Goal: Information Seeking & Learning: Learn about a topic

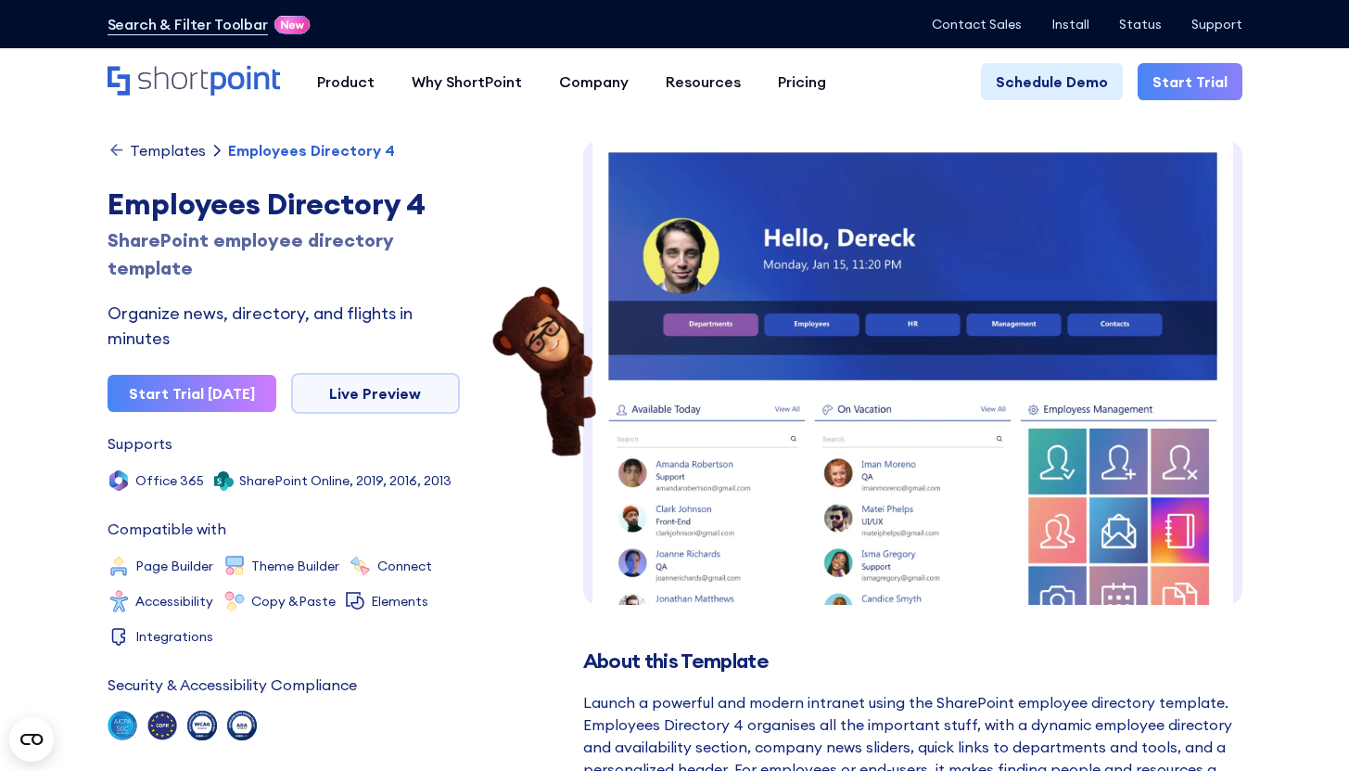
click at [155, 147] on div "Templates" at bounding box center [168, 150] width 76 height 15
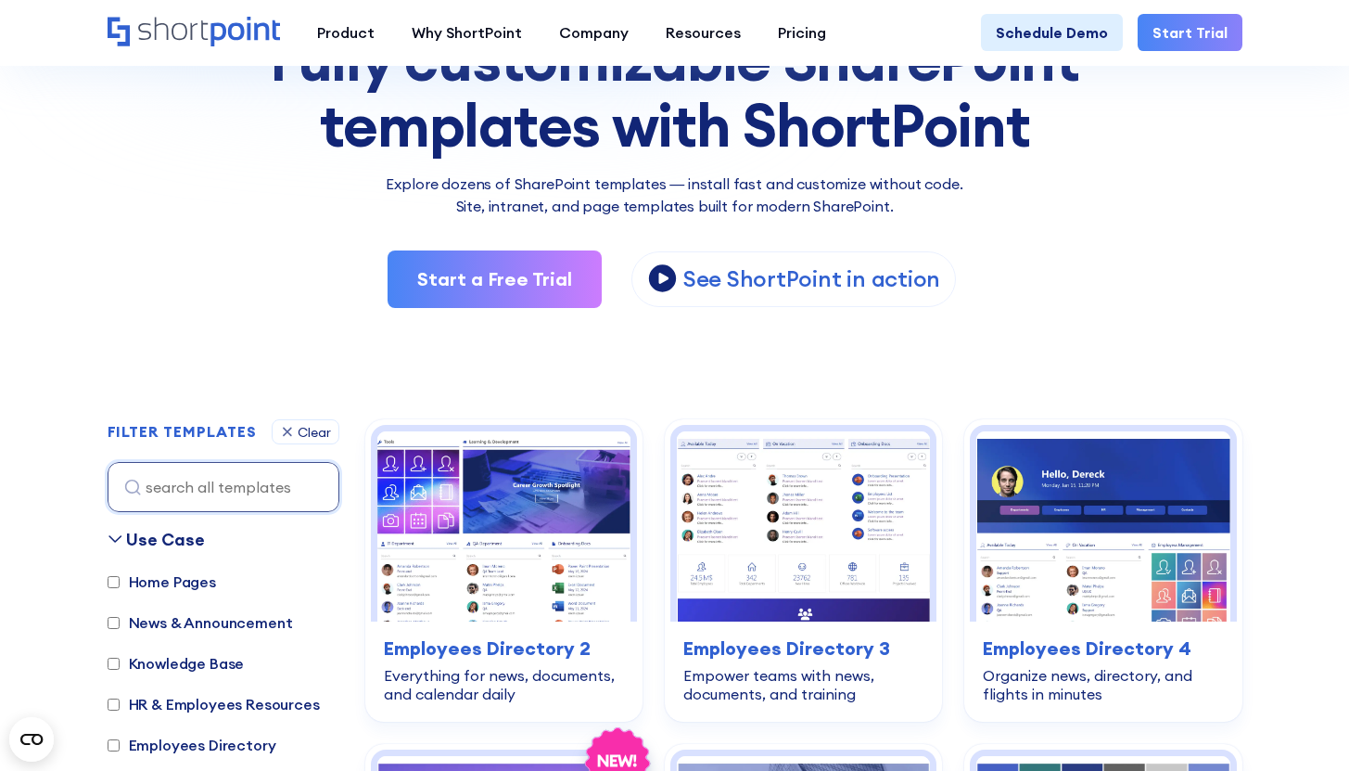
scroll to position [313, 0]
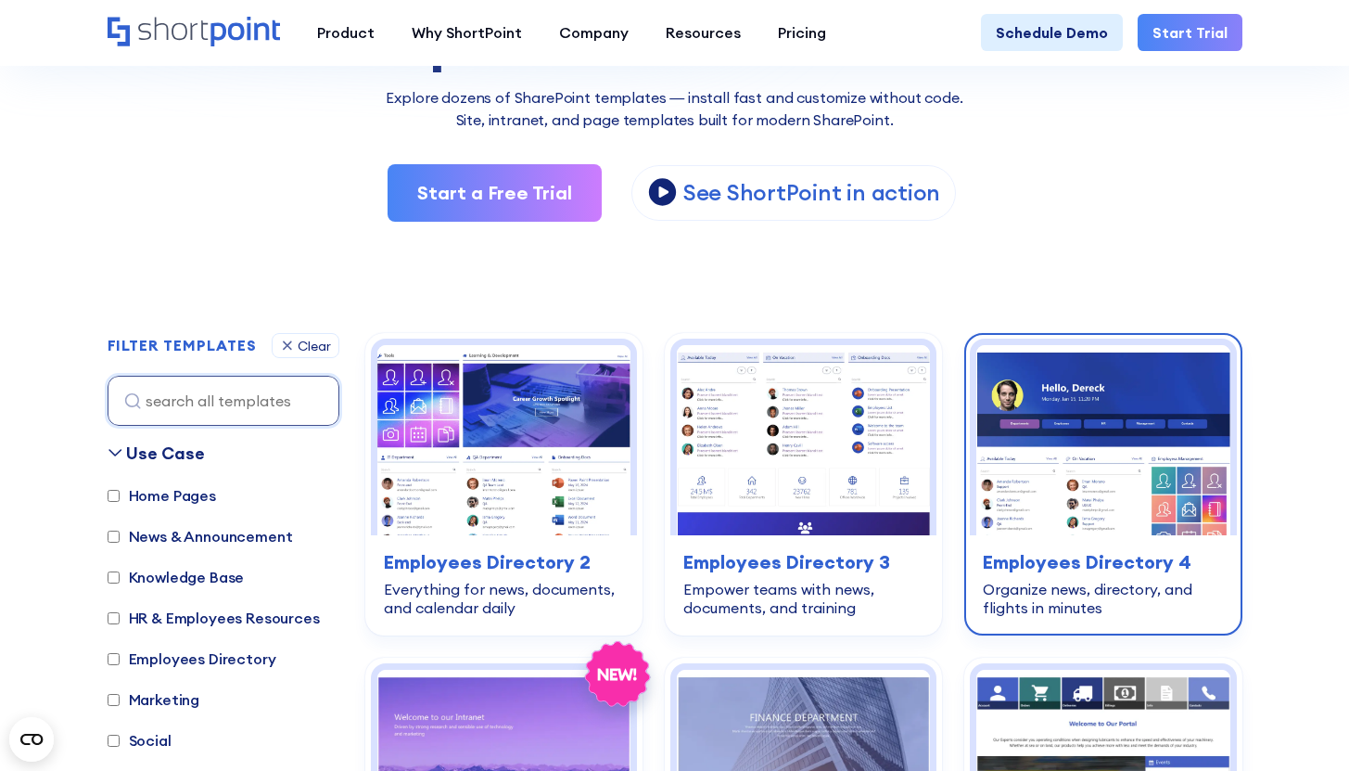
click at [1117, 495] on img at bounding box center [1103, 440] width 253 height 190
click at [1072, 500] on img at bounding box center [1103, 440] width 253 height 190
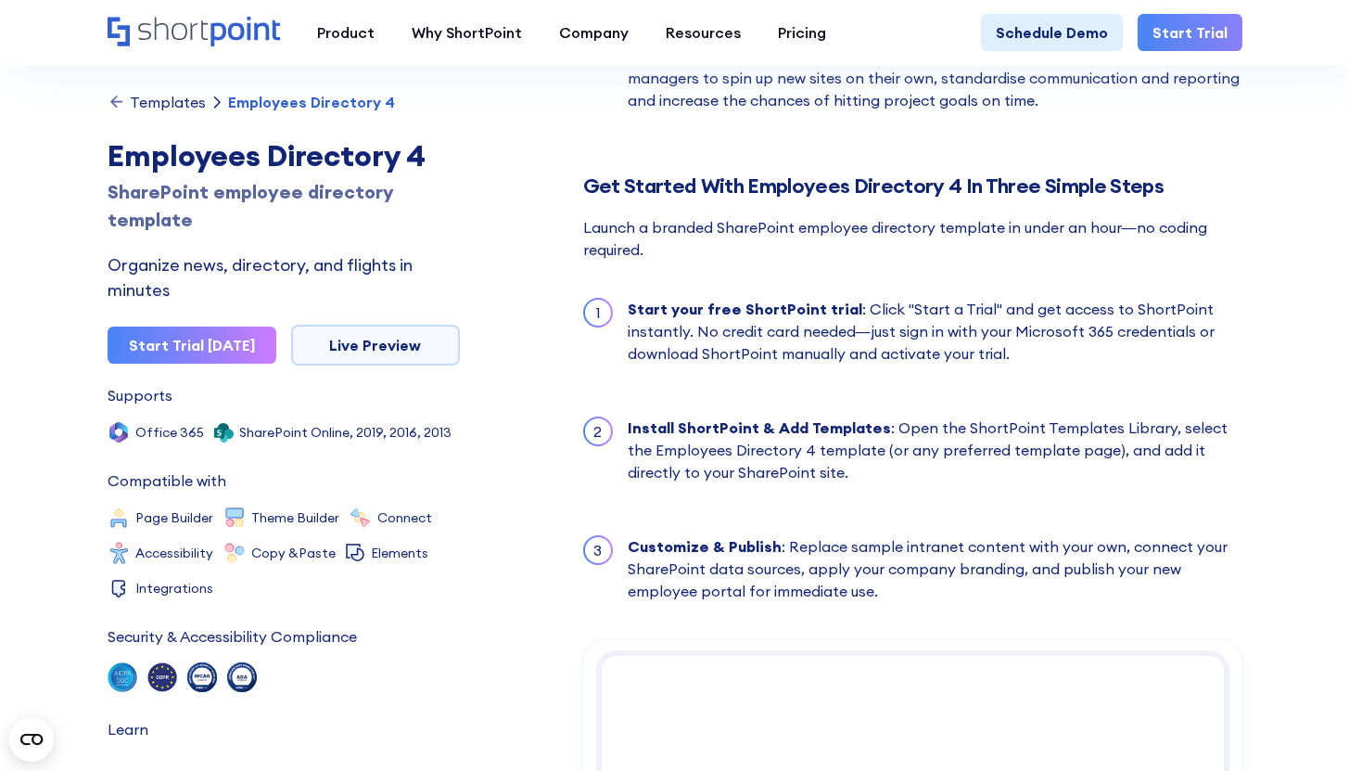
scroll to position [2412, 0]
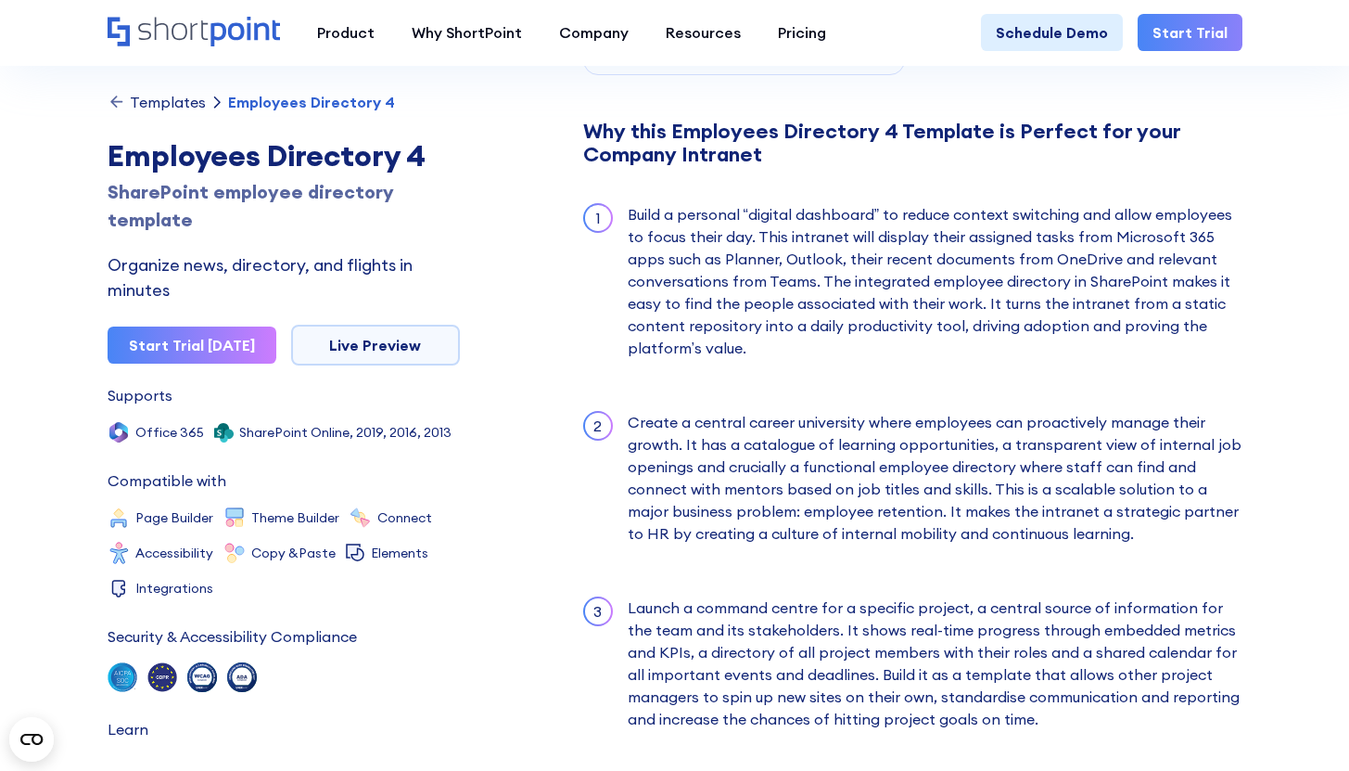
scroll to position [1658, 0]
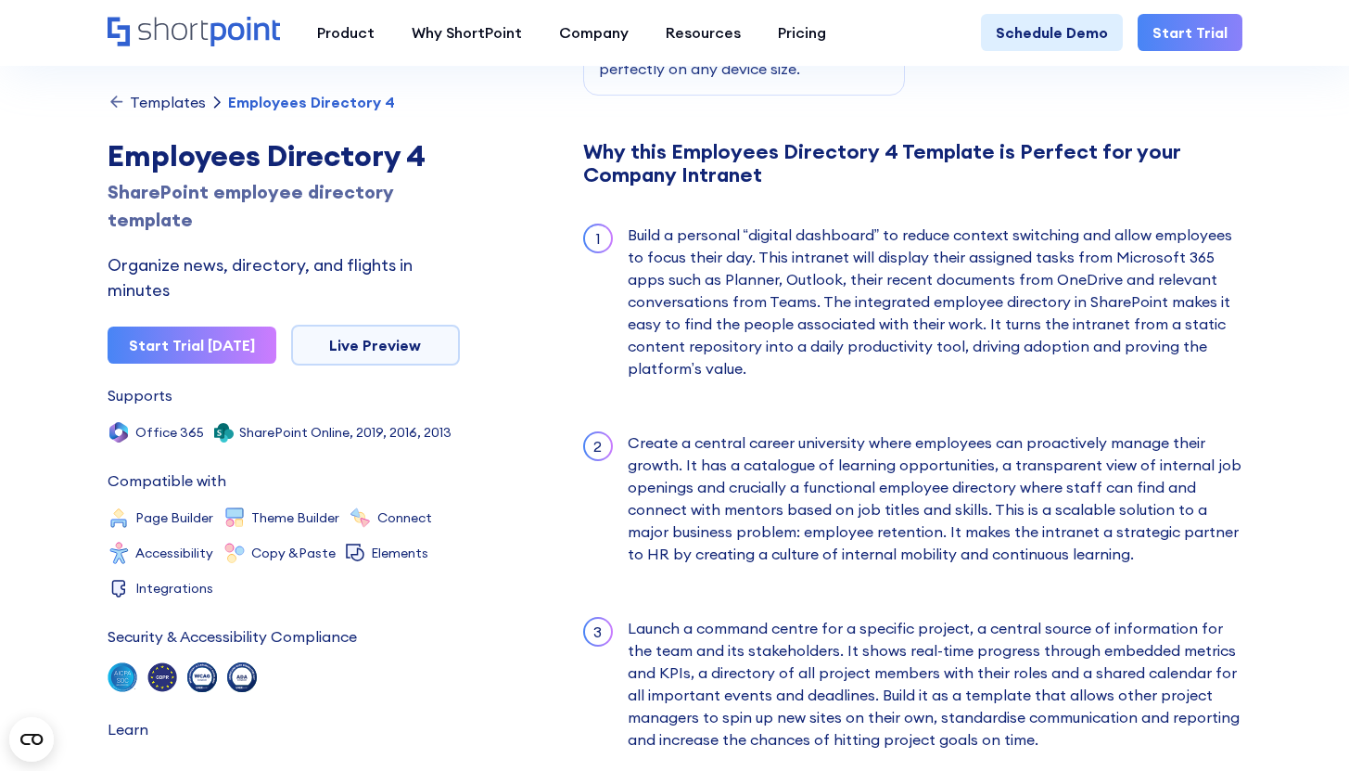
click at [884, 304] on div "Build a personal “digital dashboard” to reduce context switching and allow empl…" at bounding box center [935, 301] width 615 height 156
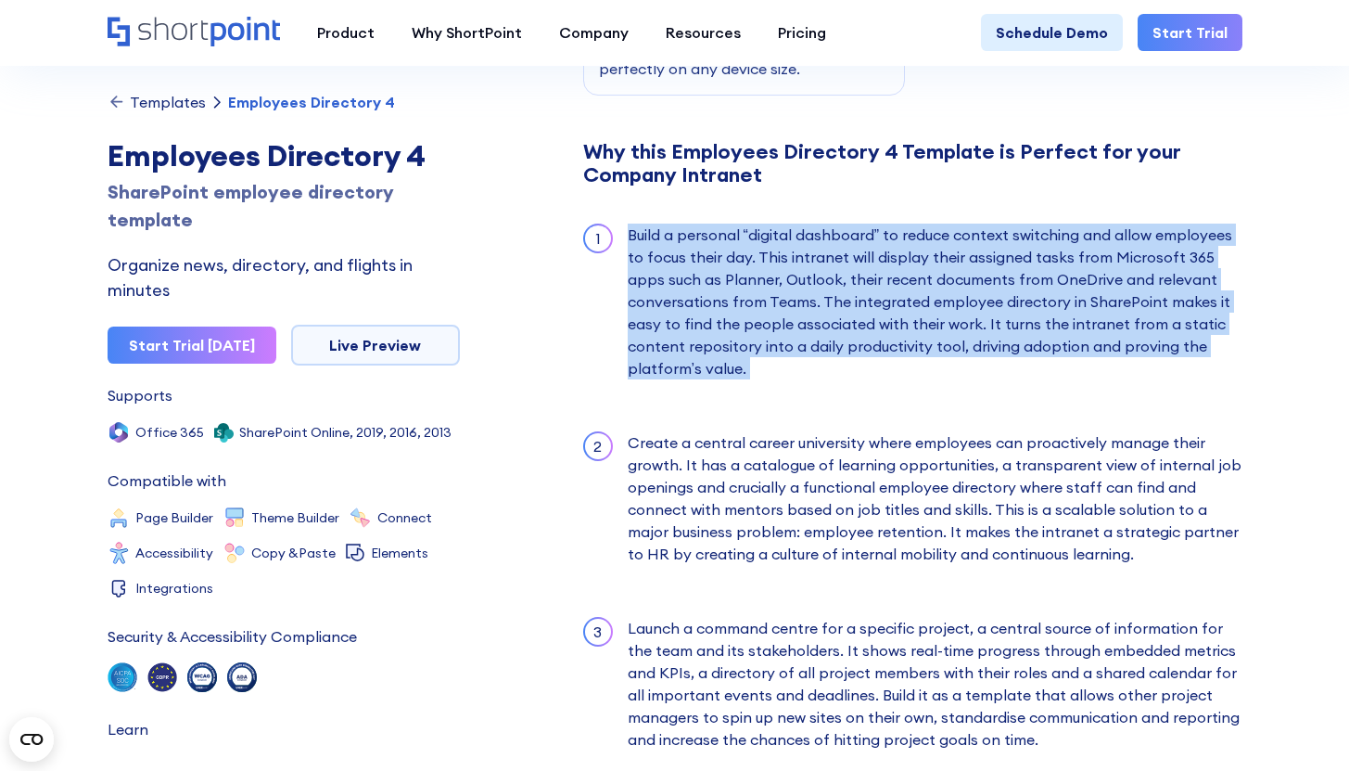
click at [884, 304] on div "Build a personal “digital dashboard” to reduce context switching and allow empl…" at bounding box center [935, 301] width 615 height 156
copy div "Build a personal “digital dashboard” to reduce context switching and allow empl…"
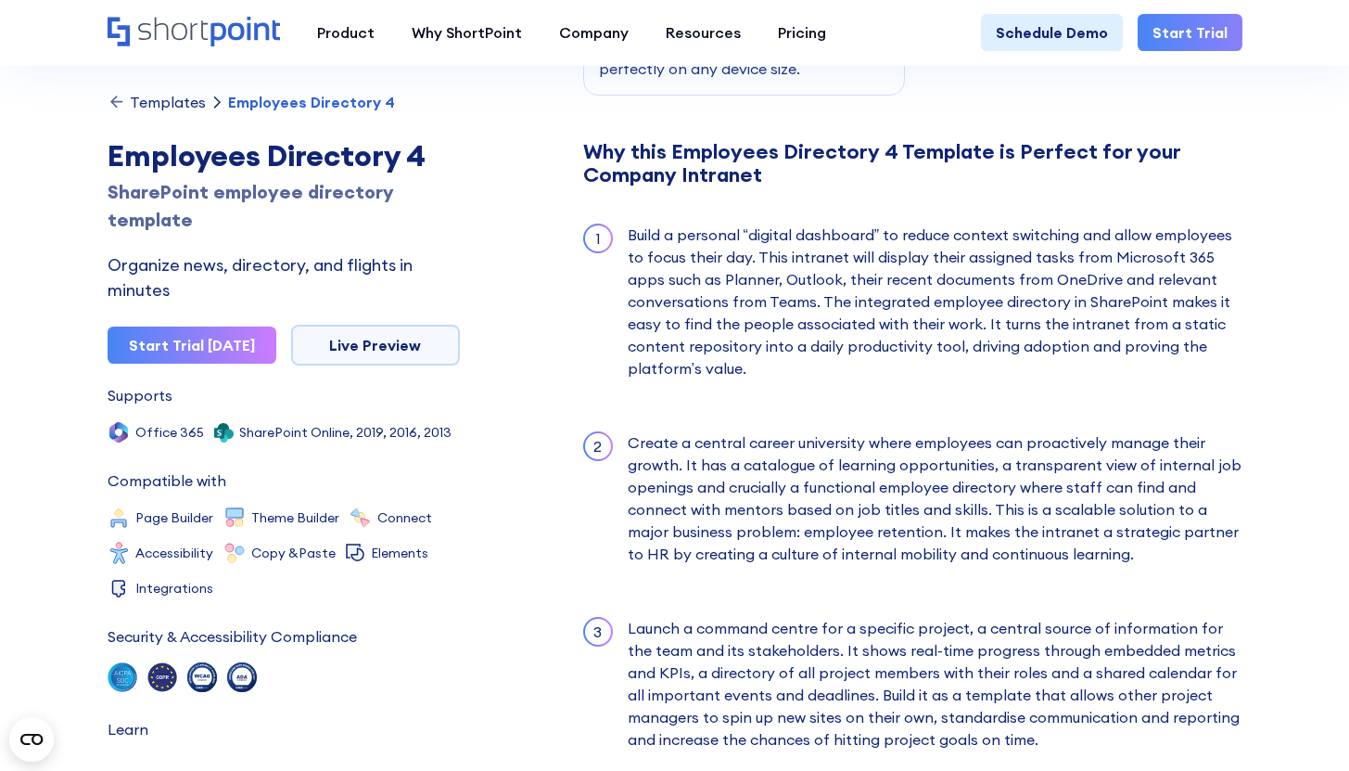
click at [175, 87] on div "Templates Employees Directory 4 Employees Directory 4 SharePoint employee direc…" at bounding box center [675, 441] width 1135 height 4125
click at [175, 106] on div "Templates" at bounding box center [168, 102] width 76 height 15
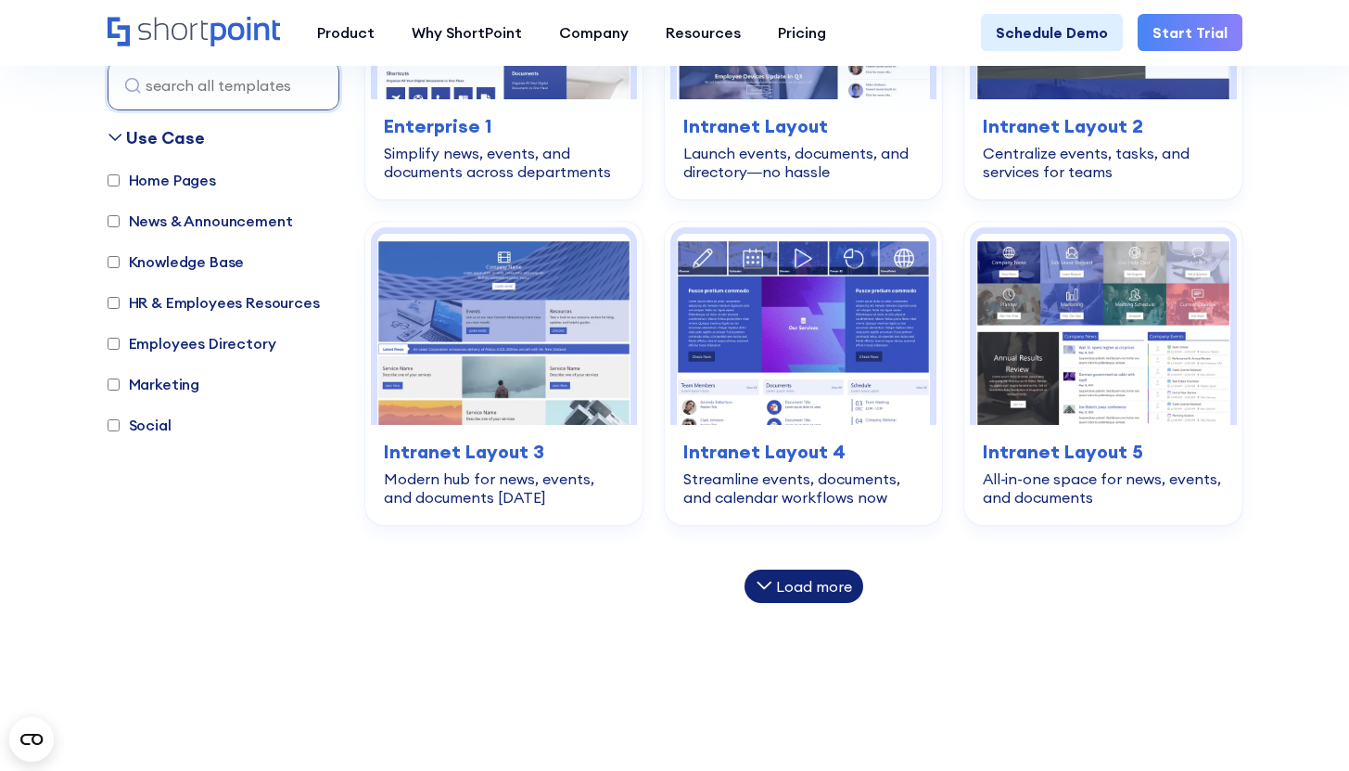
scroll to position [1219, 0]
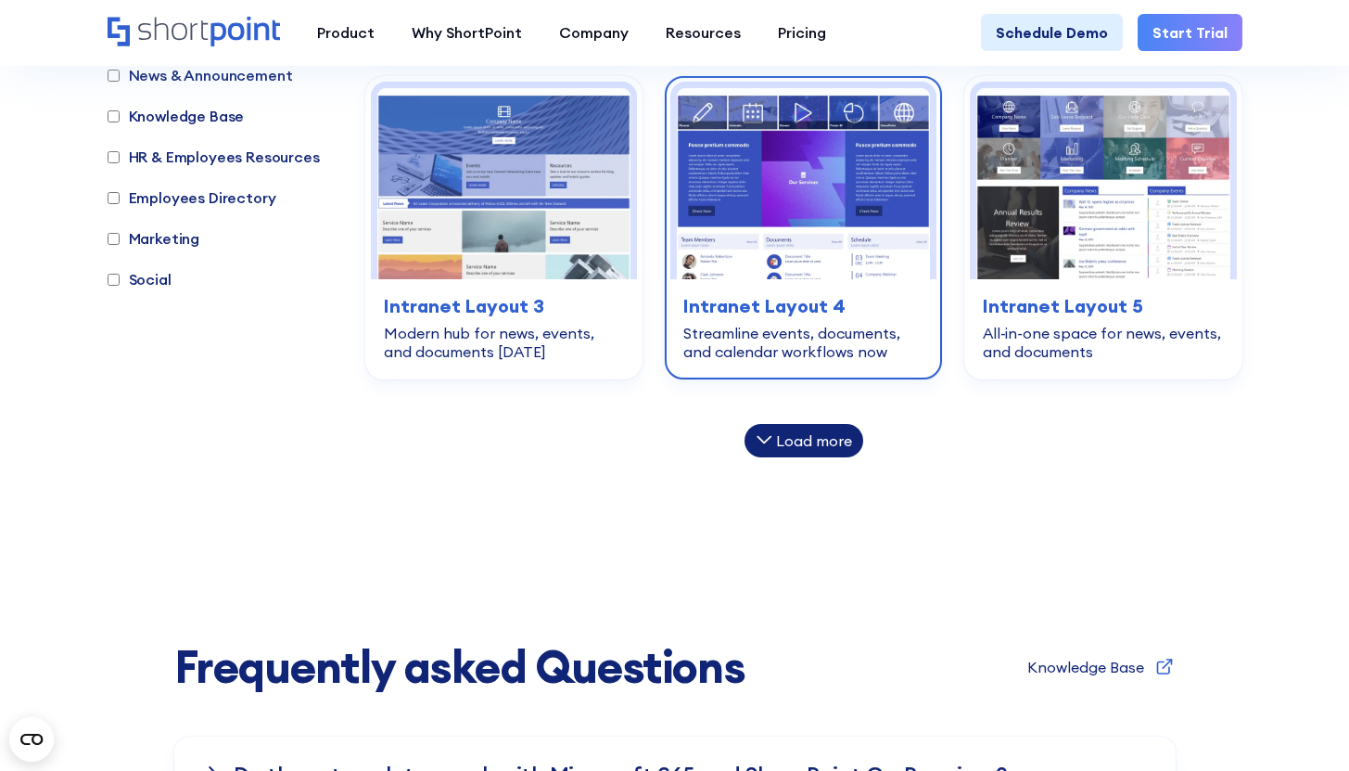
click at [811, 284] on div "home-pages Intranet Layout 4 Streamline events, documents, and calendar workflo…" at bounding box center [803, 326] width 266 height 95
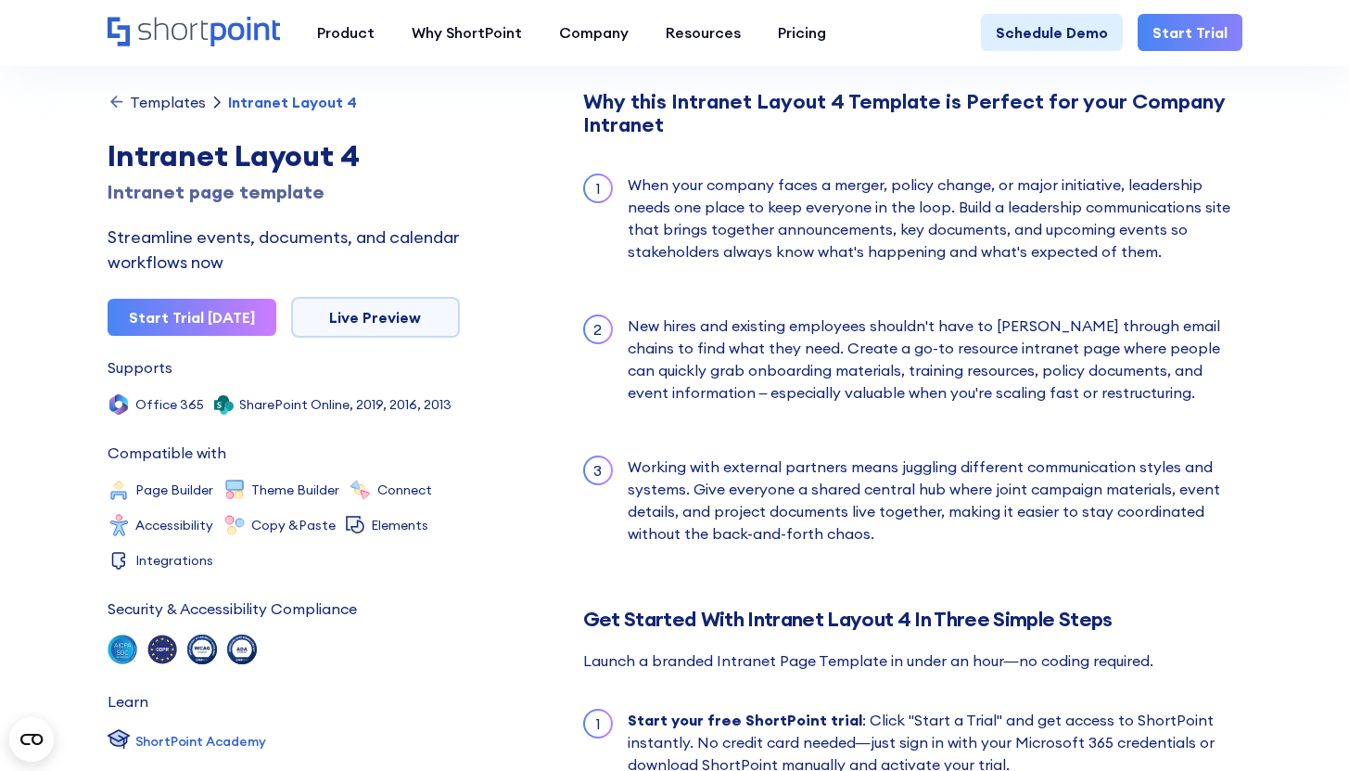
scroll to position [1535, 0]
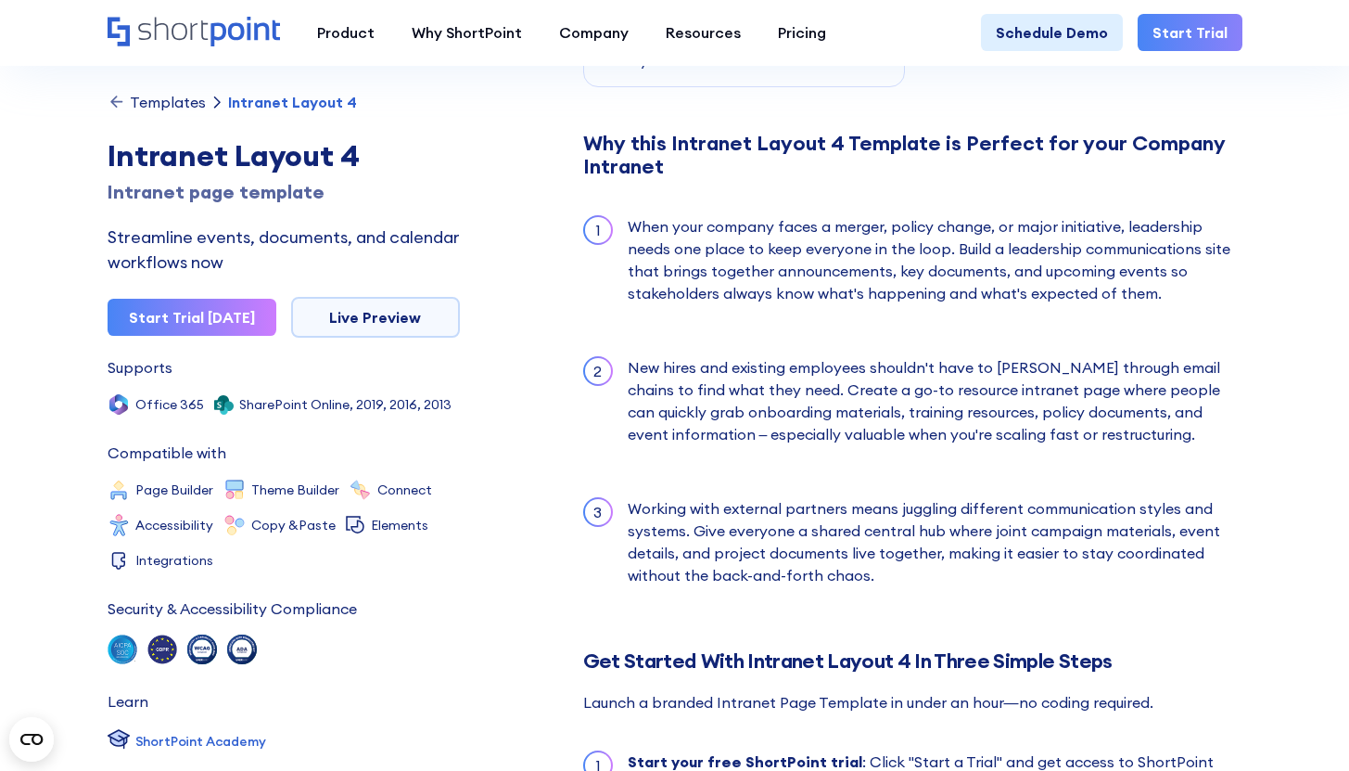
click at [860, 287] on div "When your company faces a merger, policy change, or major initiative, leadershi…" at bounding box center [935, 259] width 615 height 89
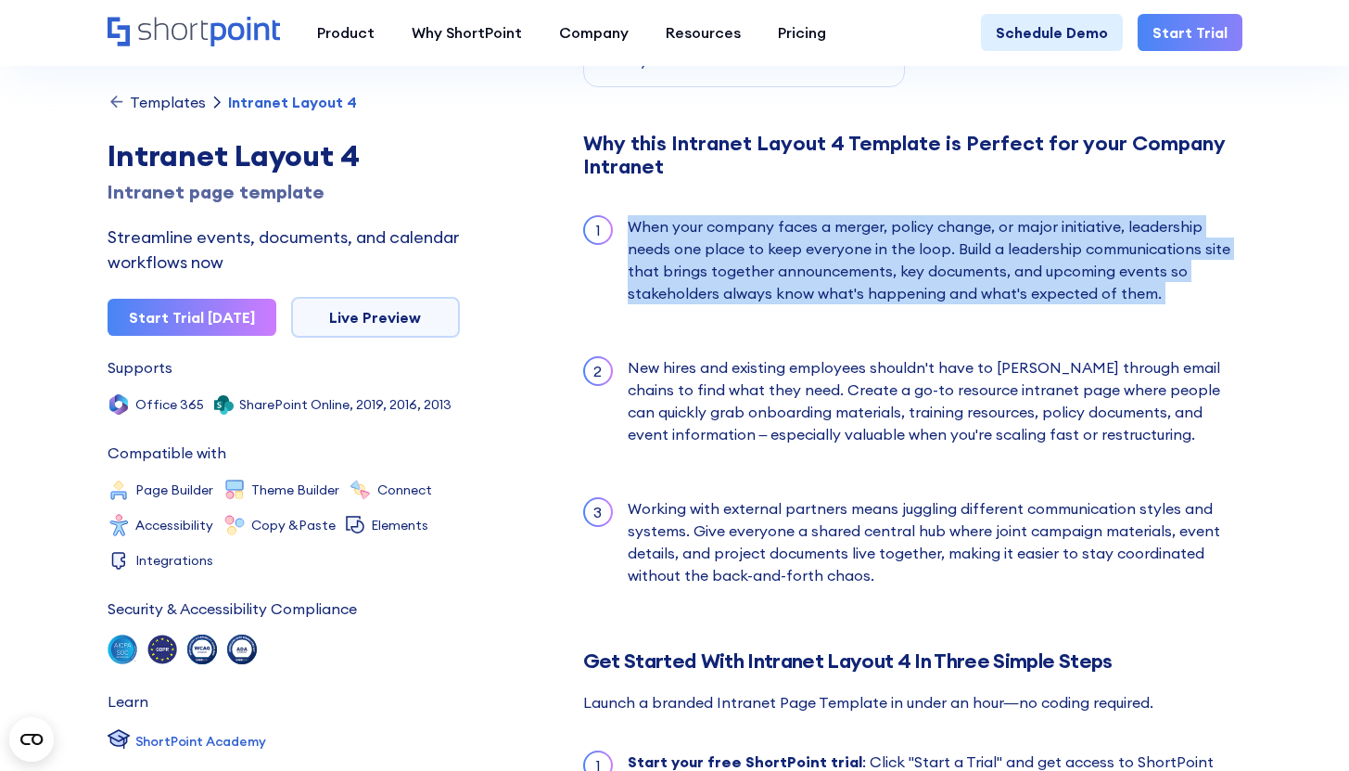
click at [860, 287] on div "When your company faces a merger, policy change, or major initiative, leadershi…" at bounding box center [935, 259] width 615 height 89
copy div "When your company faces a merger, policy change, or major initiative, leadershi…"
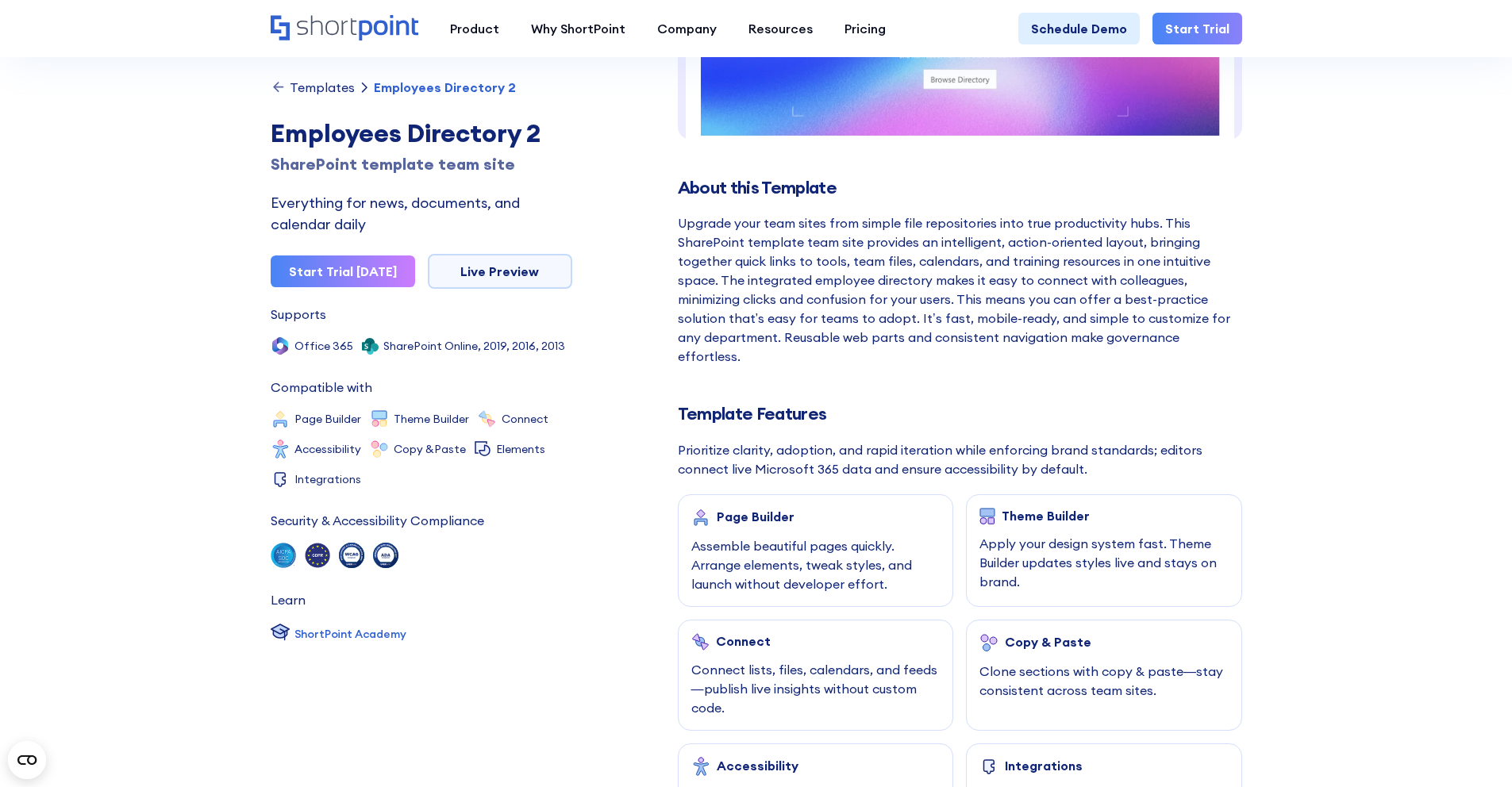
scroll to position [327, 0]
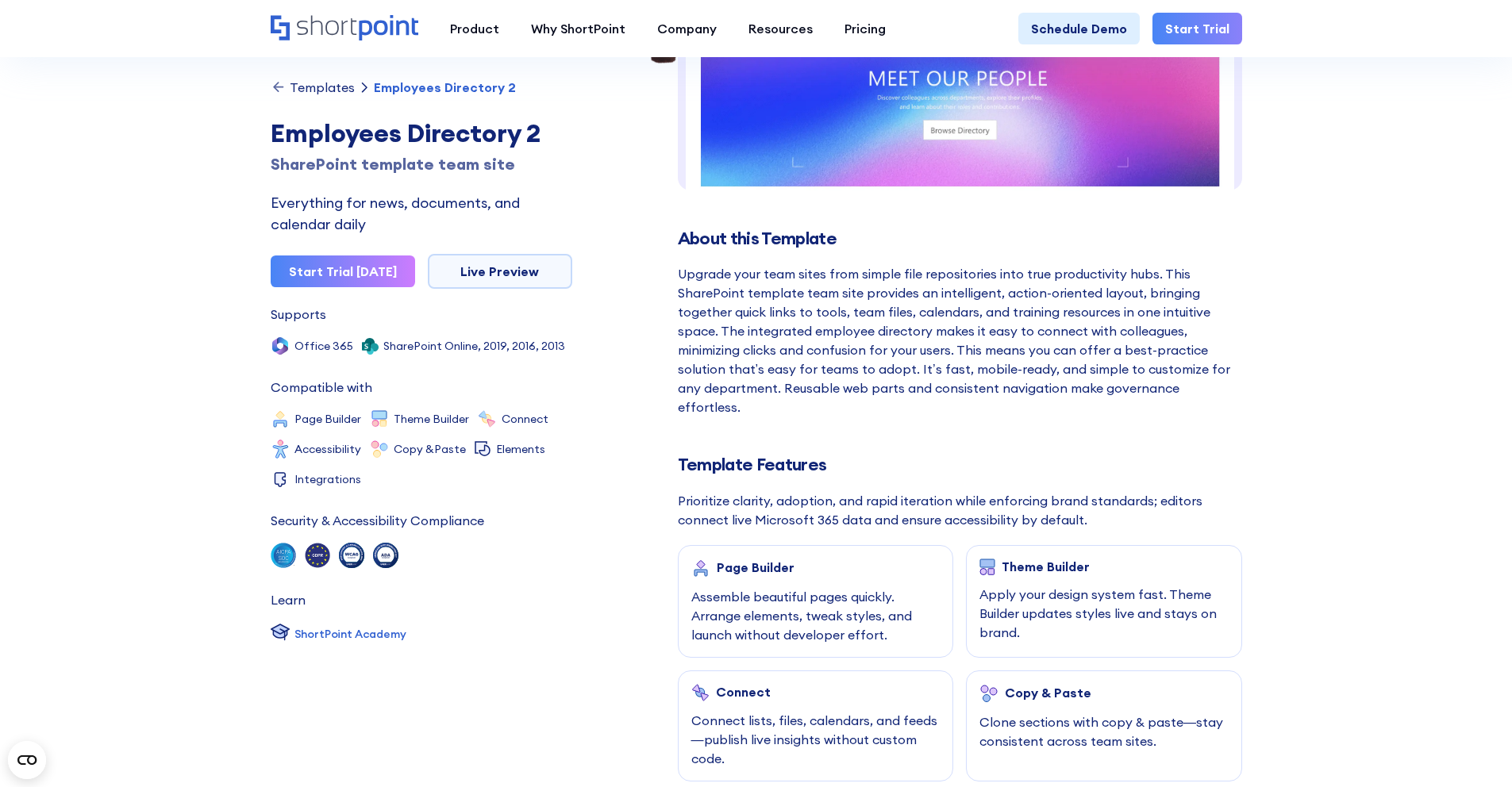
click at [340, 92] on div "Templates" at bounding box center [322, 87] width 65 height 13
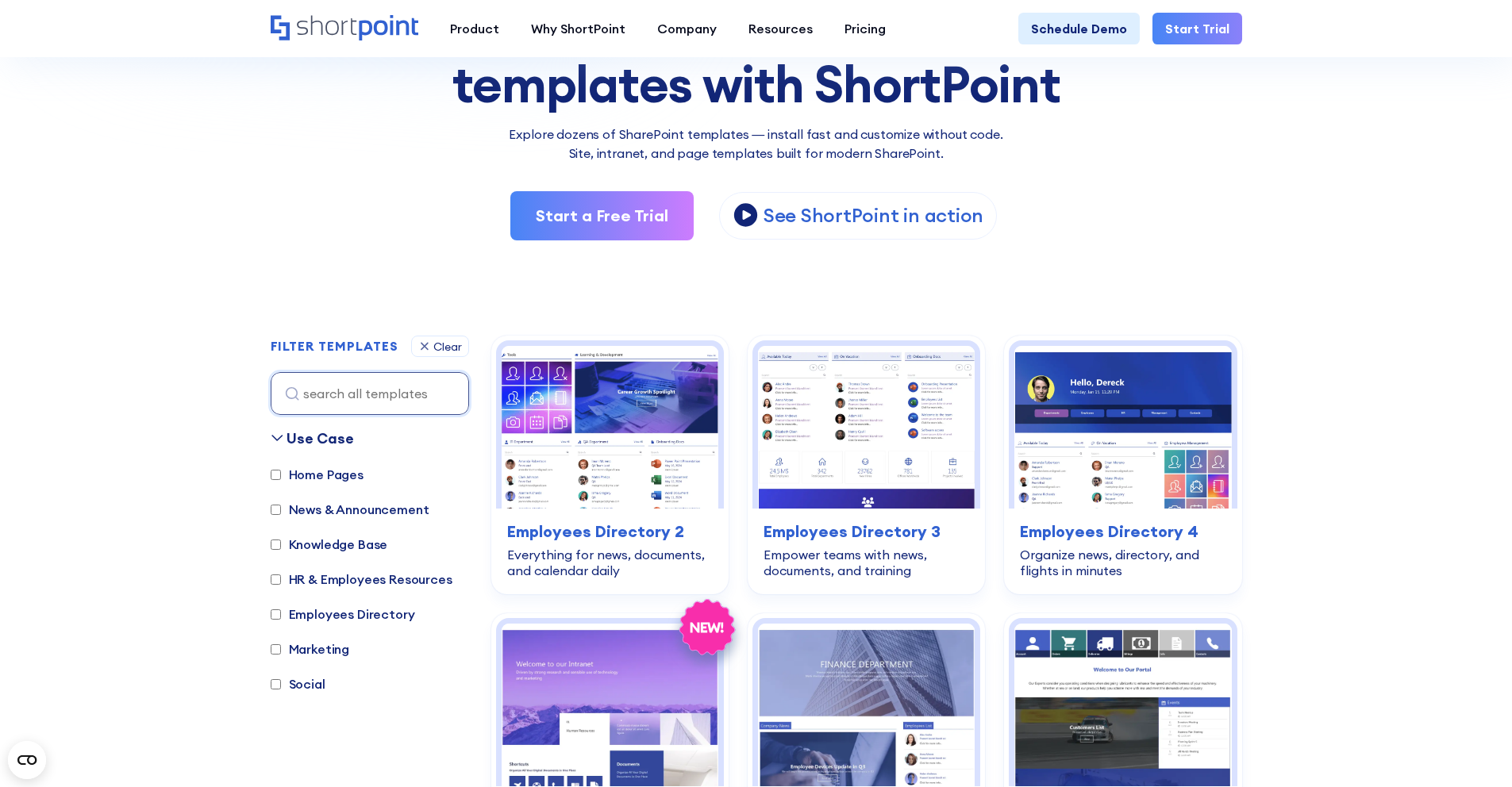
scroll to position [551, 0]
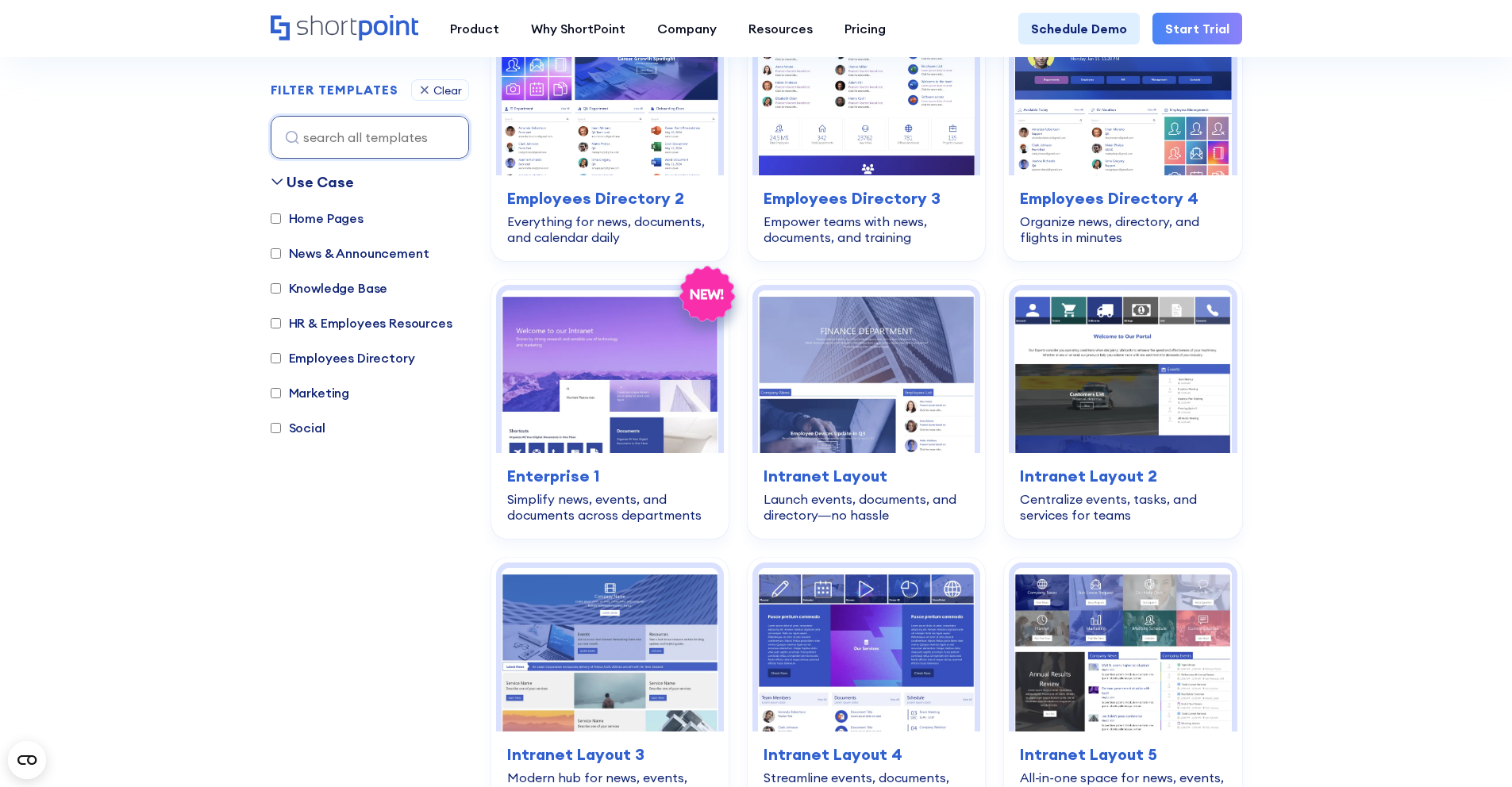
click at [363, 254] on label "News & Announcement" at bounding box center [349, 253] width 158 height 19
click at [281, 254] on input "News & Announcement" at bounding box center [276, 253] width 10 height 10
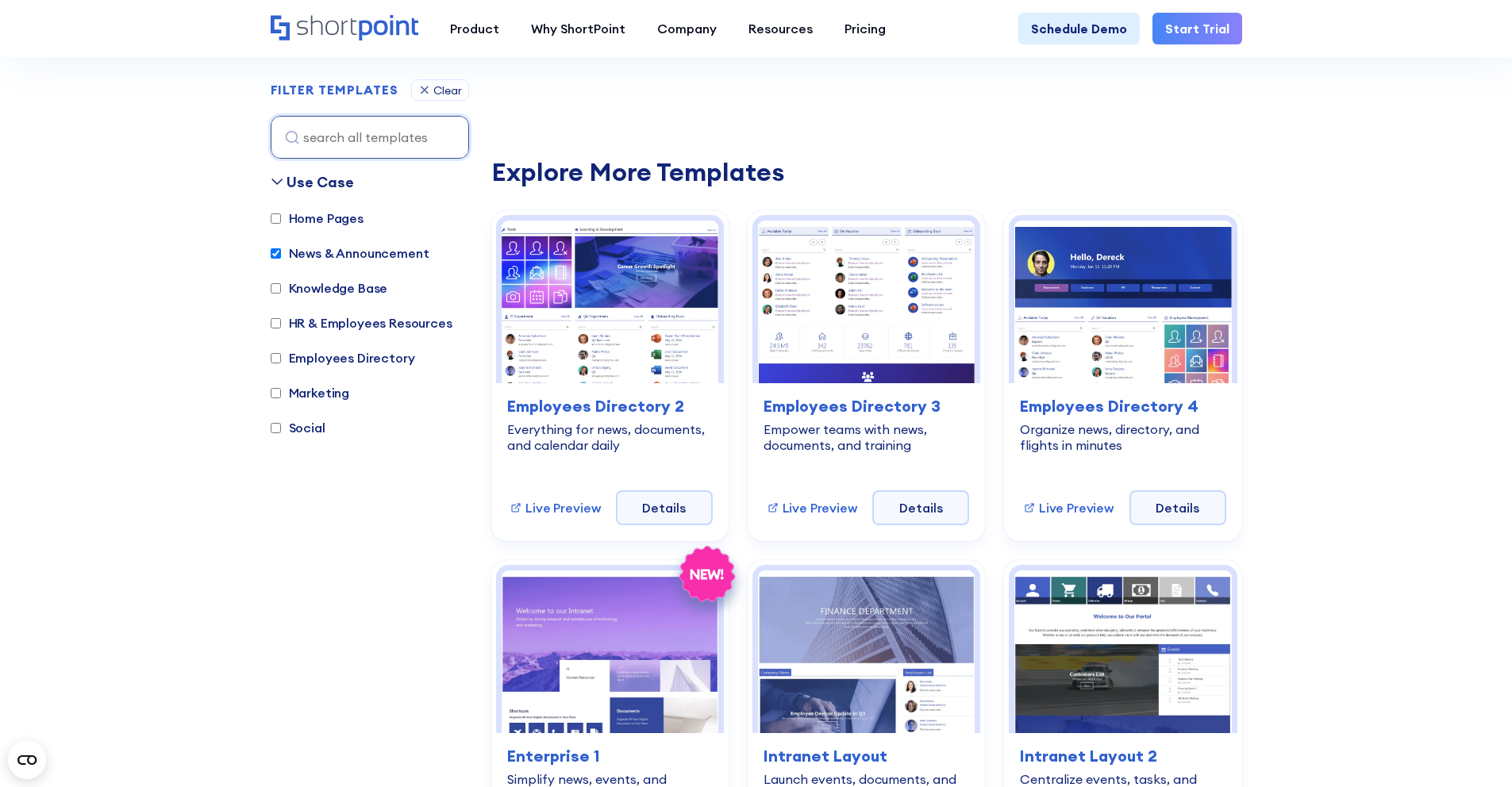
scroll to position [474, 0]
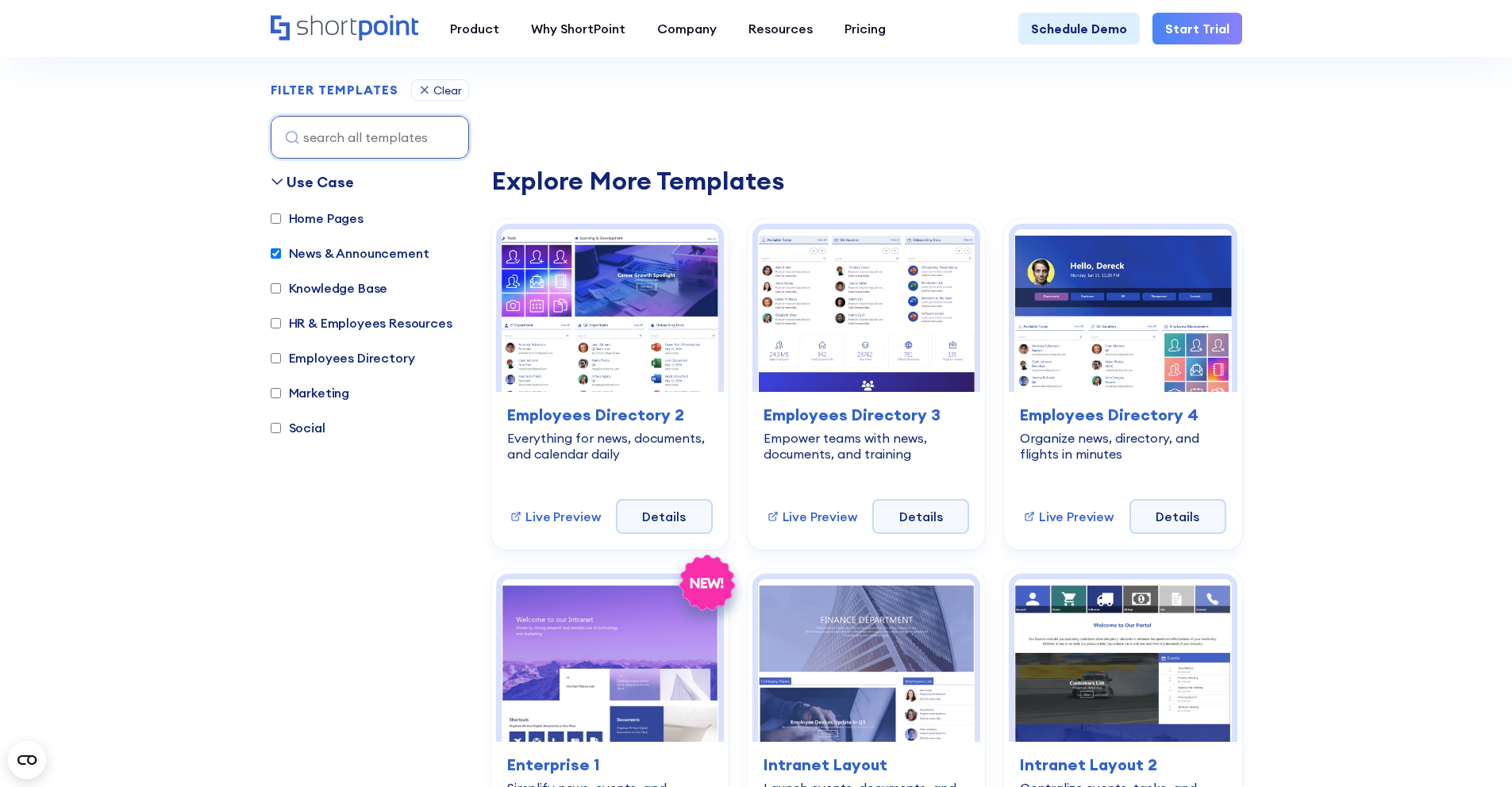
click at [397, 252] on label "News & Announcement" at bounding box center [349, 253] width 158 height 19
click at [281, 252] on input "News & Announcement" at bounding box center [276, 253] width 10 height 10
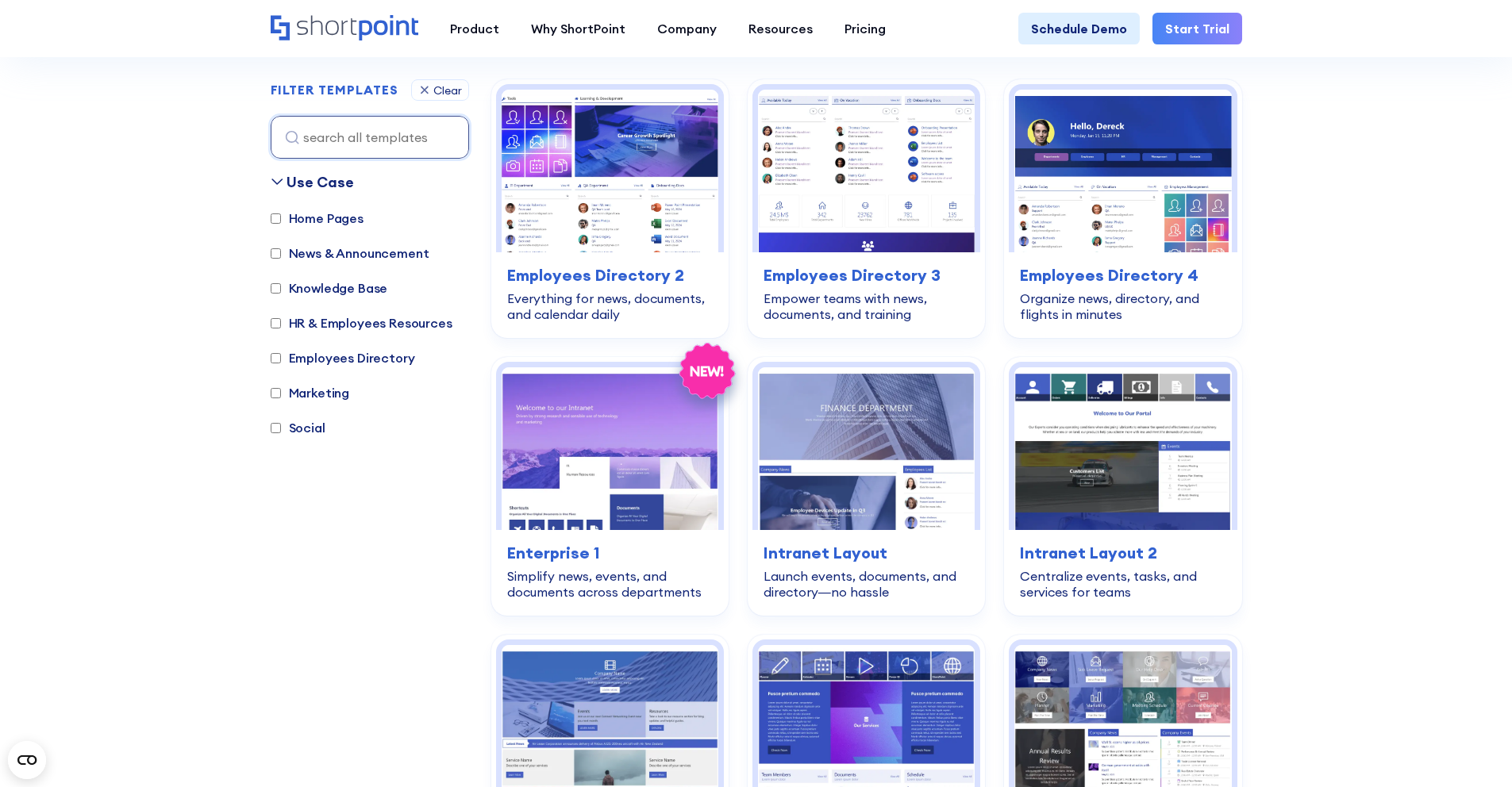
click at [397, 251] on label "News & Announcement" at bounding box center [349, 253] width 158 height 19
click at [281, 251] on input "News & Announcement" at bounding box center [276, 253] width 10 height 10
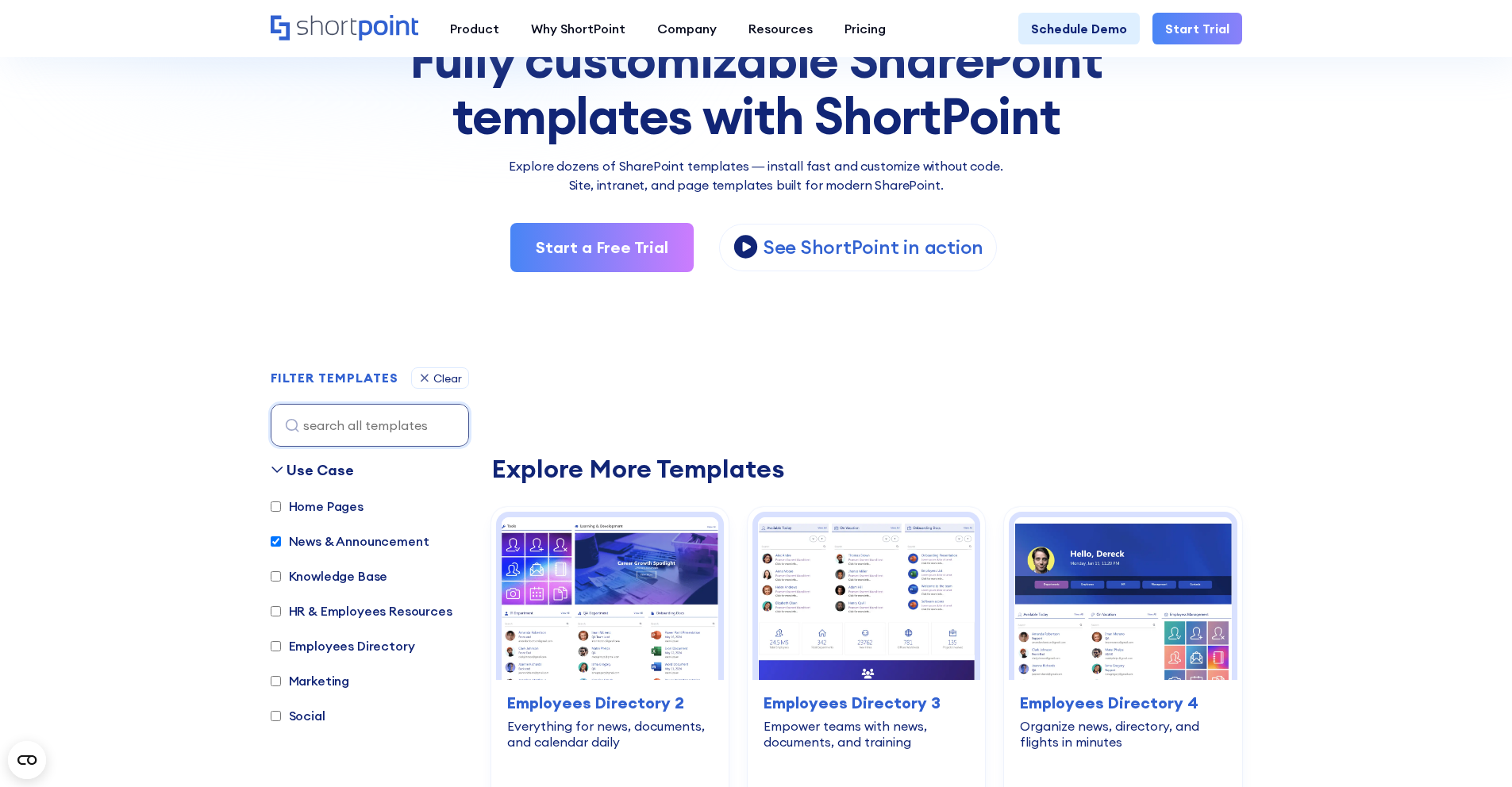
scroll to position [250, 0]
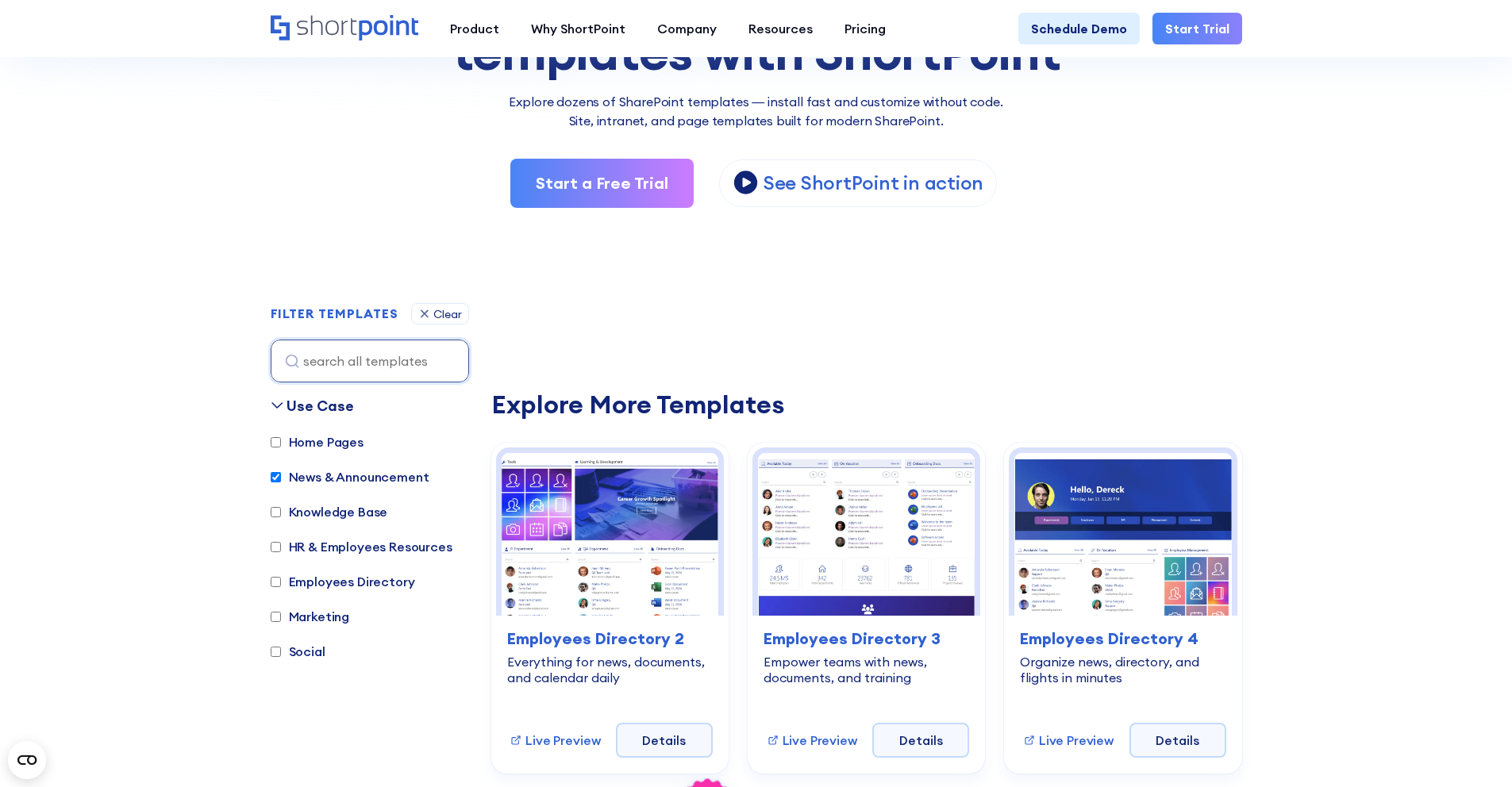
click at [352, 477] on label "News & Announcement" at bounding box center [349, 476] width 158 height 19
click at [281, 477] on input "News & Announcement" at bounding box center [276, 477] width 10 height 10
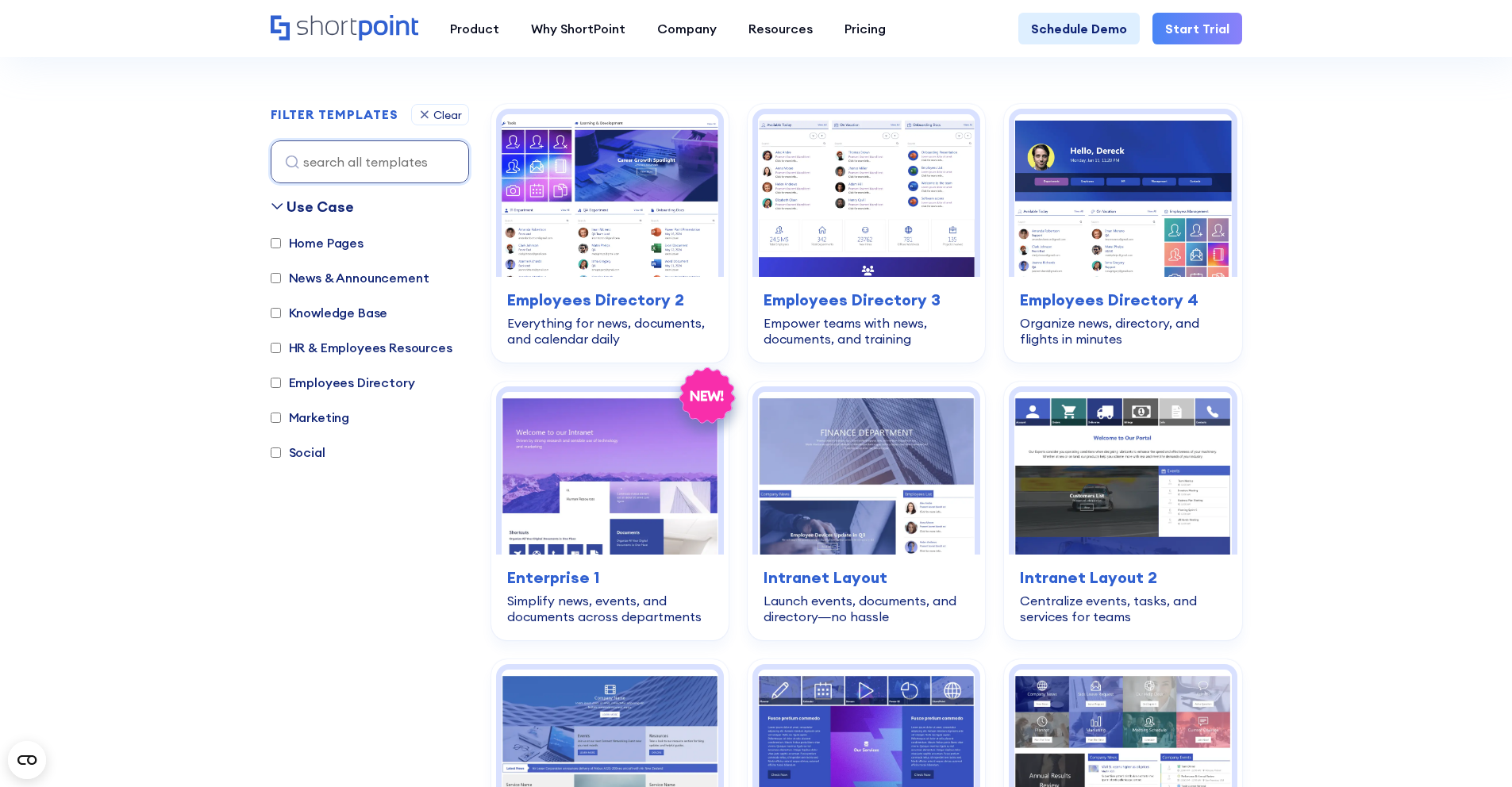
scroll to position [474, 0]
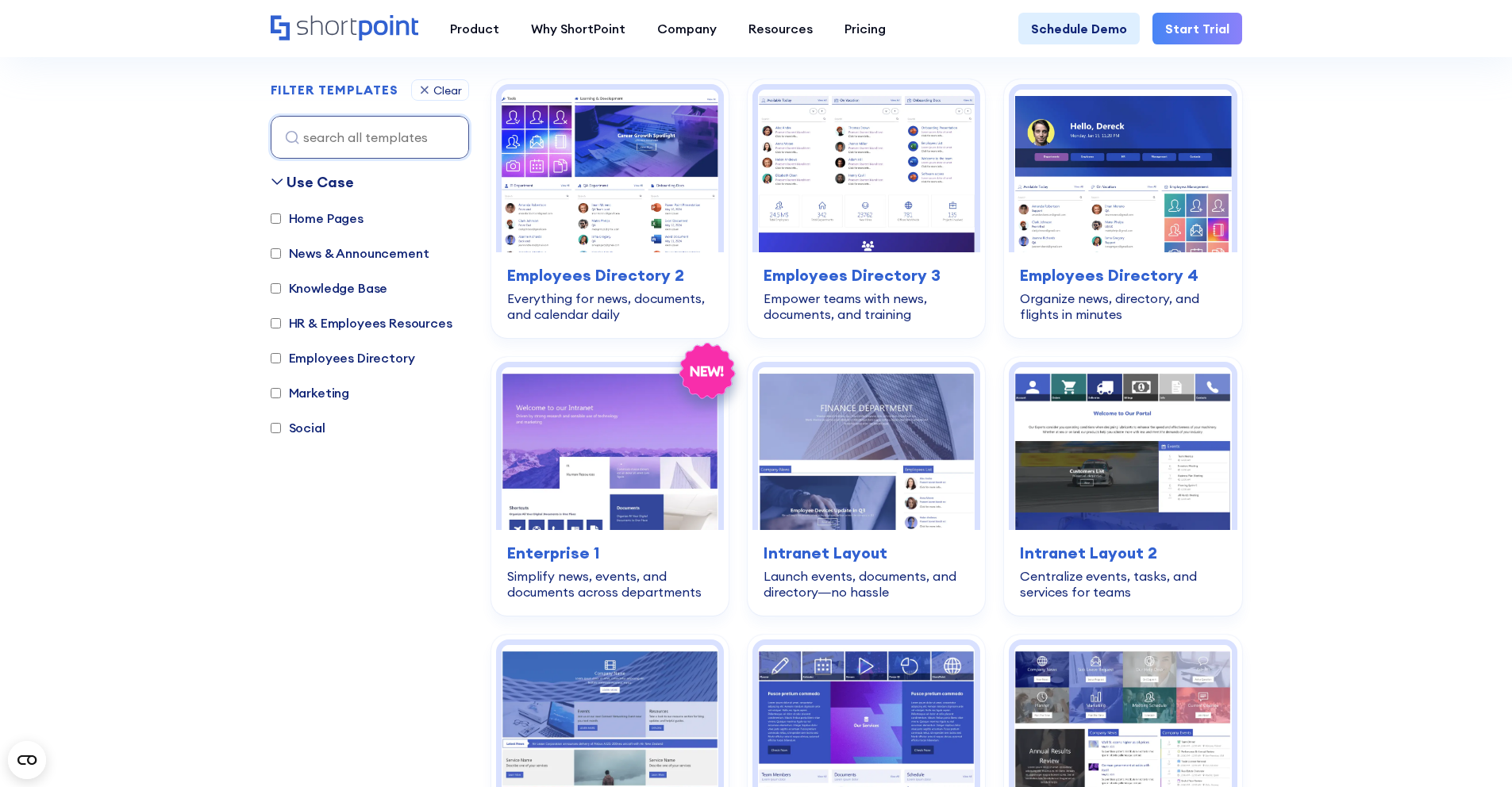
click at [380, 249] on label "News & Announcement" at bounding box center [349, 253] width 158 height 19
click at [281, 249] on input "News & Announcement" at bounding box center [276, 253] width 10 height 10
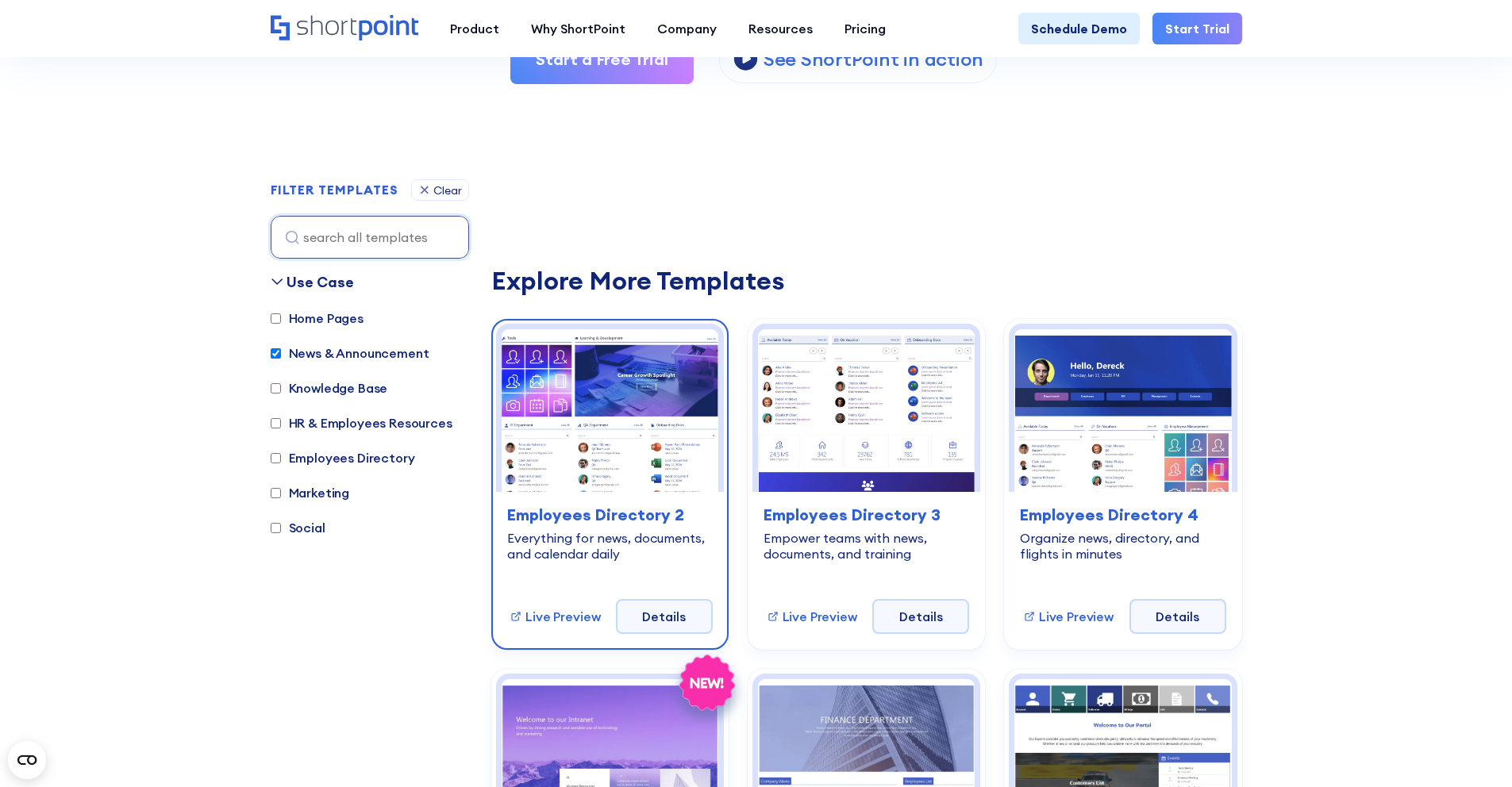
scroll to position [375, 0]
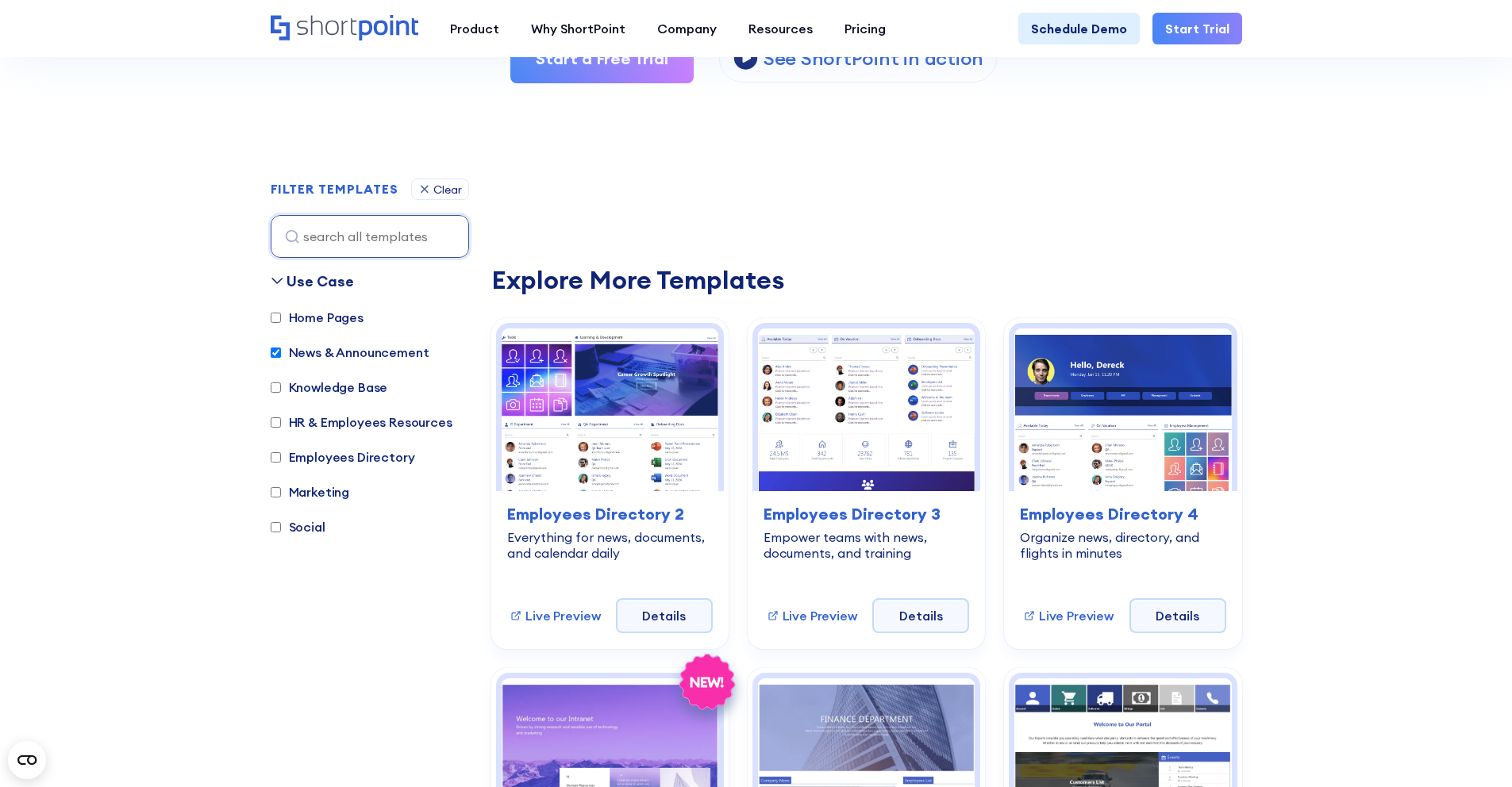
click at [405, 355] on label "News & Announcement" at bounding box center [349, 352] width 158 height 19
click at [281, 355] on input "News & Announcement" at bounding box center [276, 352] width 10 height 10
checkbox input "false"
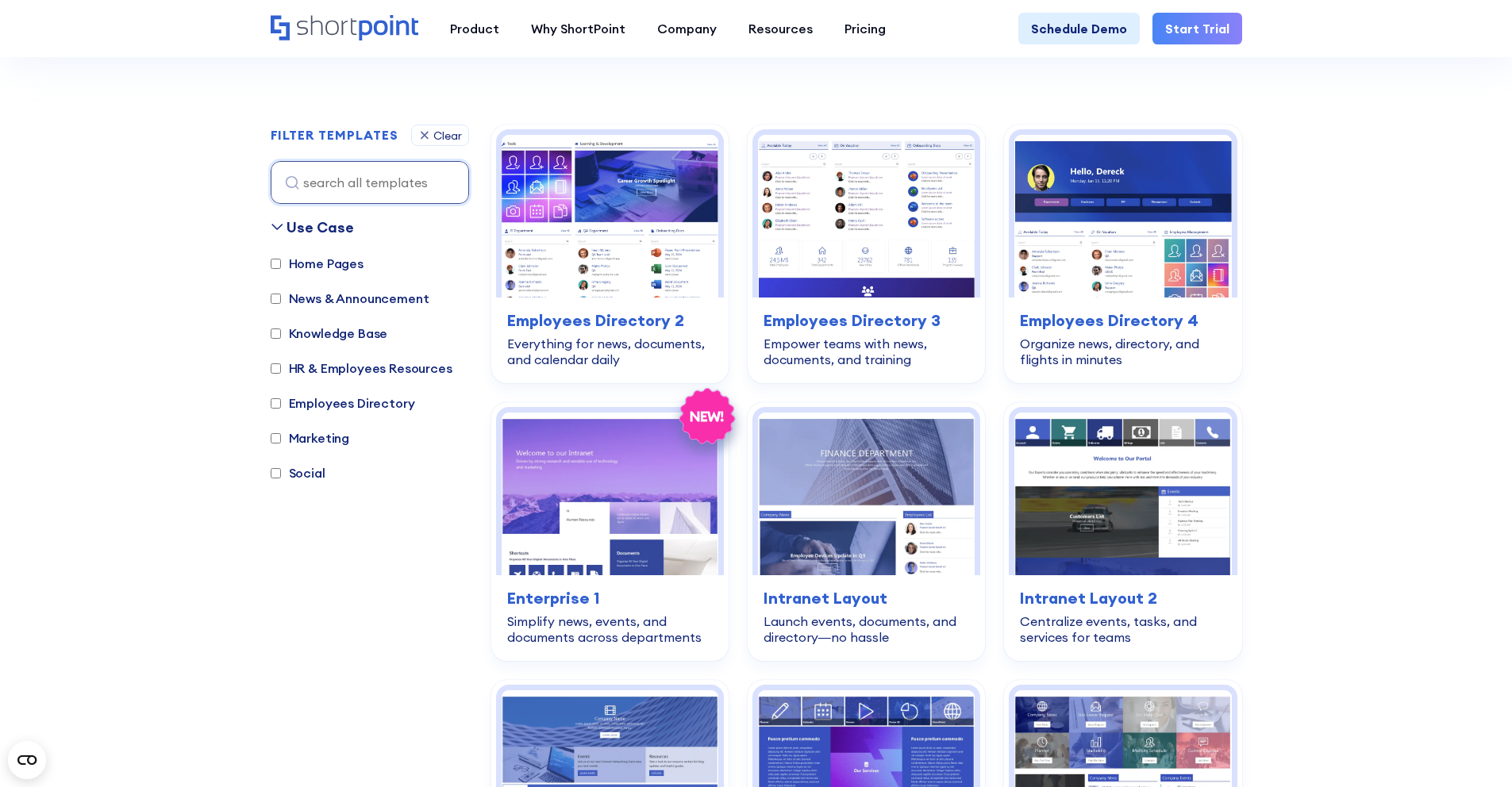
scroll to position [474, 0]
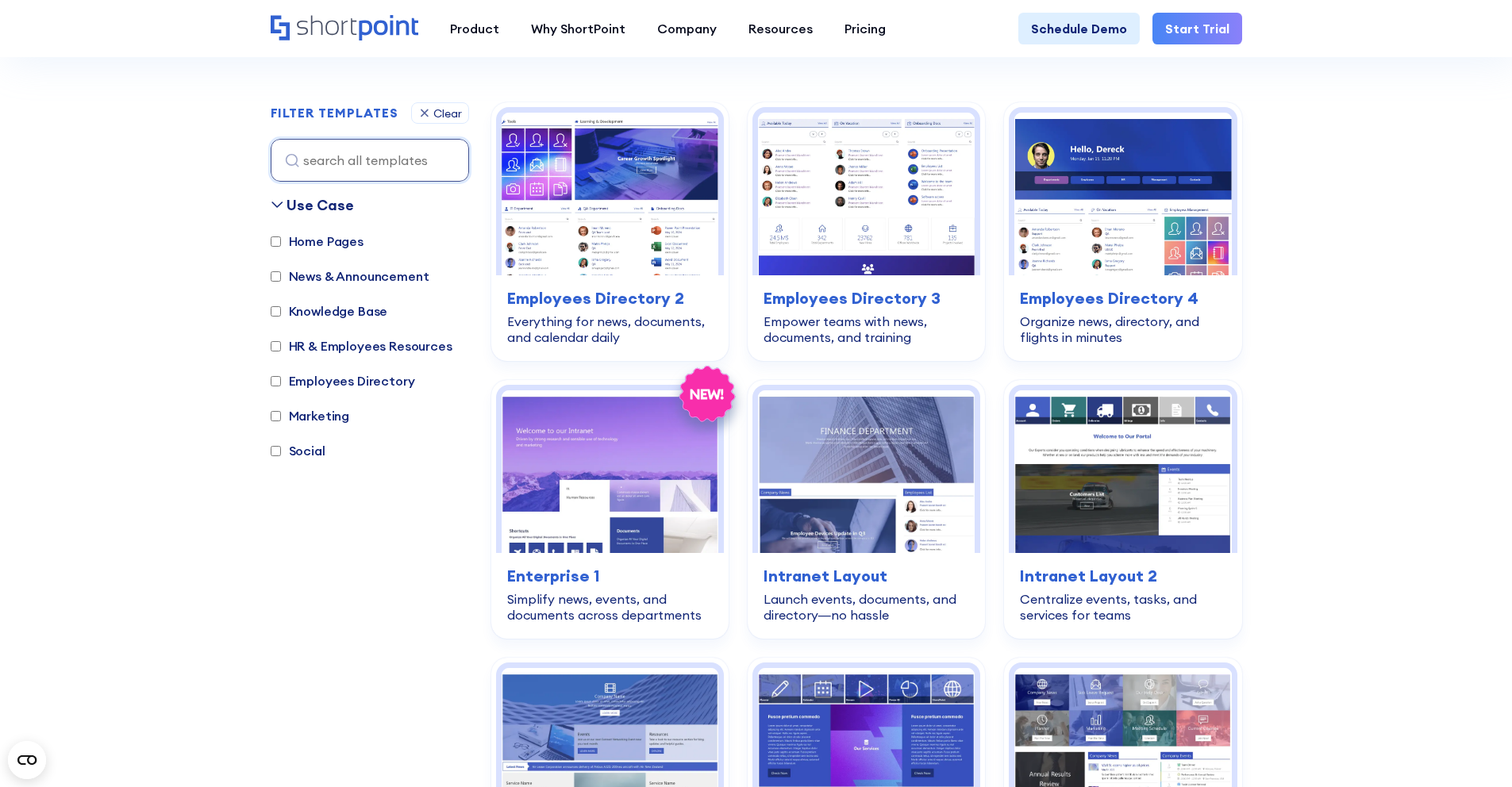
click at [305, 457] on label "Social" at bounding box center [298, 451] width 55 height 19
click at [281, 456] on input "Social" at bounding box center [276, 451] width 10 height 10
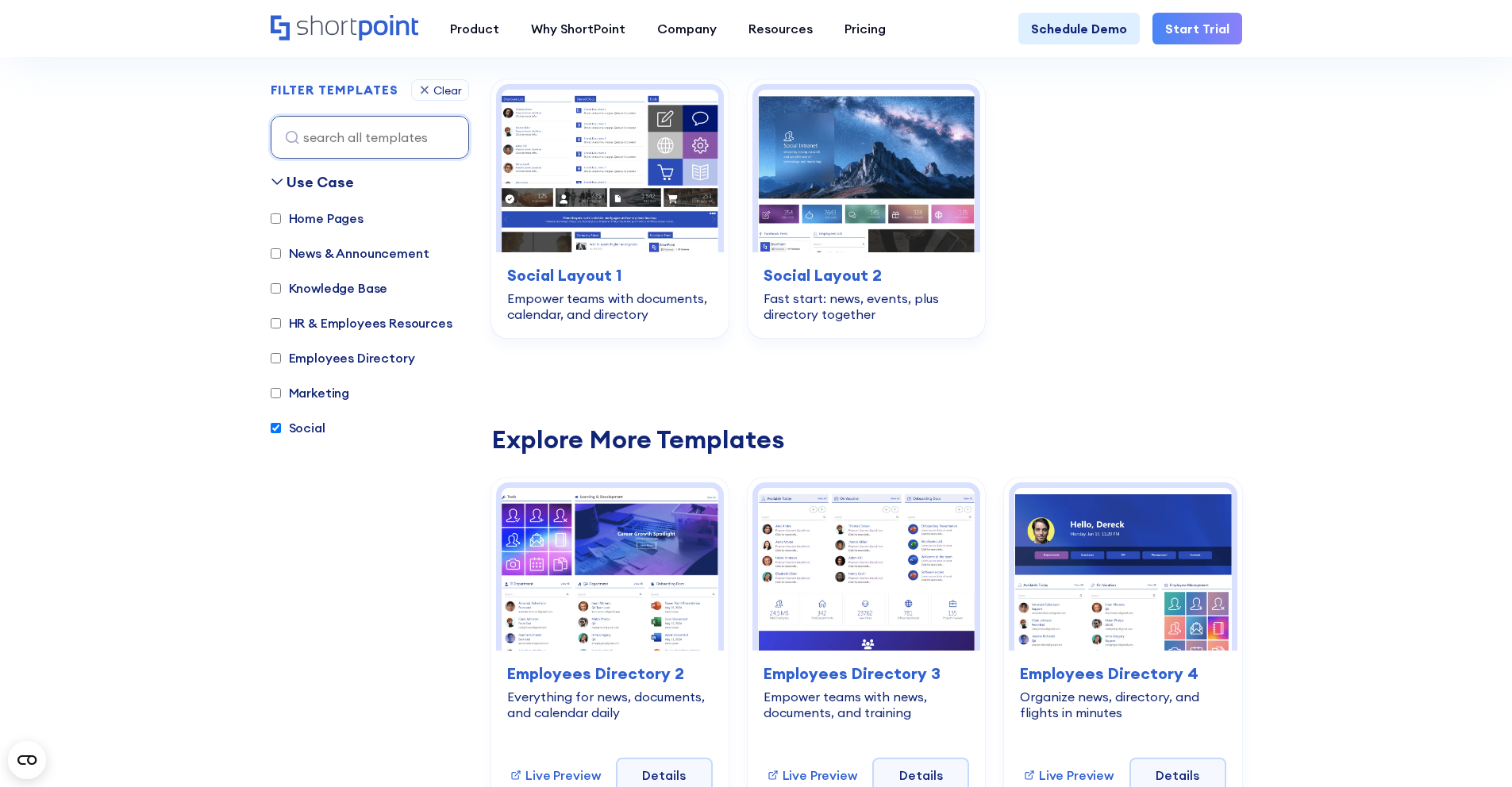
click at [305, 457] on div "Use Case Home Pages News & Announcement Knowledge Base HR & Employees Resources…" at bounding box center [370, 446] width 199 height 549
click at [304, 436] on label "Social" at bounding box center [298, 428] width 55 height 19
click at [281, 433] on input "Social" at bounding box center [276, 428] width 10 height 10
checkbox input "false"
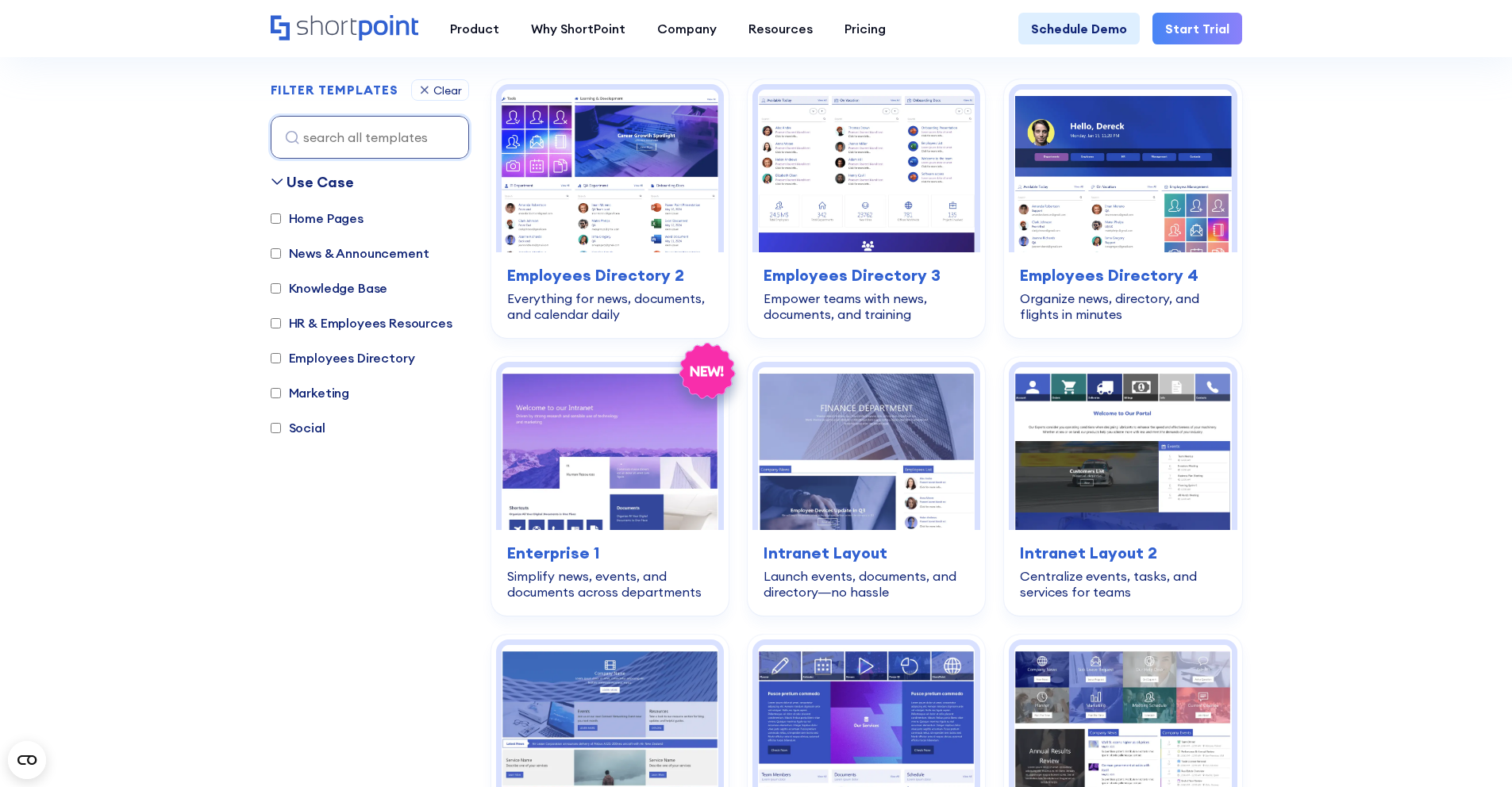
click at [305, 396] on label "Marketing" at bounding box center [310, 393] width 80 height 19
click at [281, 396] on input "Marketing" at bounding box center [276, 393] width 10 height 10
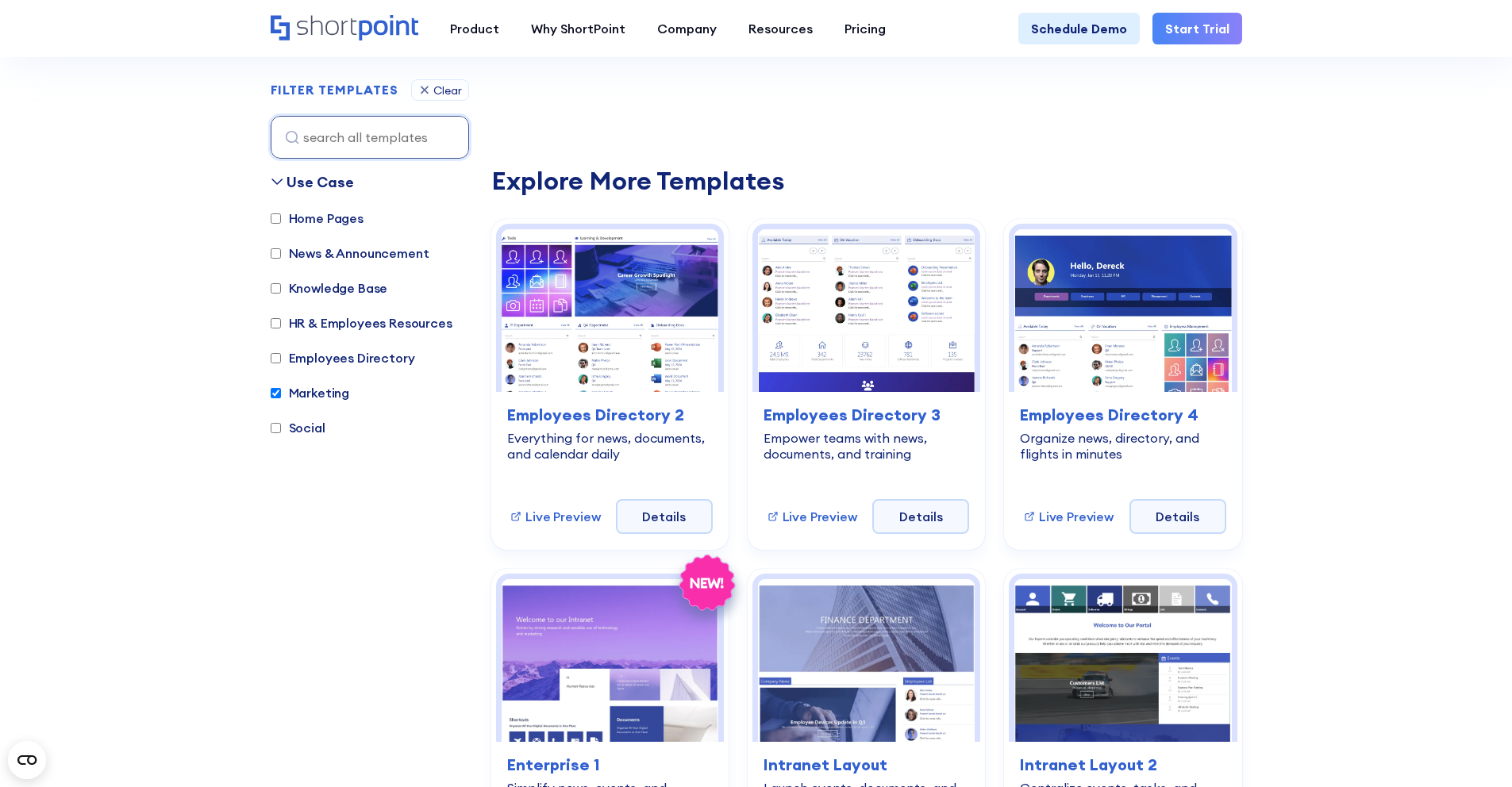
click at [305, 396] on label "Marketing" at bounding box center [310, 393] width 80 height 19
click at [281, 396] on input "Marketing" at bounding box center [276, 393] width 10 height 10
checkbox input "false"
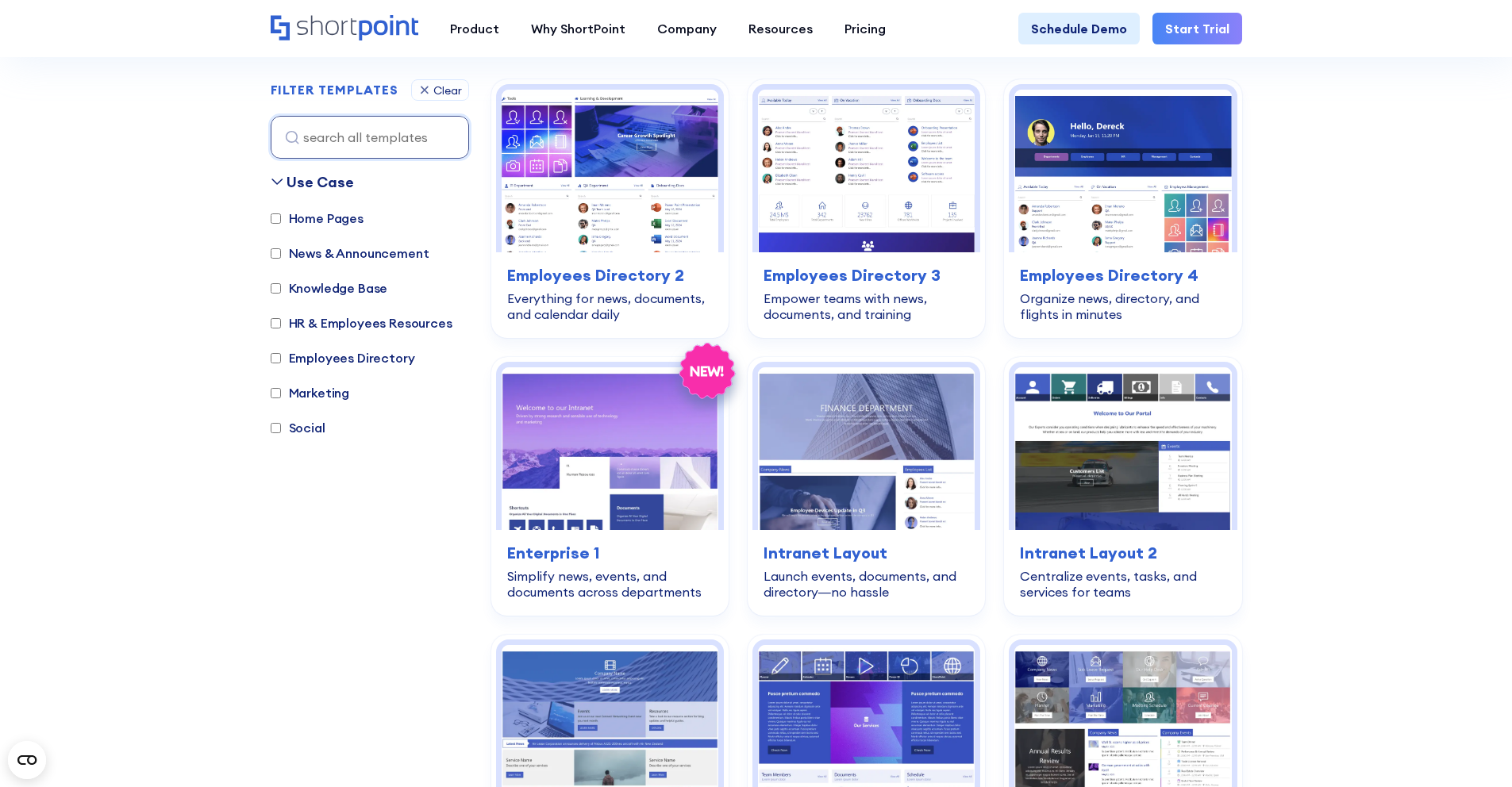
click at [314, 358] on label "Employees Directory" at bounding box center [342, 358] width 145 height 19
click at [281, 358] on input "Employees Directory" at bounding box center [276, 358] width 10 height 10
checkbox input "true"
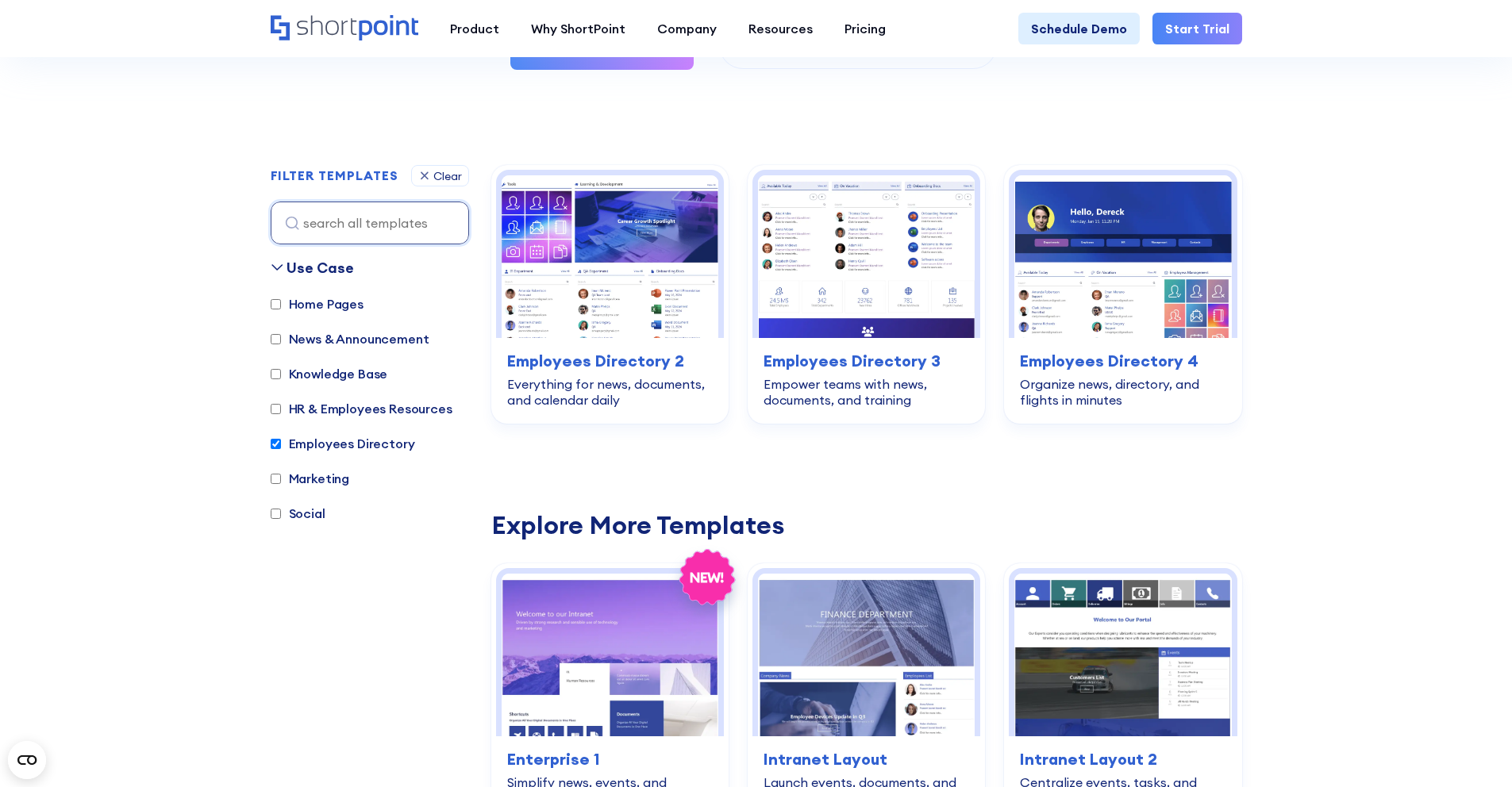
scroll to position [399, 0]
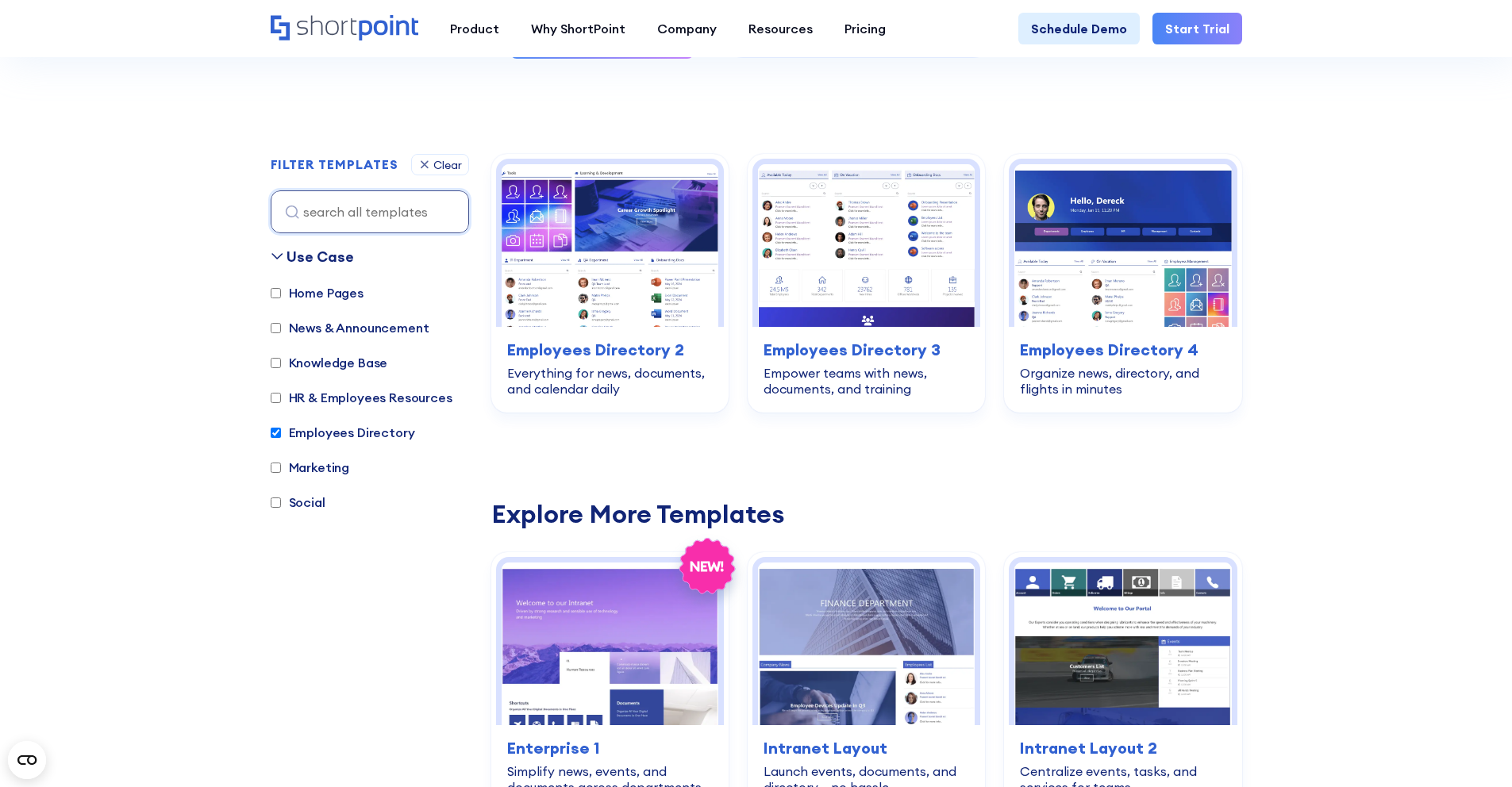
click at [377, 399] on label "HR & Employees Resources" at bounding box center [361, 397] width 181 height 19
click at [281, 399] on input "HR & Employees Resources" at bounding box center [276, 398] width 10 height 10
checkbox input "true"
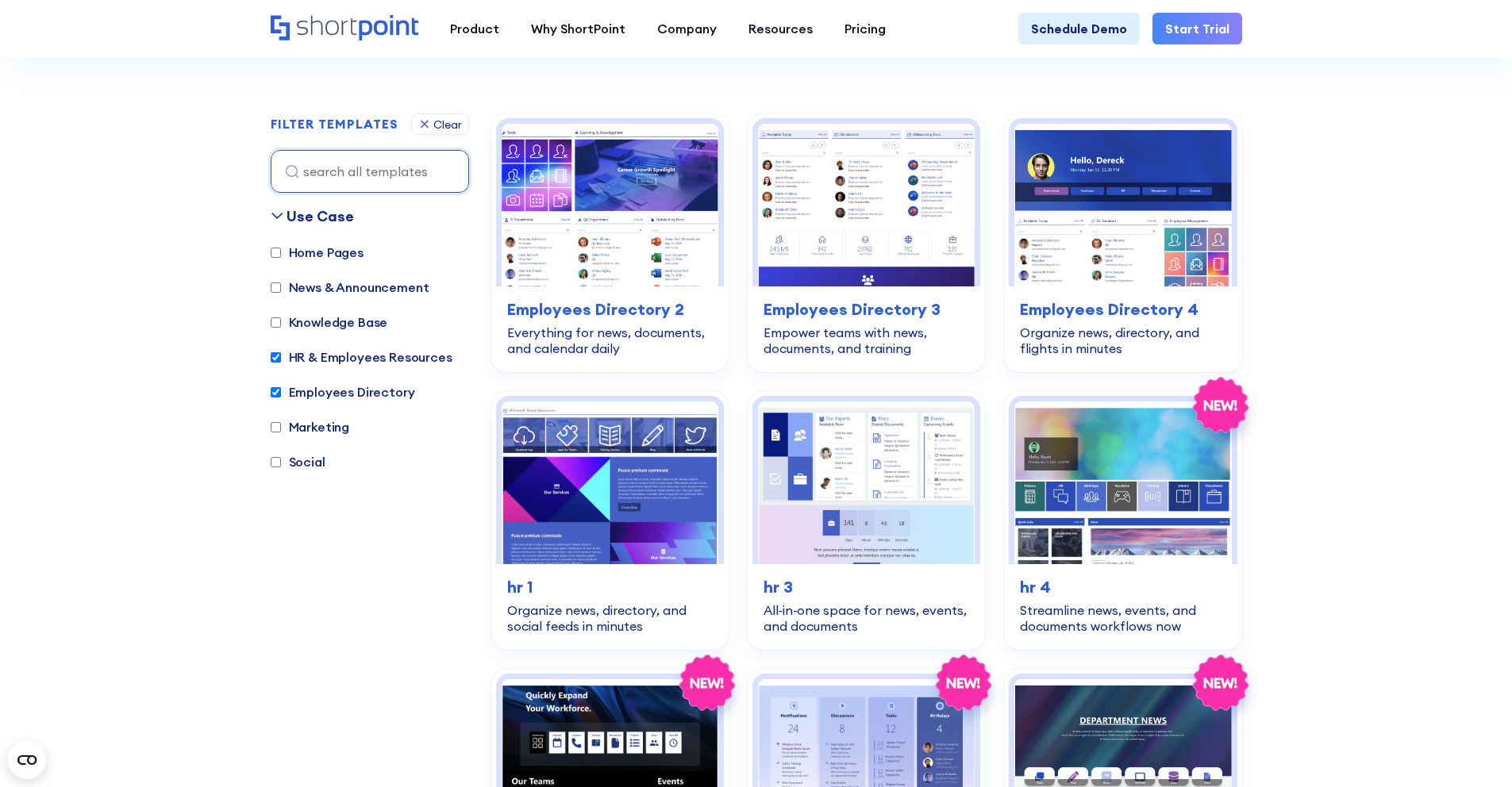
scroll to position [474, 0]
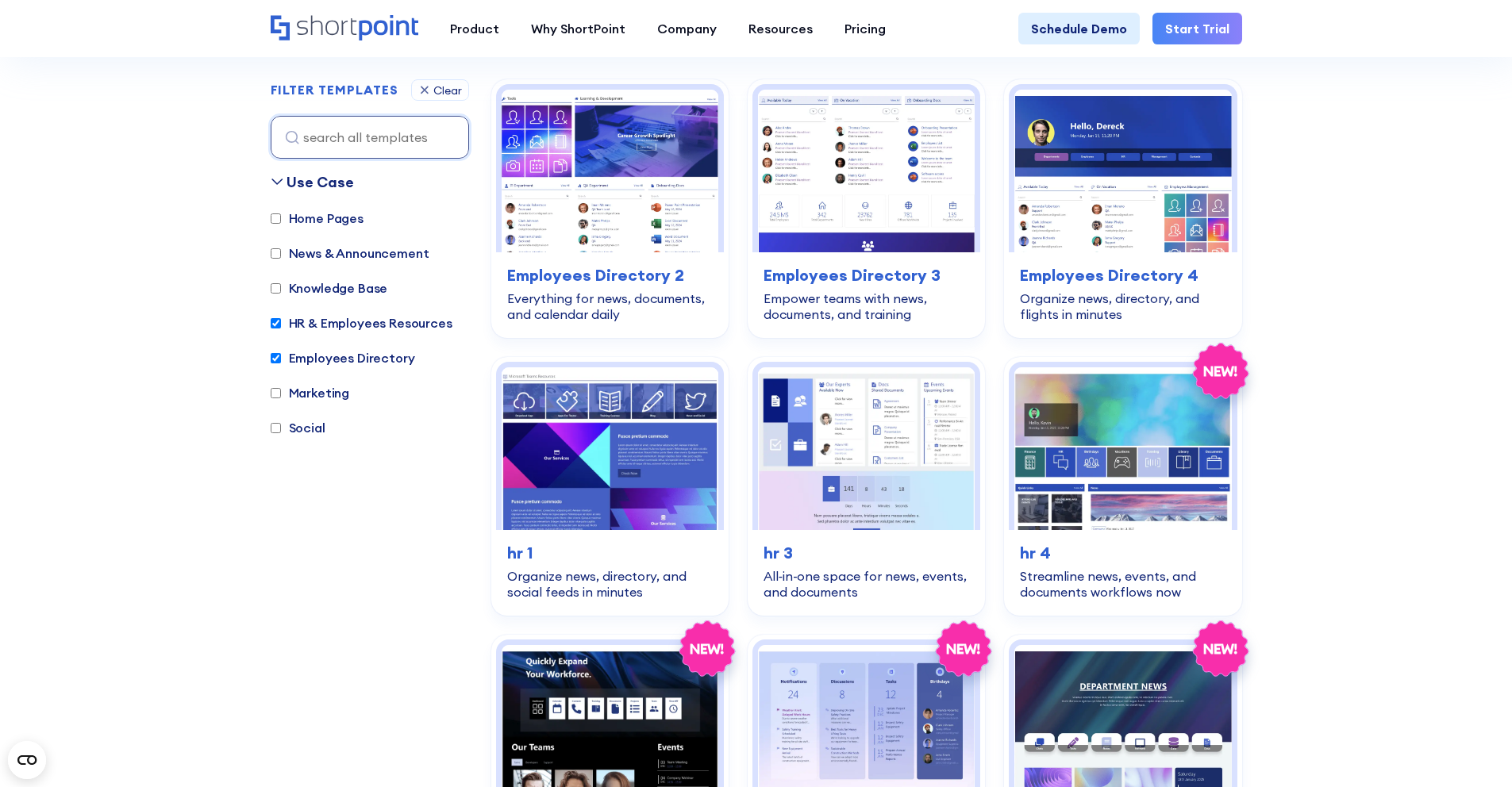
click at [371, 298] on div "Knowledge Base" at bounding box center [329, 290] width 117 height 22
click at [366, 349] on label "Employees Directory" at bounding box center [342, 358] width 145 height 19
click at [281, 353] on input "Employees Directory" at bounding box center [276, 358] width 10 height 10
checkbox input "false"
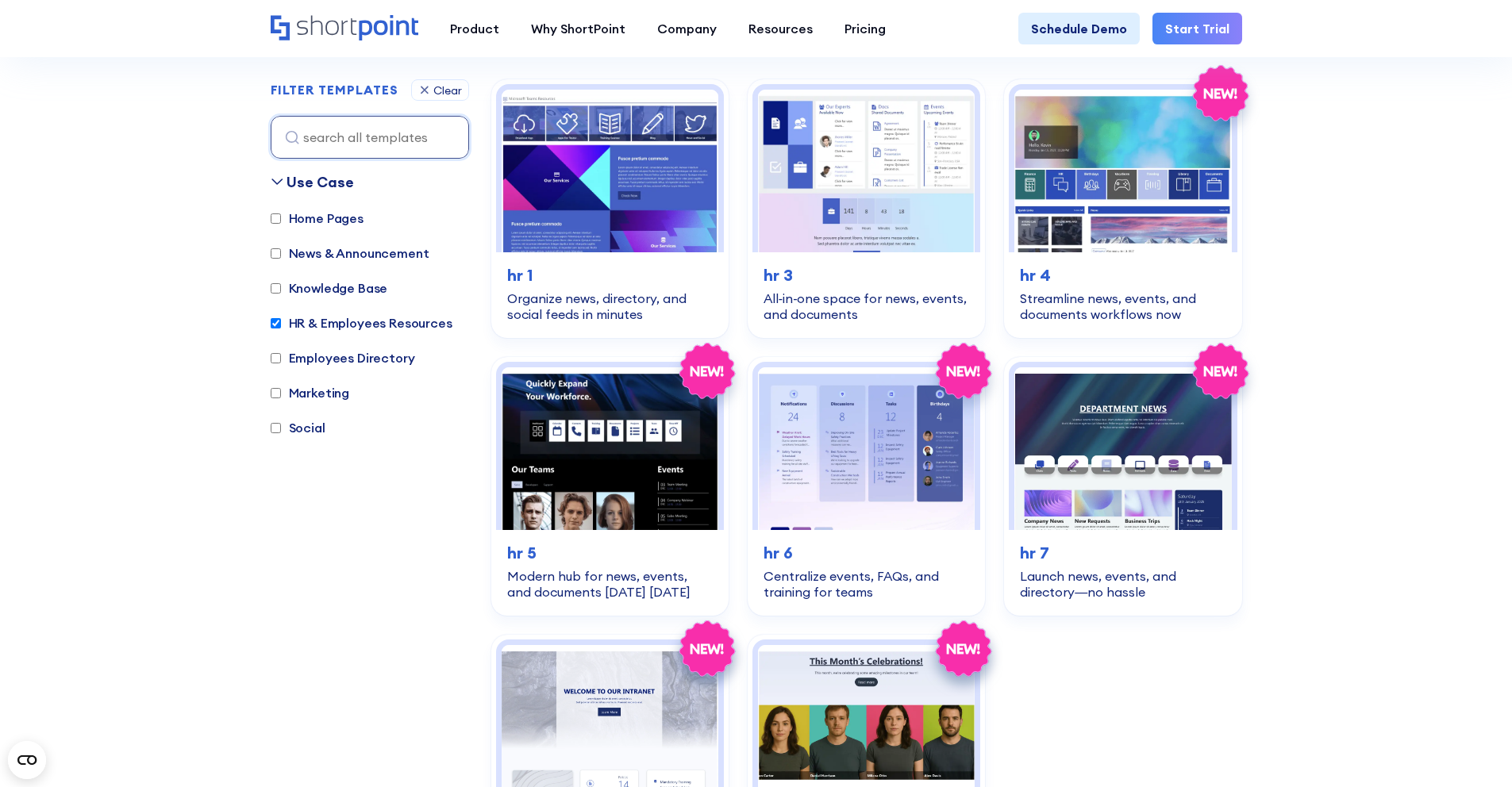
click at [365, 324] on label "HR & Employees Resources" at bounding box center [361, 322] width 181 height 19
click at [281, 324] on input "HR & Employees Resources" at bounding box center [276, 323] width 10 height 10
checkbox input "false"
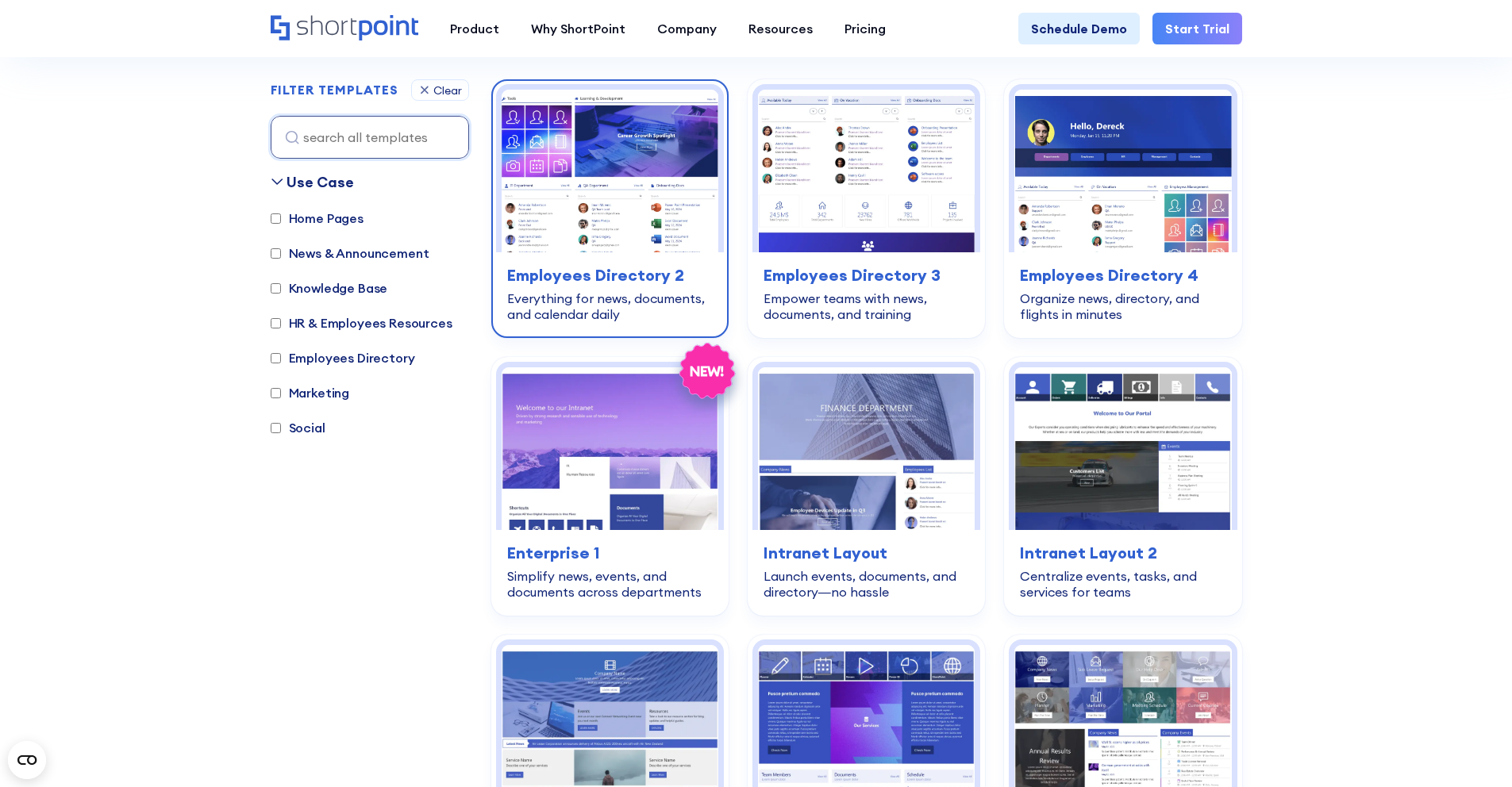
click at [632, 229] on img at bounding box center [609, 171] width 216 height 163
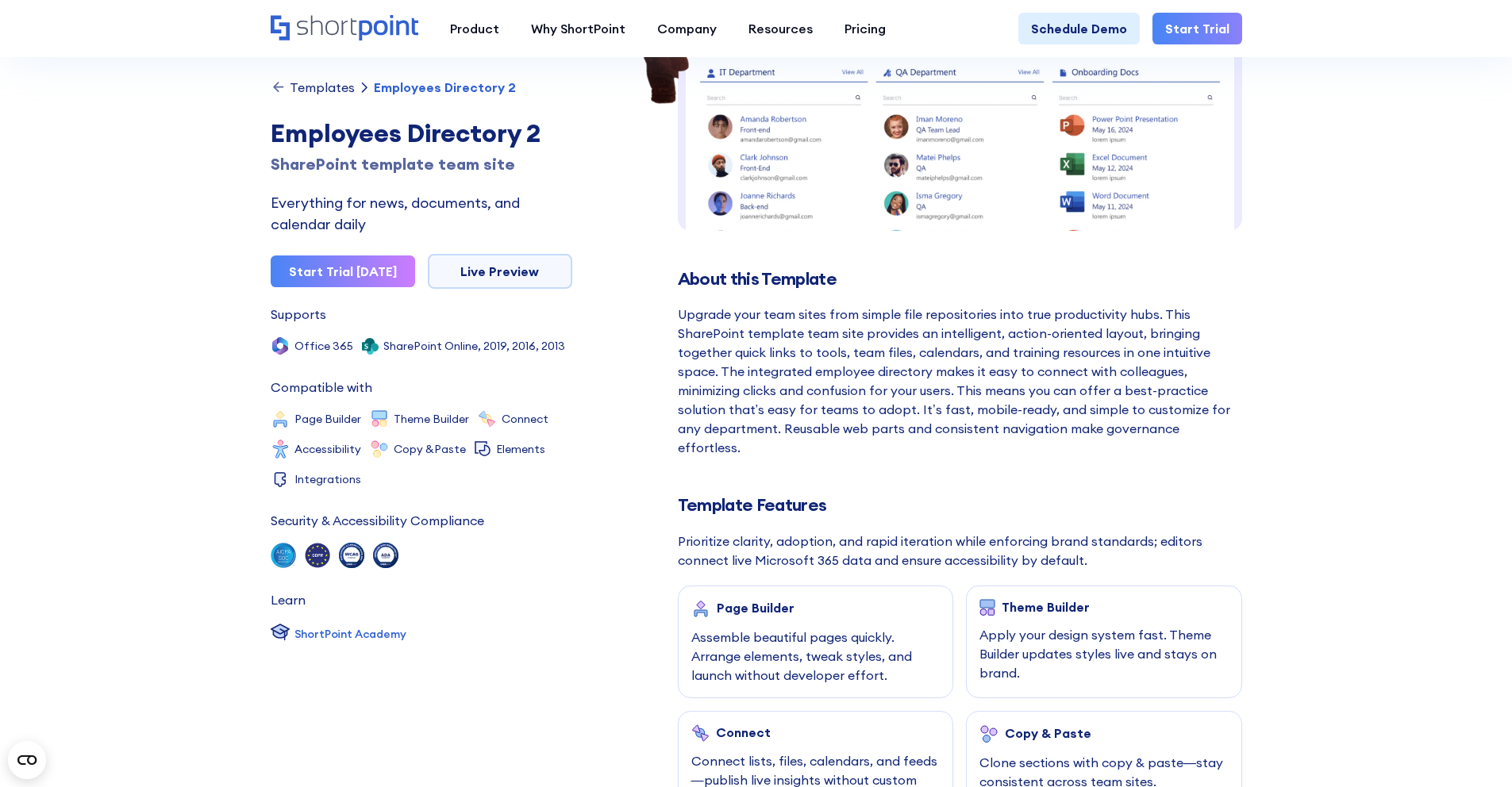
click at [850, 531] on div "Prioritize clarity, adoption, and rapid iteration while enforcing brand standar…" at bounding box center [959, 550] width 564 height 38
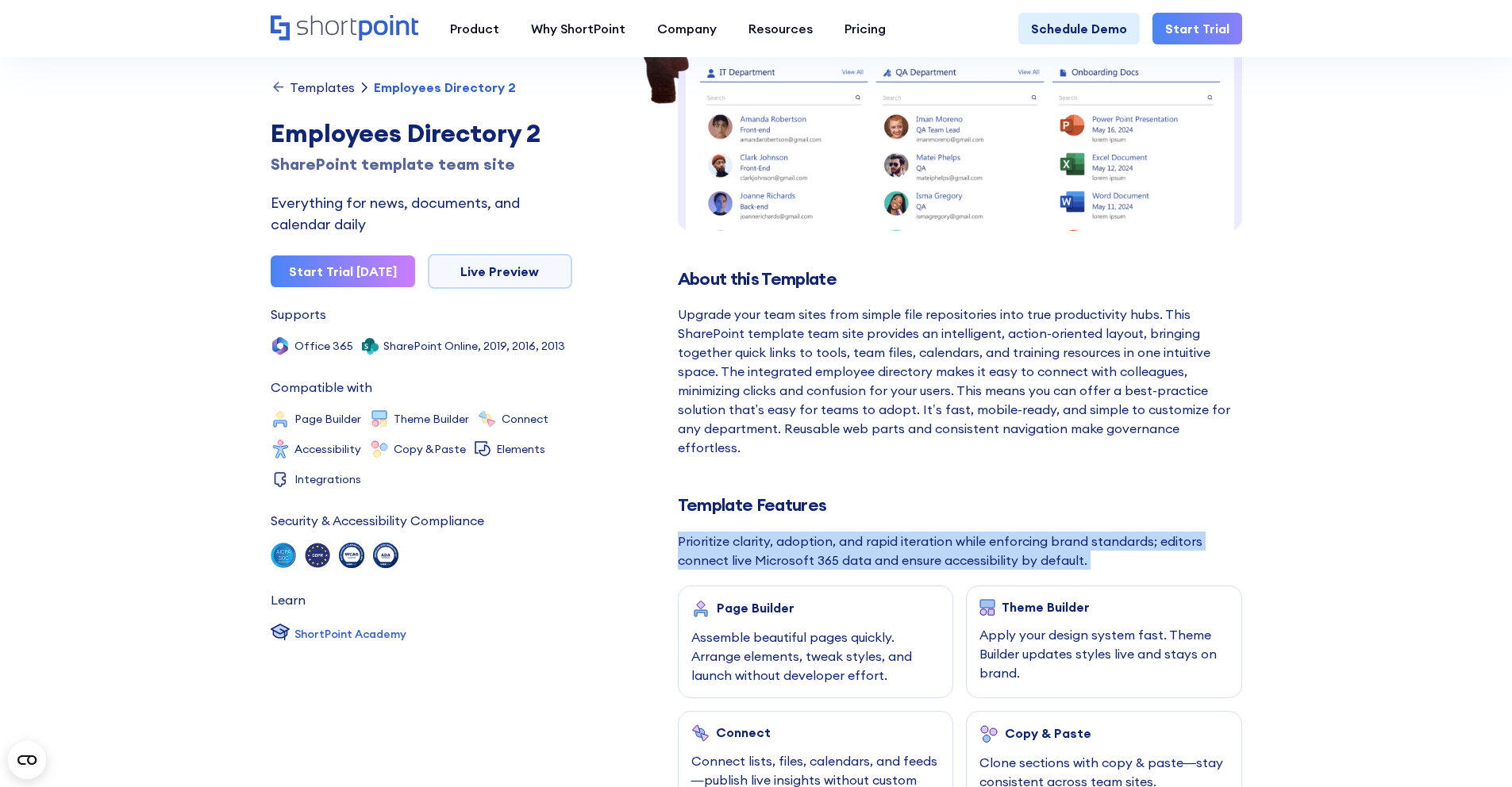
click at [850, 531] on div "Prioritize clarity, adoption, and rapid iteration while enforcing brand standar…" at bounding box center [959, 550] width 564 height 38
click at [839, 492] on div at bounding box center [839, 492] width 0 height 0
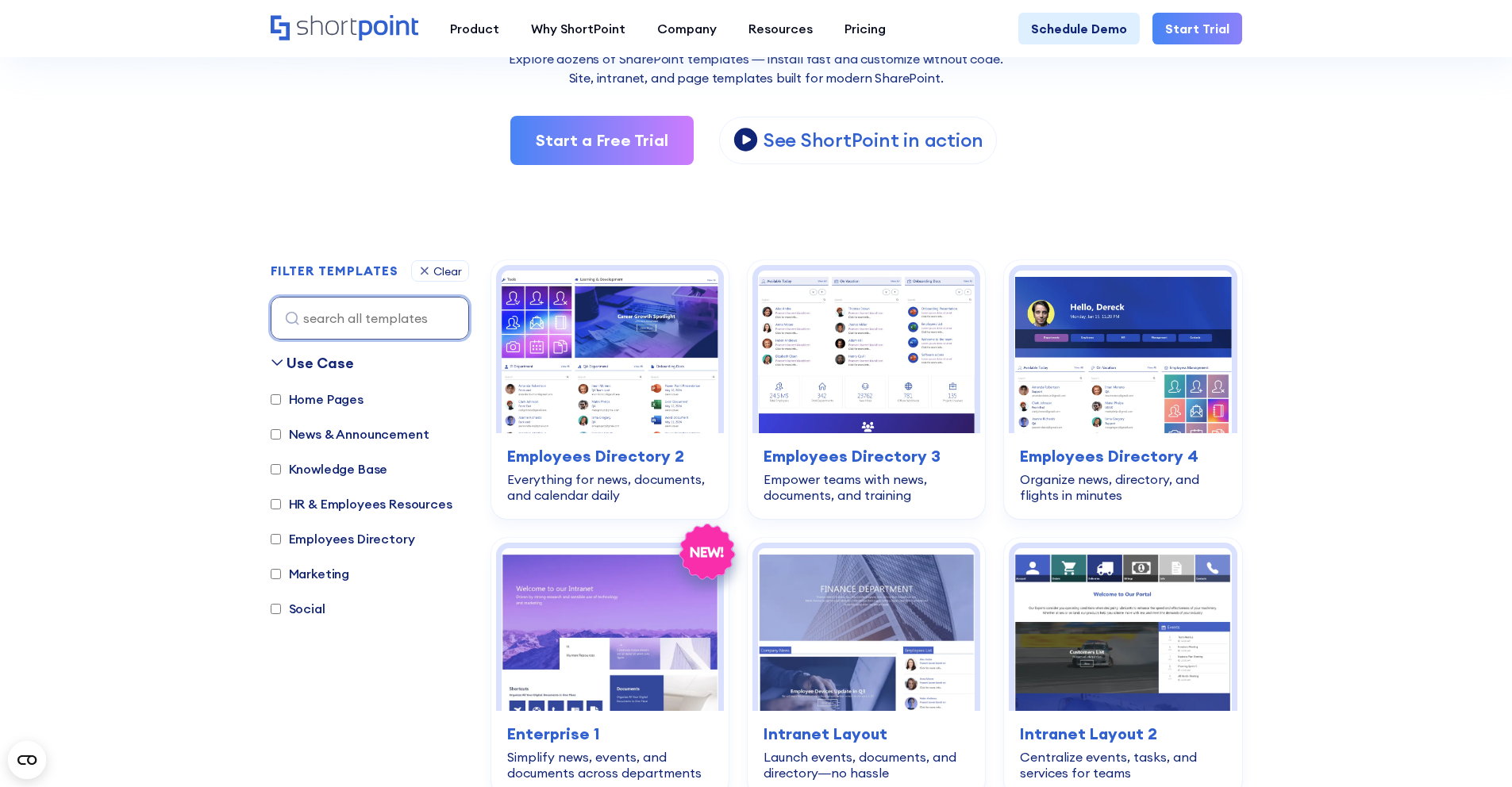
scroll to position [293, 0]
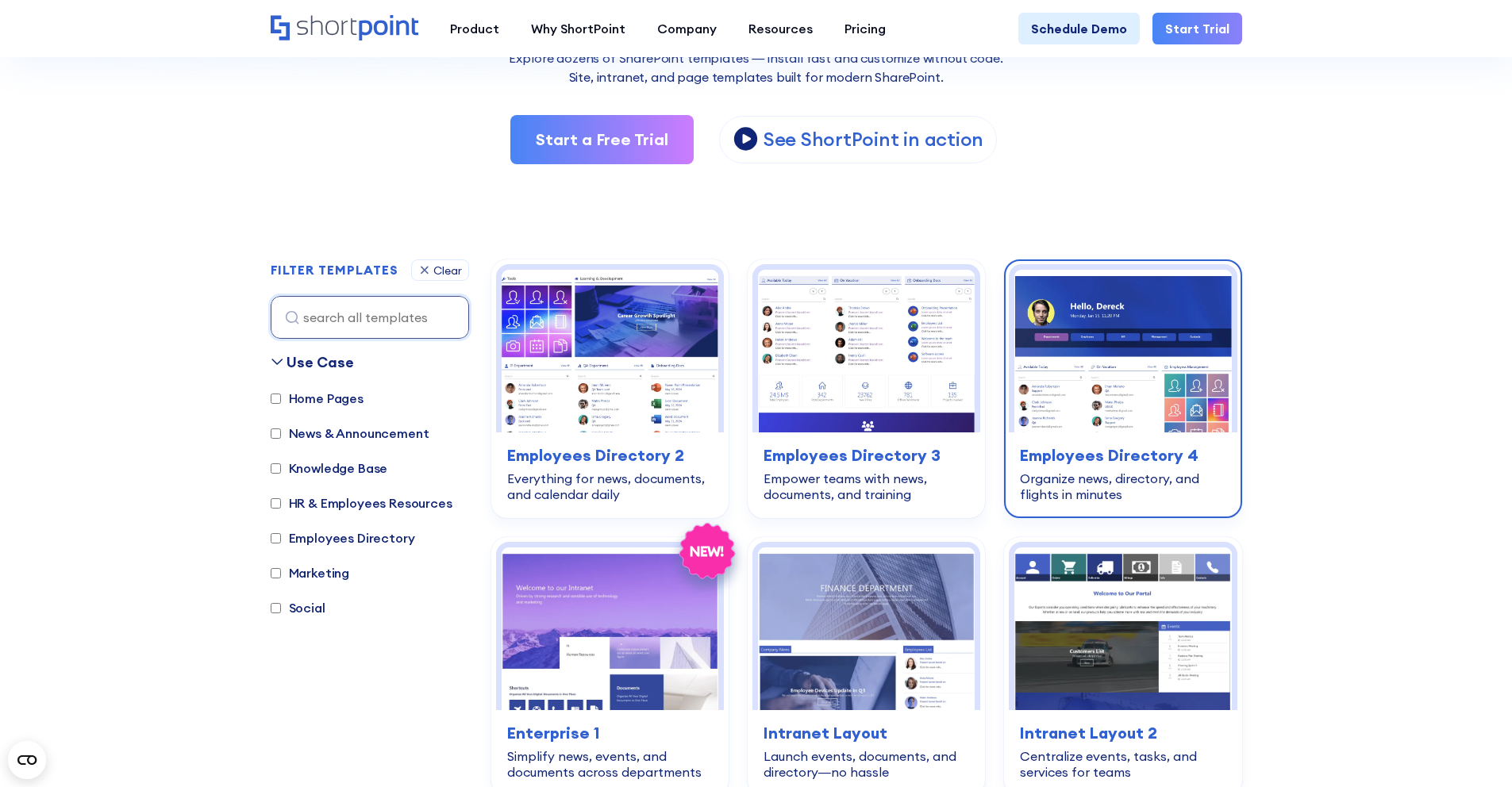
click at [1103, 436] on div "employees-directory Employees Directory 4 Organize news, directory, and flights…" at bounding box center [1123, 472] width 228 height 81
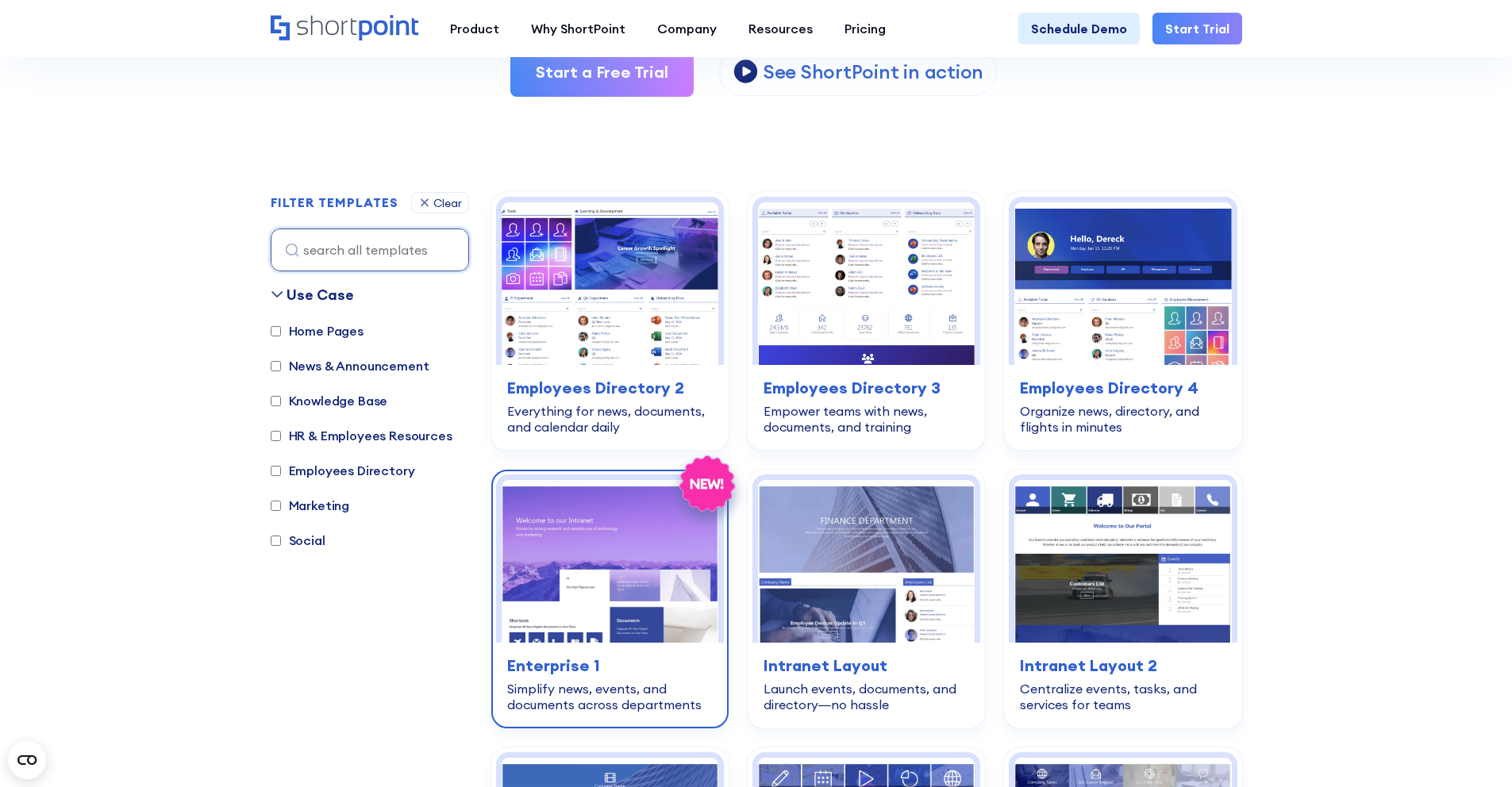
scroll to position [364, 0]
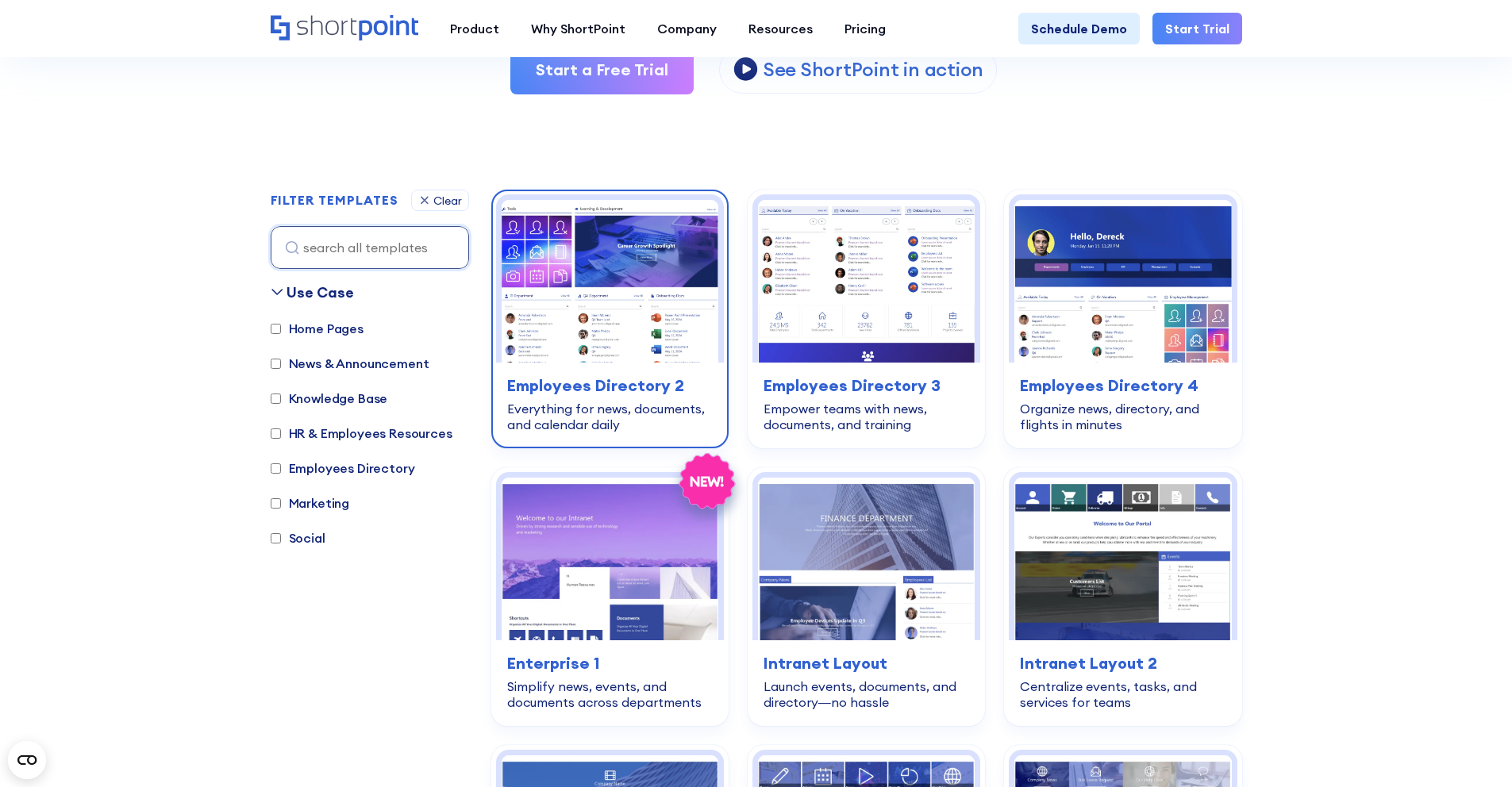
click at [596, 299] on img at bounding box center [609, 281] width 216 height 163
click at [642, 331] on img at bounding box center [609, 281] width 216 height 163
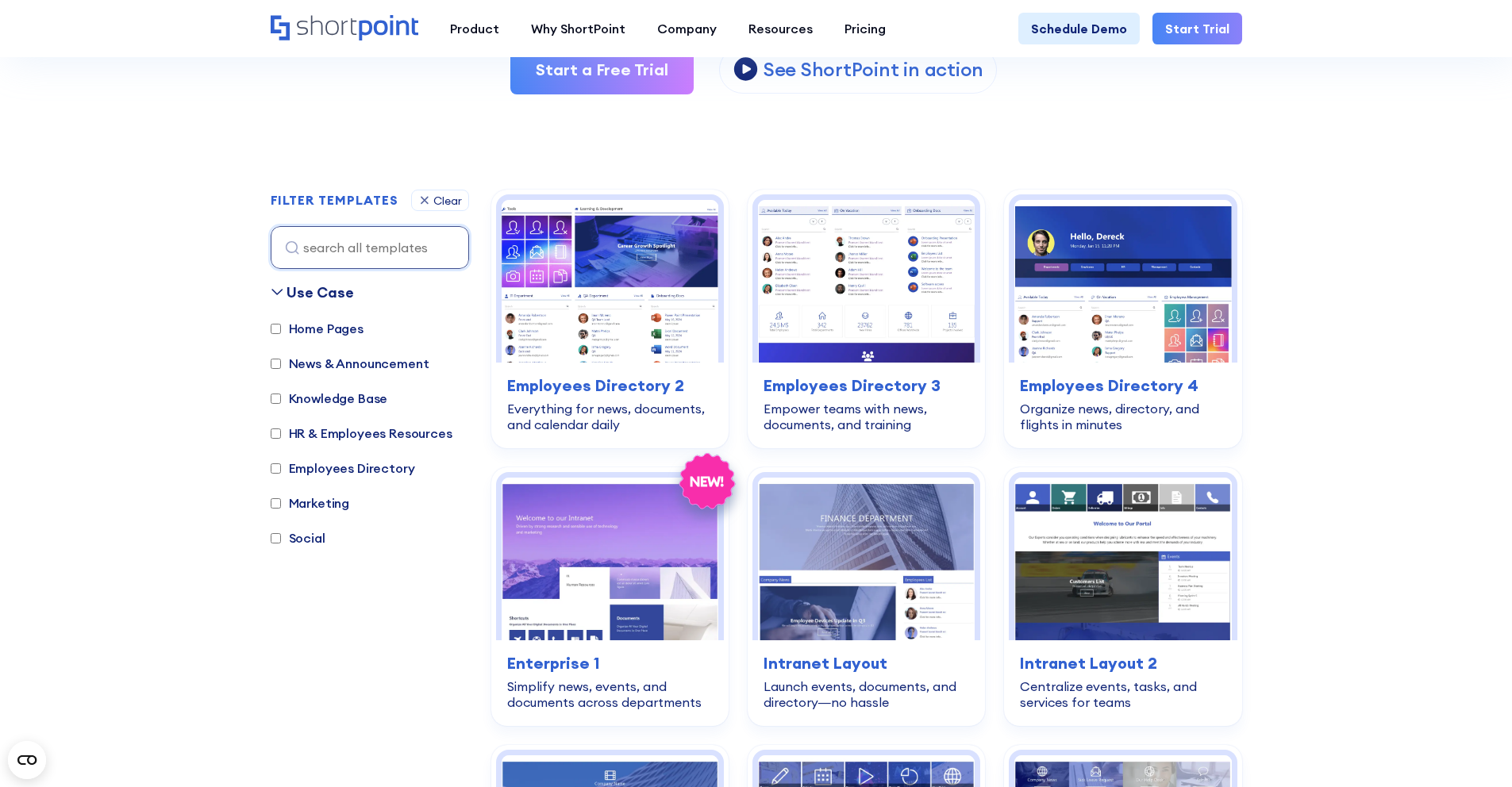
click at [279, 399] on input "Knowledge Base" at bounding box center [276, 399] width 10 height 10
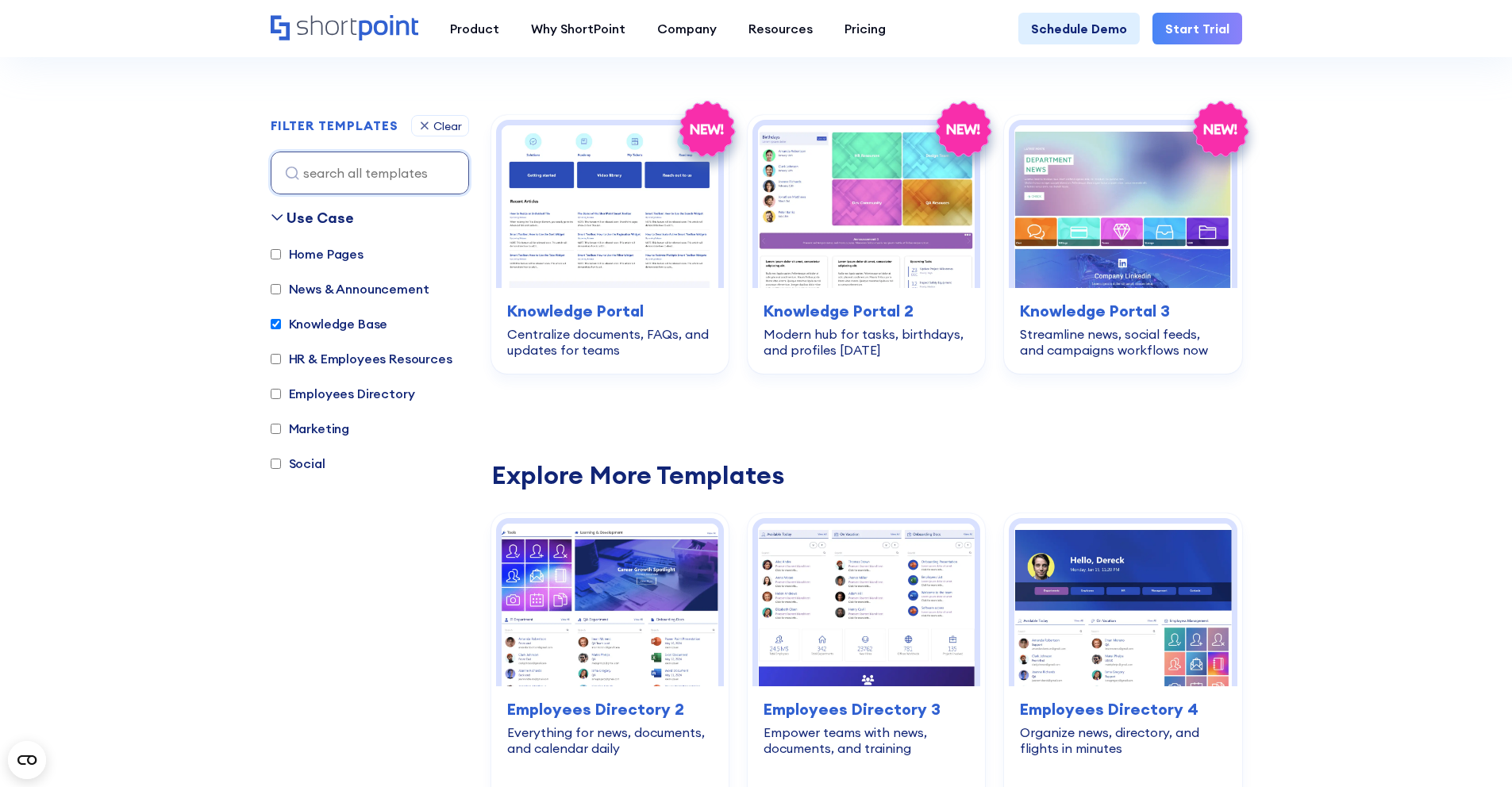
scroll to position [115, 0]
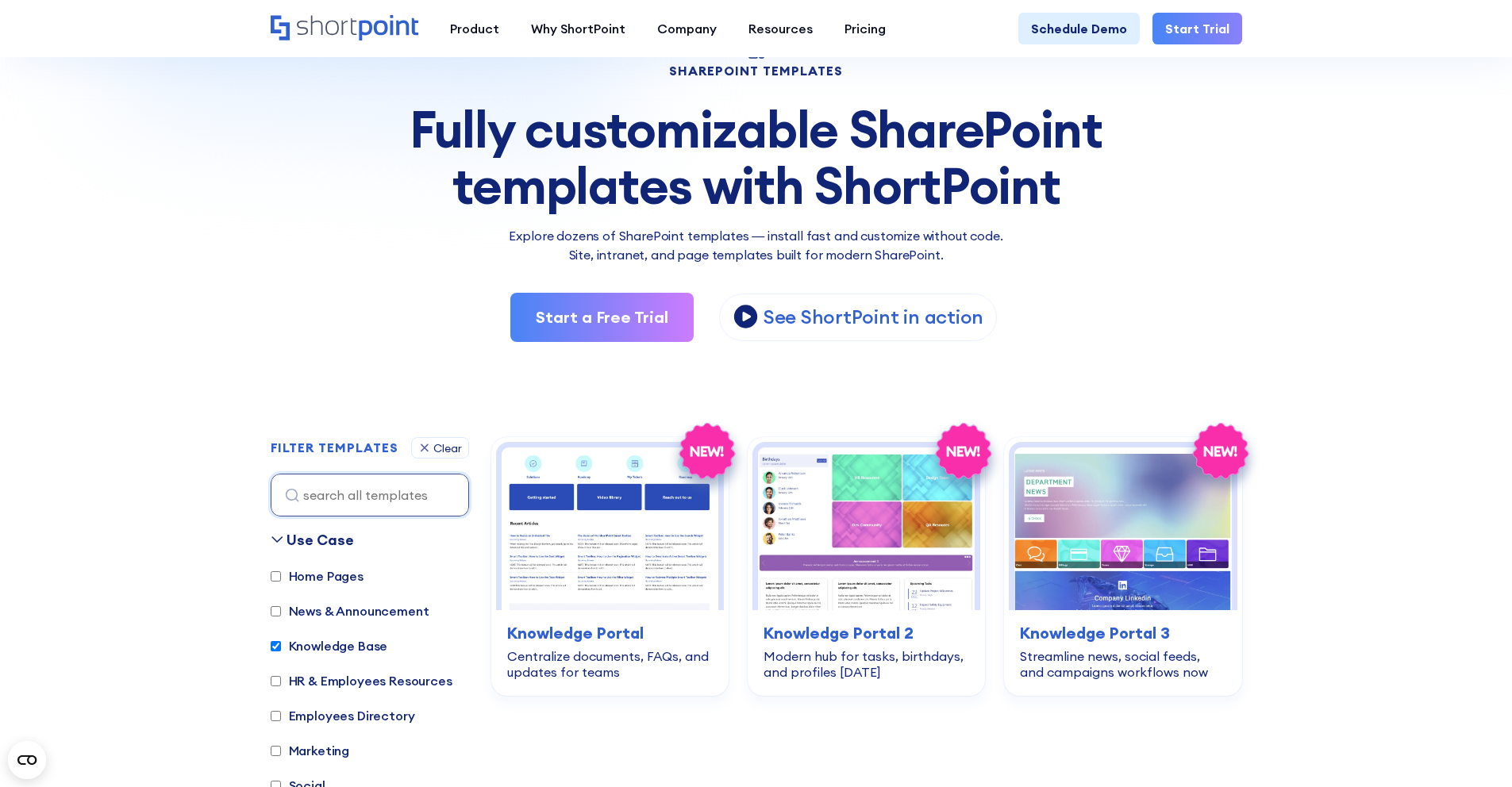
click at [299, 640] on label "Knowledge Base" at bounding box center [329, 646] width 117 height 19
click at [281, 641] on input "Knowledge Base" at bounding box center [276, 646] width 10 height 10
checkbox input "false"
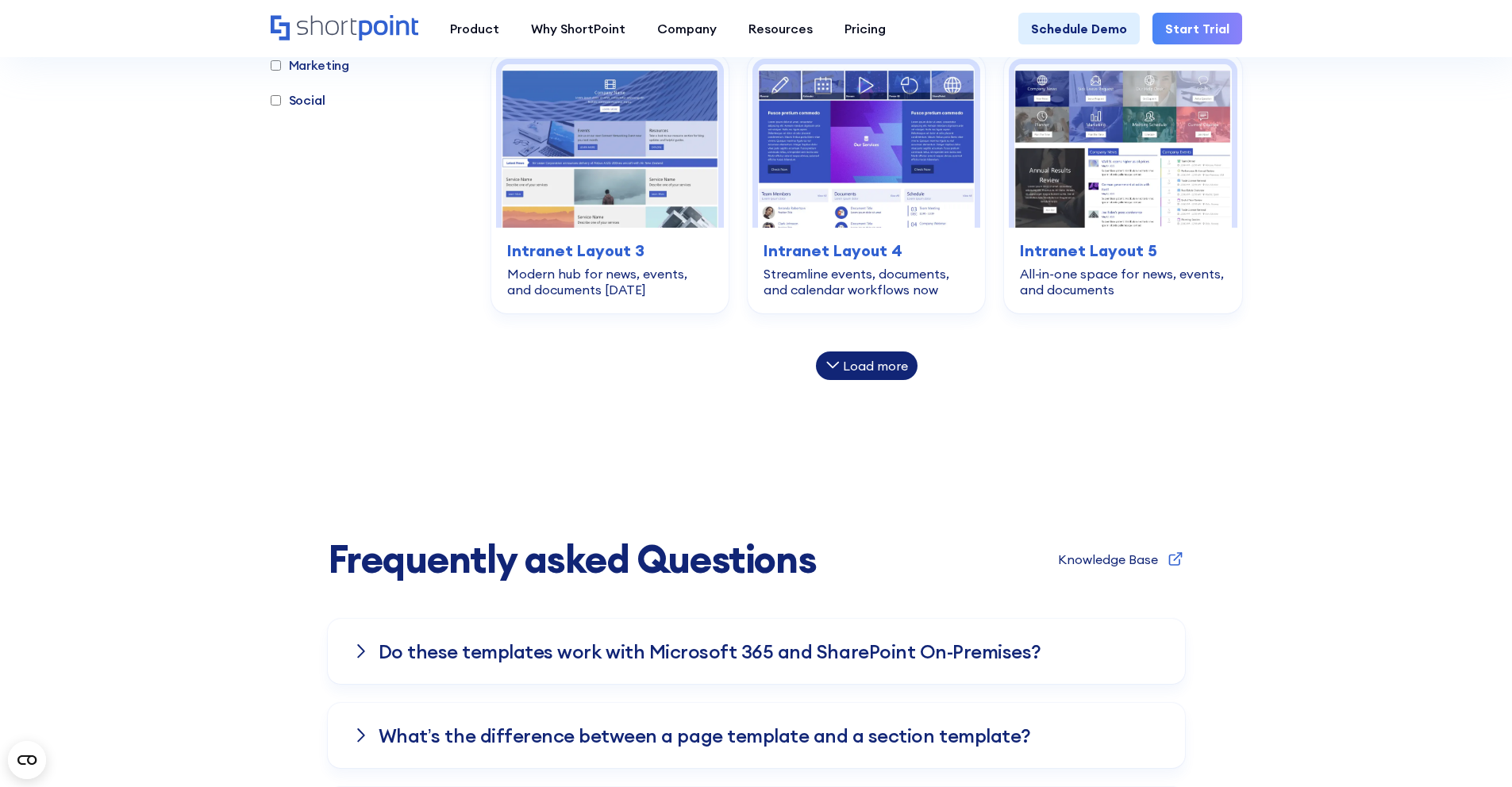
scroll to position [1049, 0]
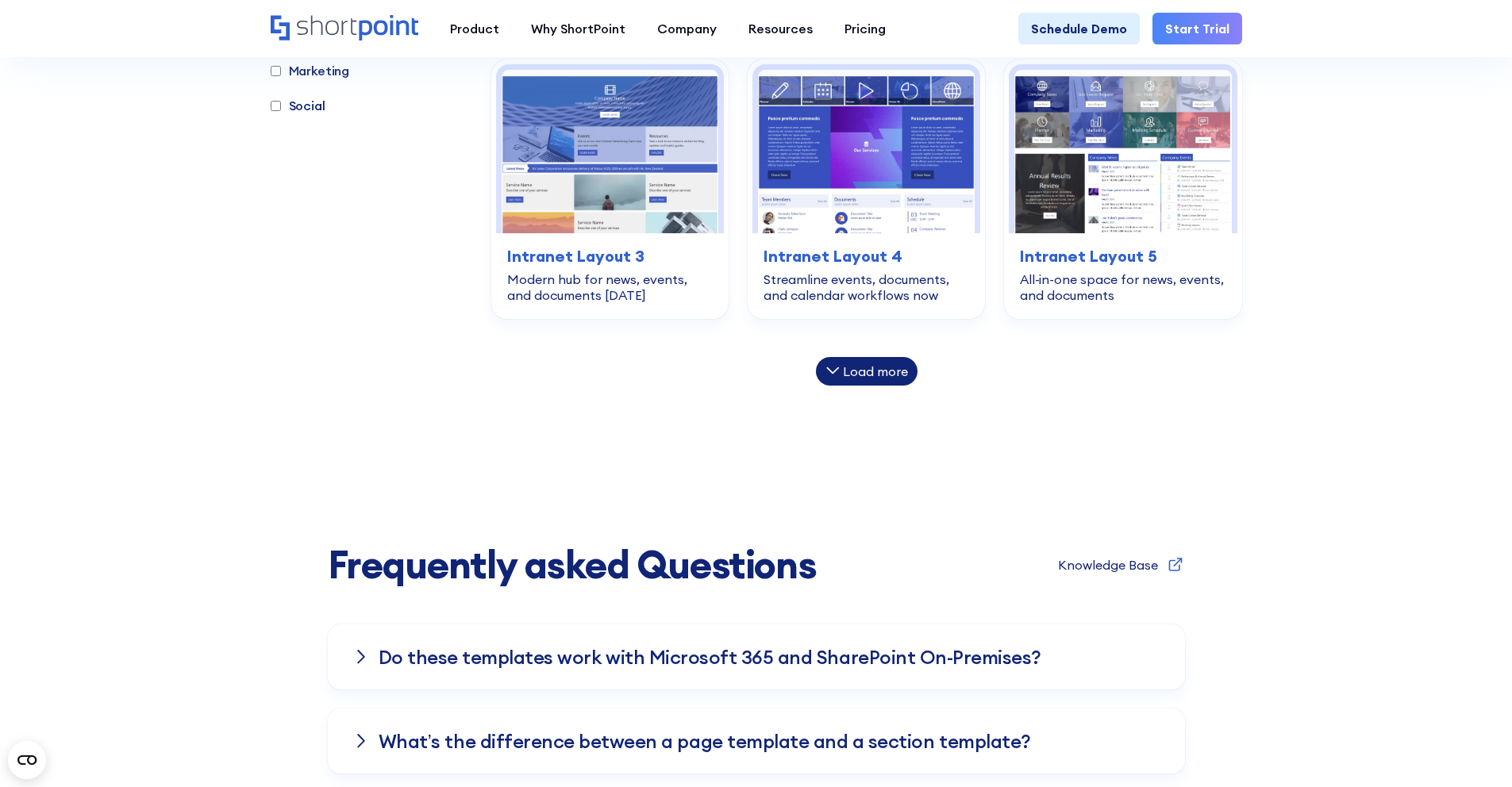
click at [892, 376] on div "Load more" at bounding box center [875, 371] width 65 height 13
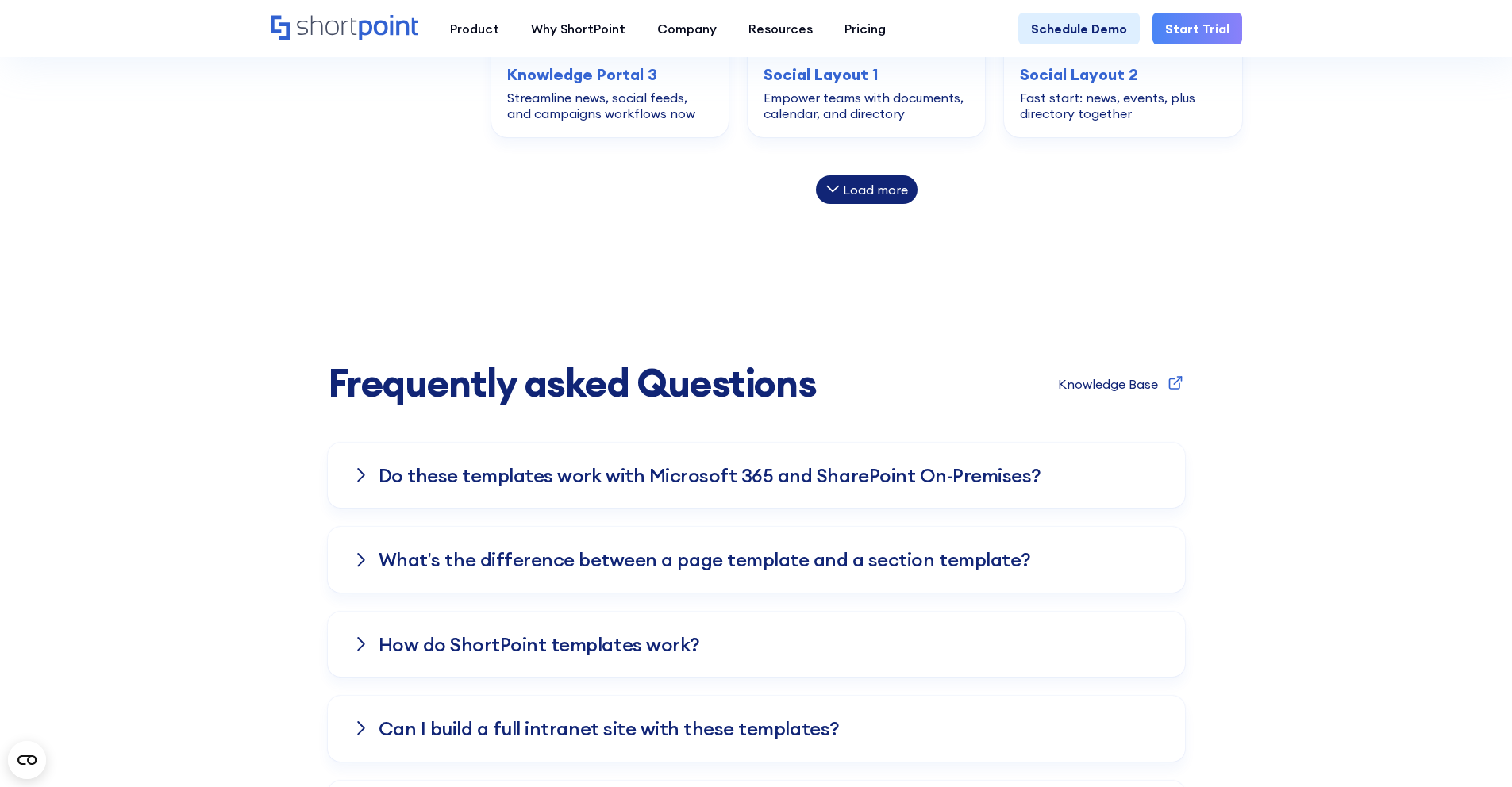
scroll to position [1773, 0]
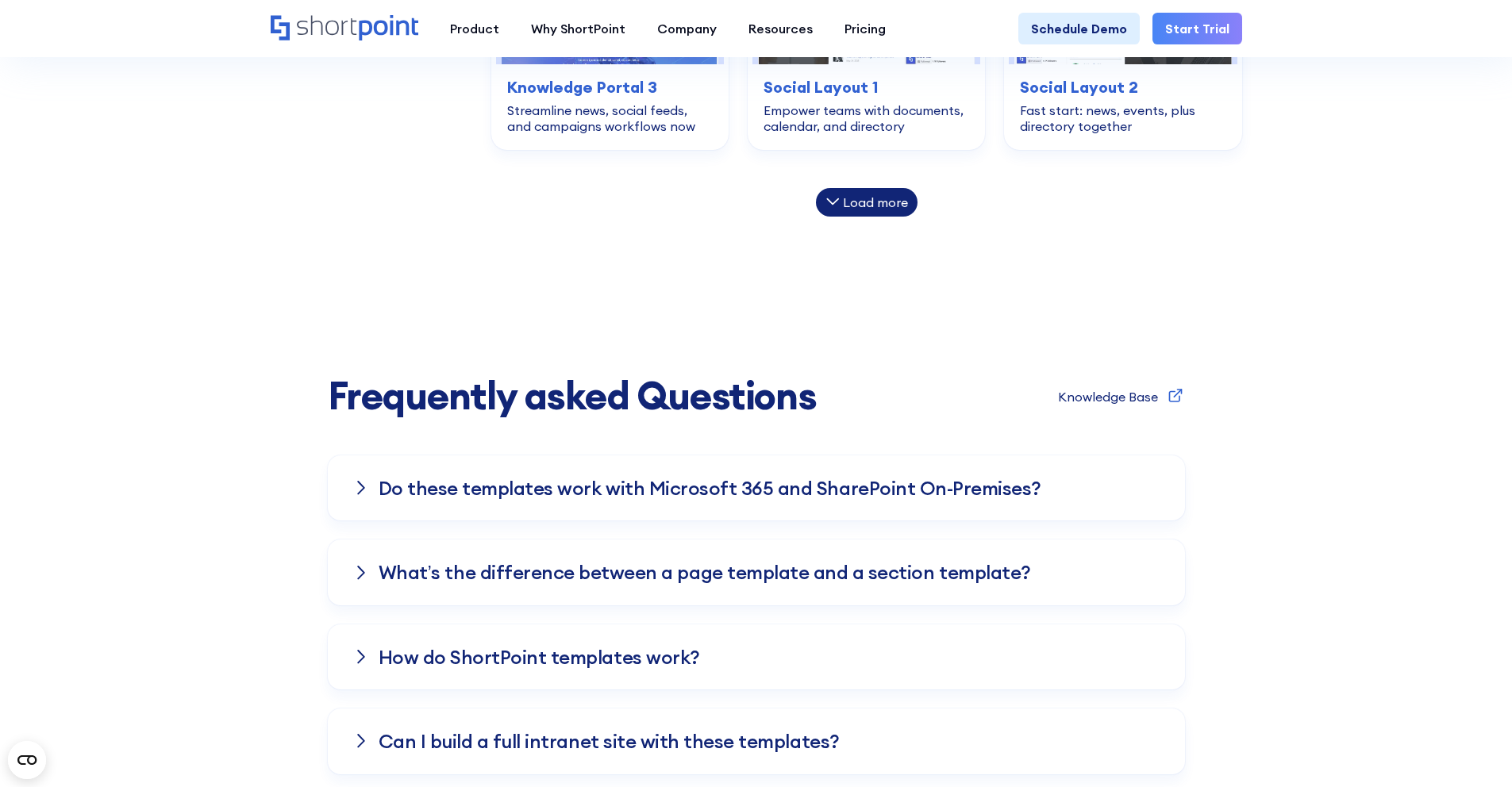
click at [863, 188] on div "Load more" at bounding box center [866, 202] width 102 height 28
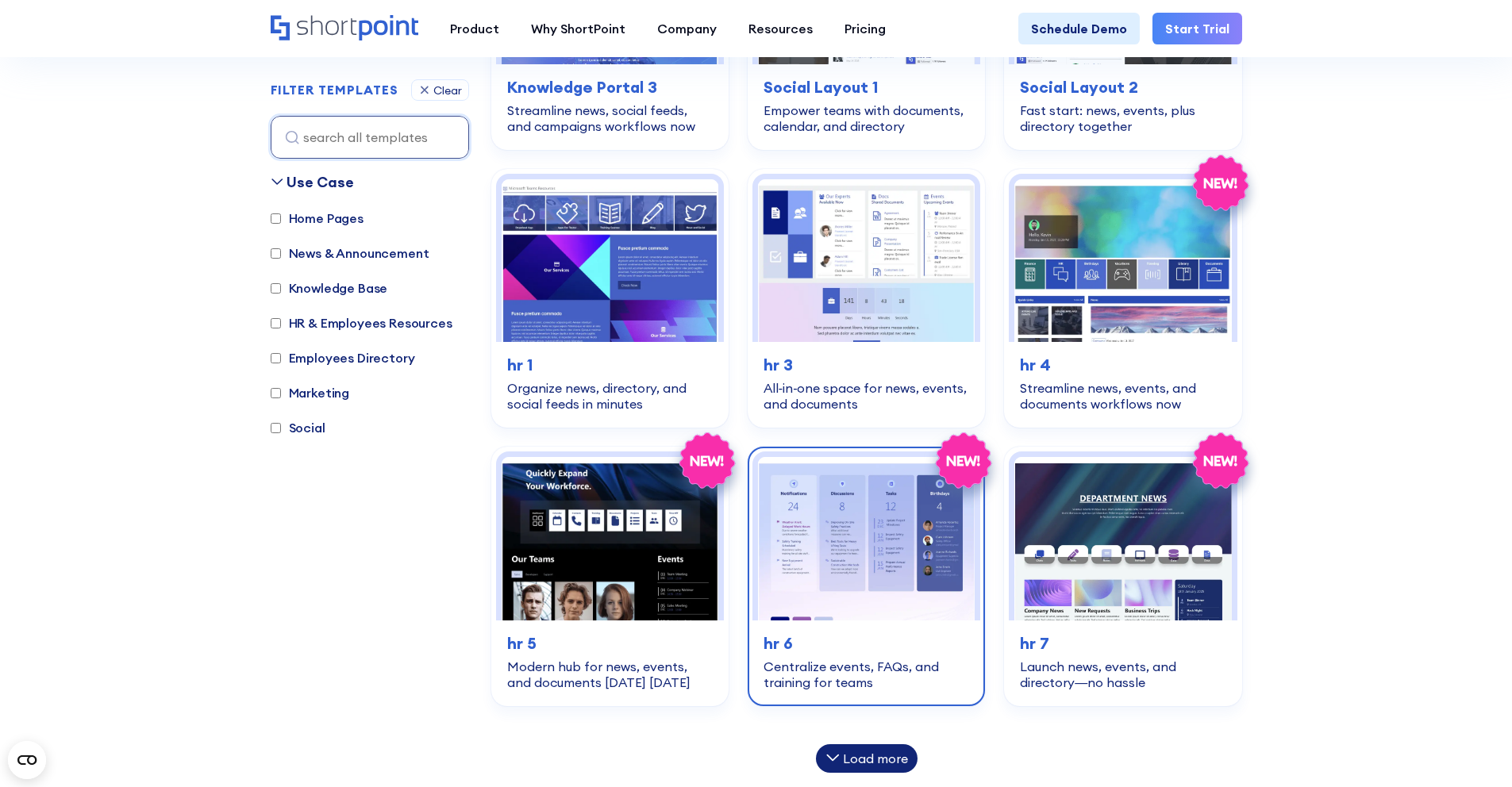
click at [803, 652] on h3 "hr 6" at bounding box center [866, 643] width 205 height 24
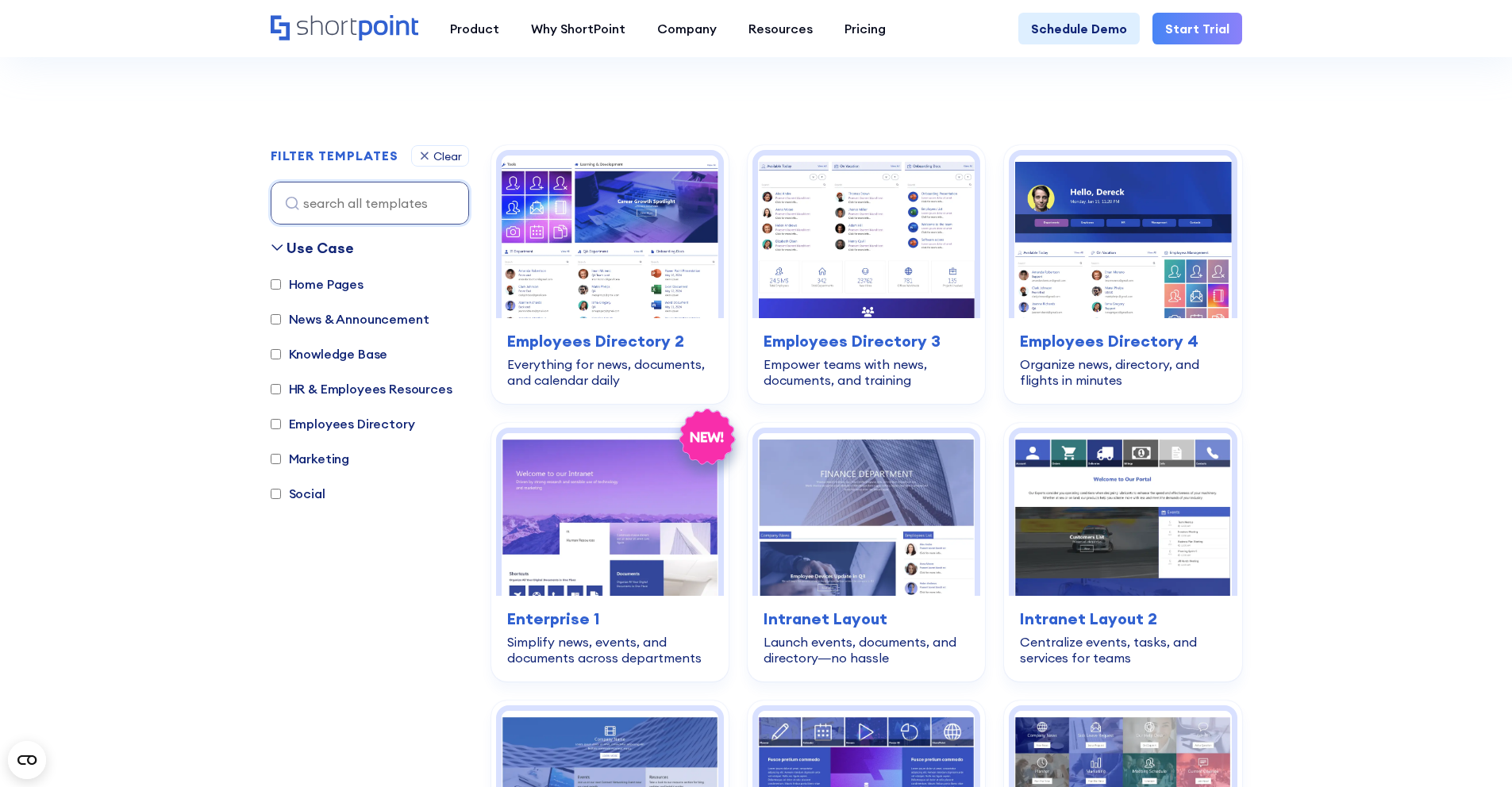
scroll to position [296, 0]
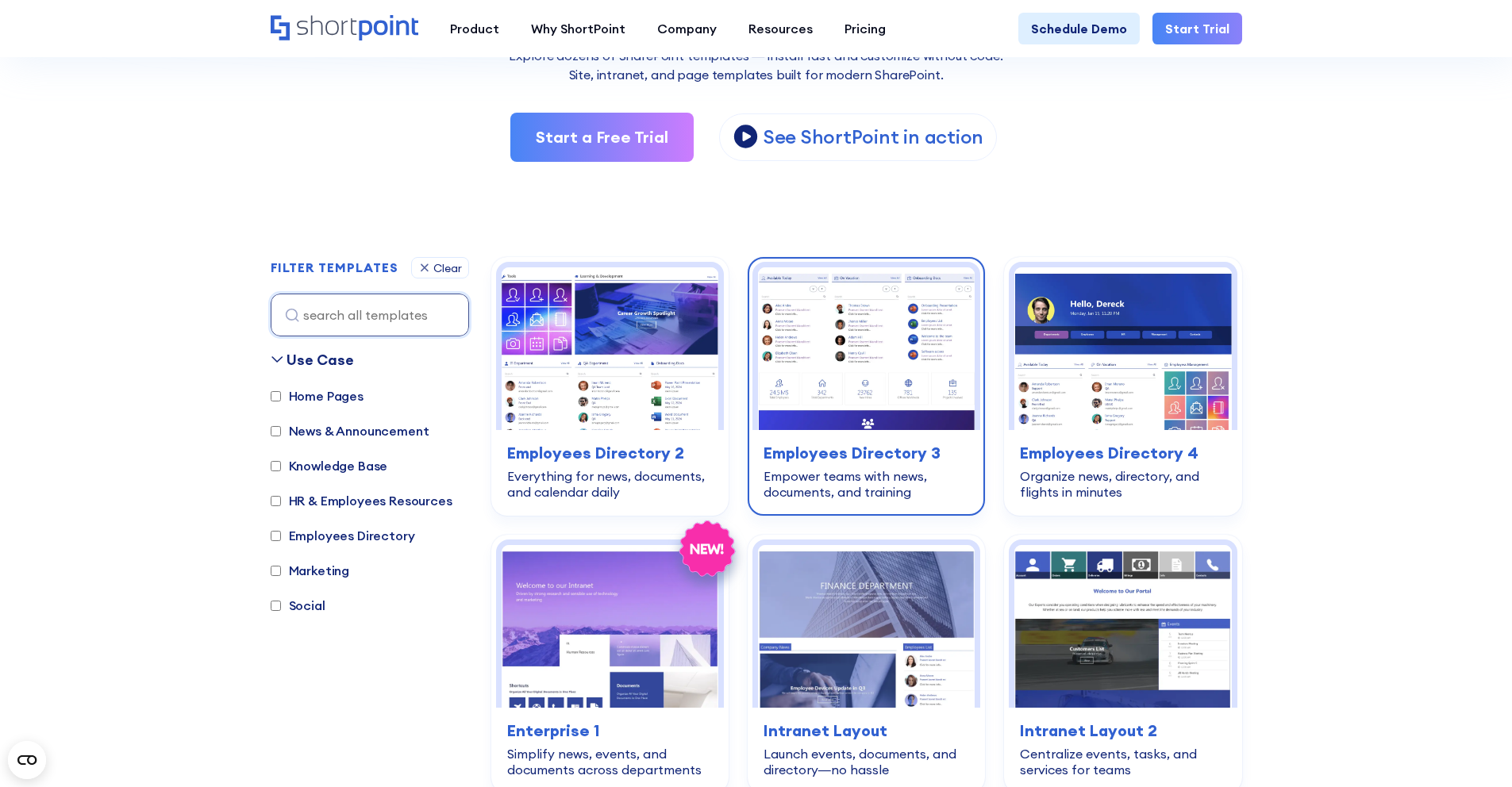
click at [880, 334] on img at bounding box center [866, 349] width 216 height 163
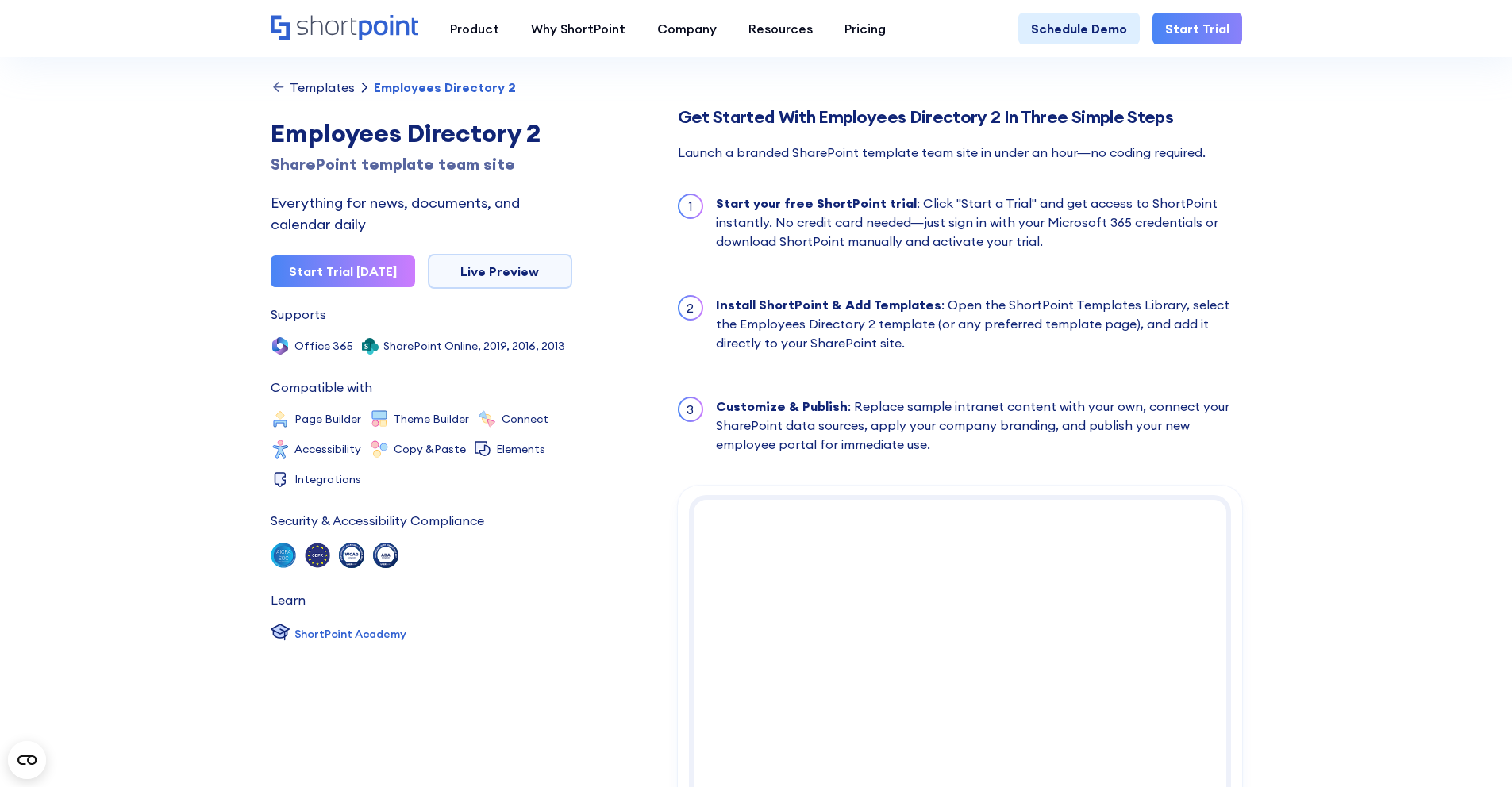
scroll to position [2004, 0]
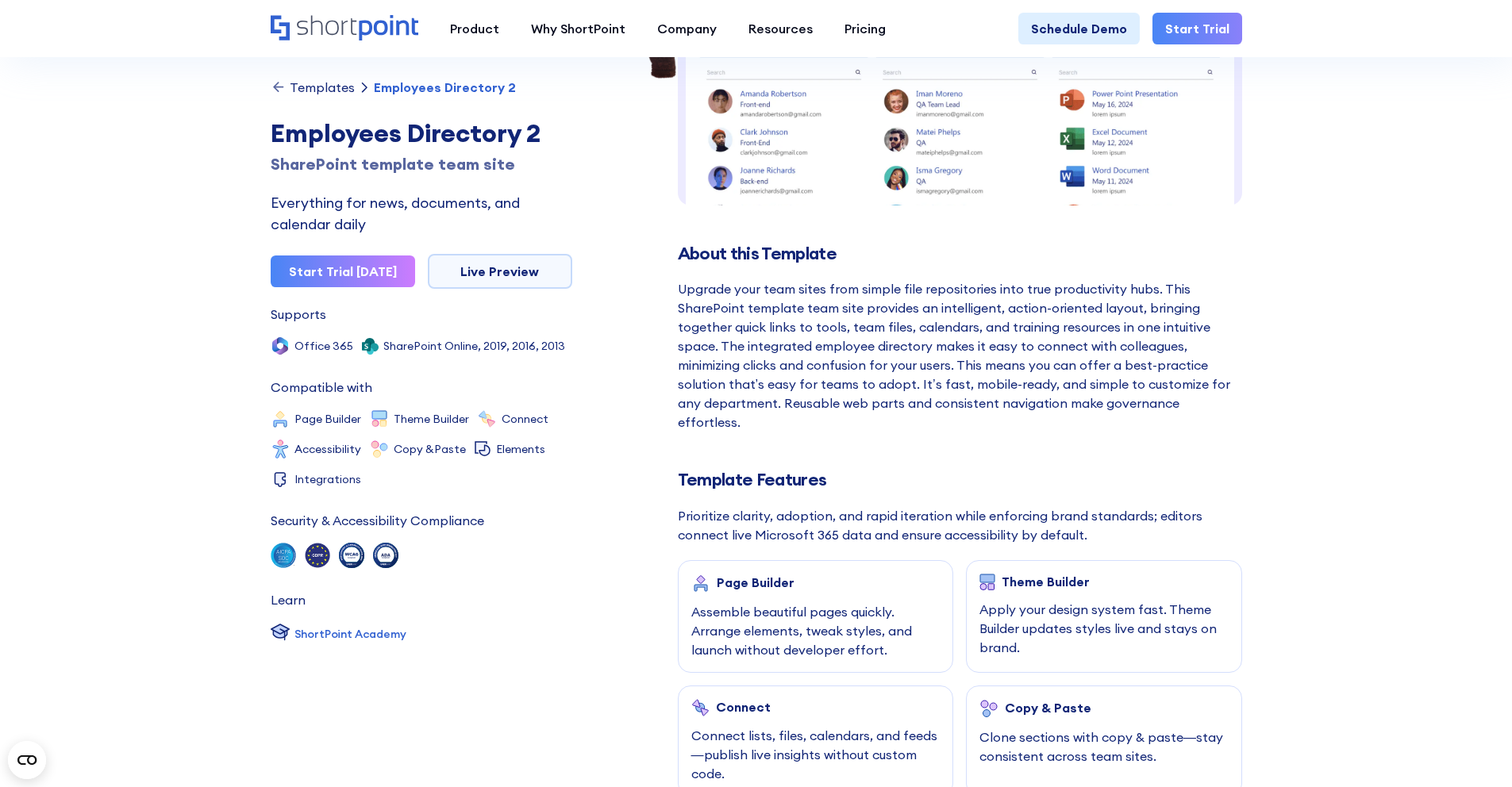
scroll to position [307, 0]
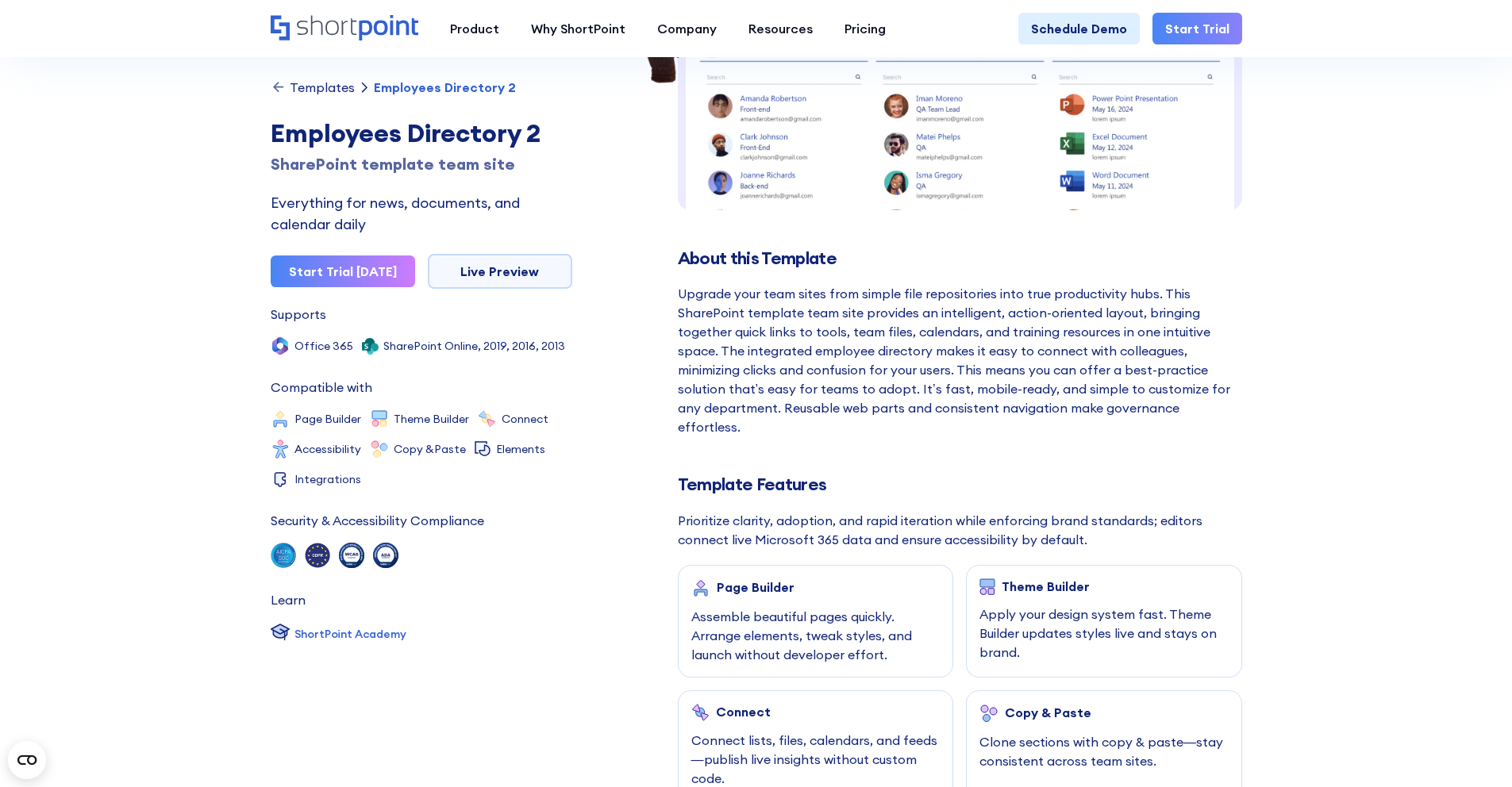
click at [455, 167] on div "SharePoint template team site" at bounding box center [421, 164] width 301 height 24
copy div "team"
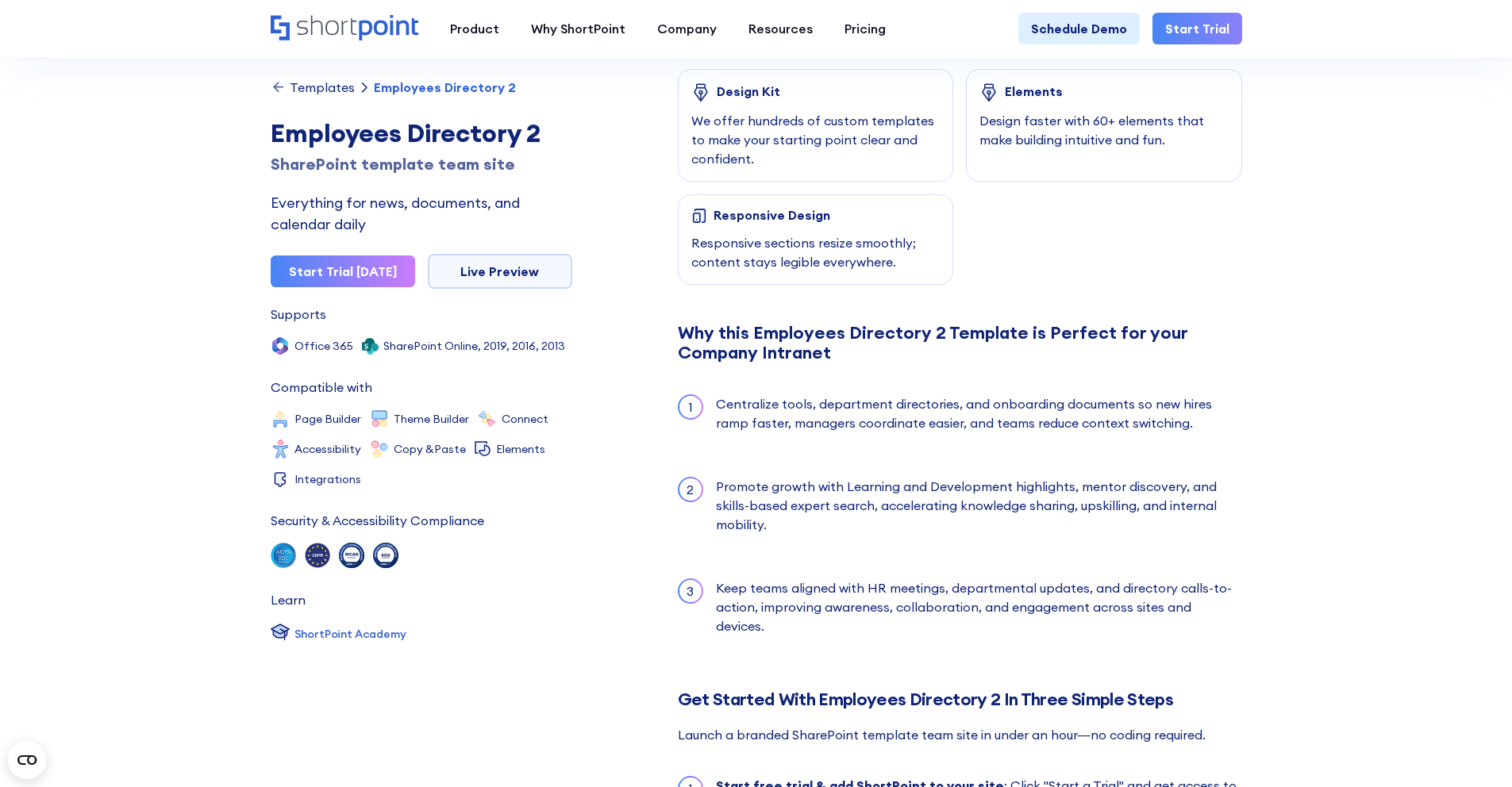
scroll to position [1402, 0]
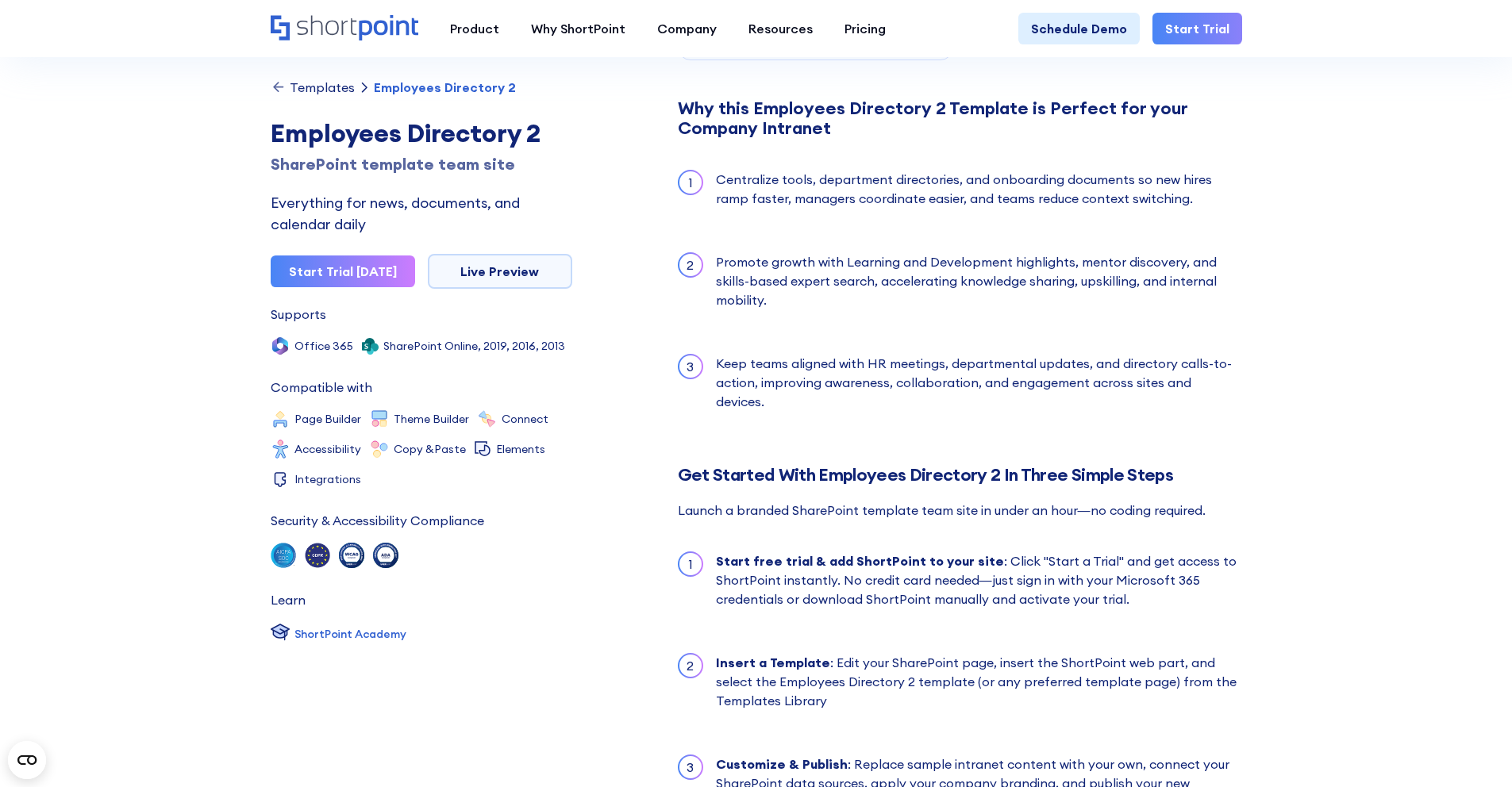
click at [835, 103] on div "Why this Employees Directory 2 Template is Perfect for your Company Intranet" at bounding box center [959, 118] width 564 height 40
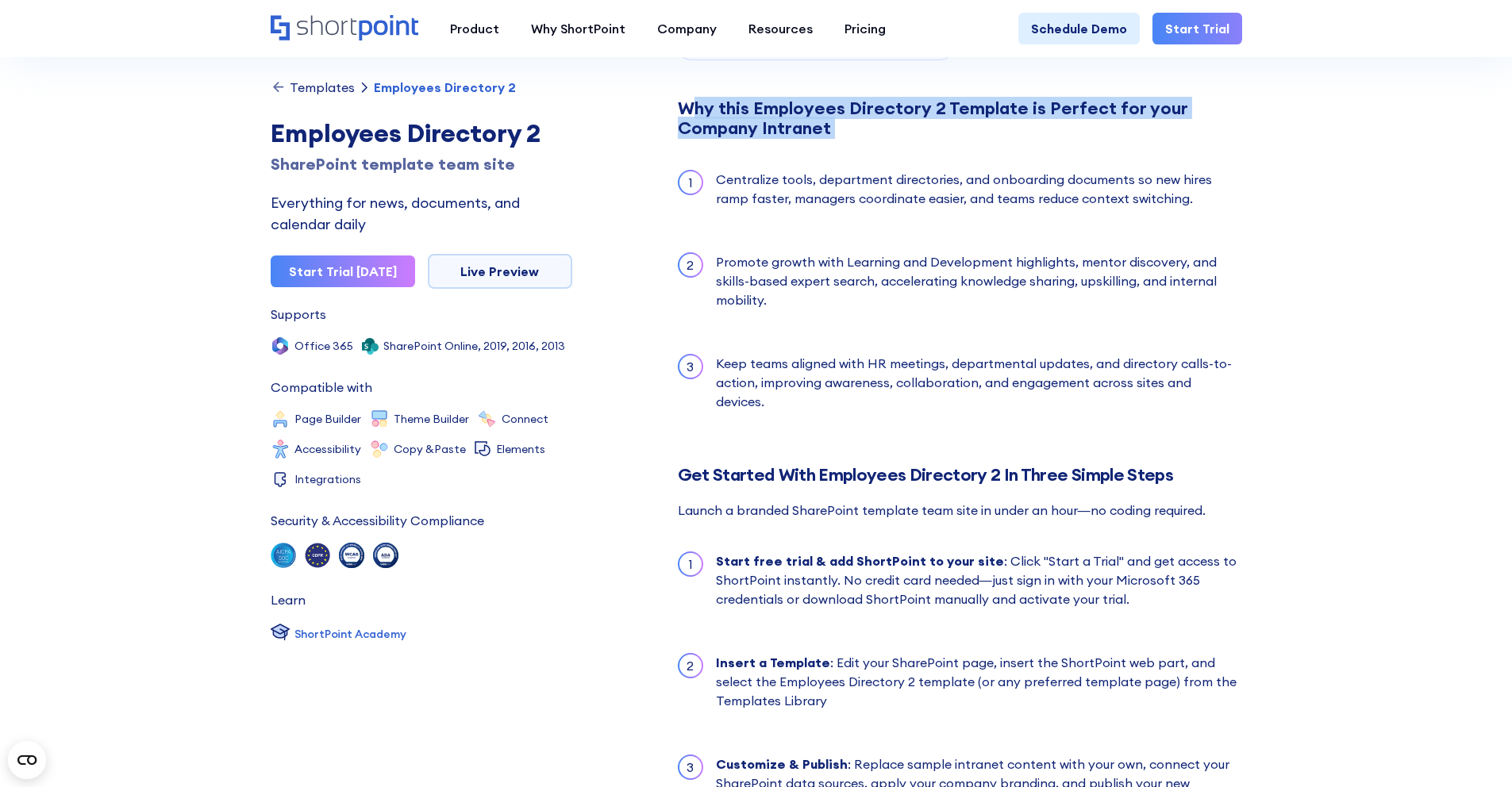
click at [835, 103] on div "Why this Employees Directory 2 Template is Perfect for your Company Intranet" at bounding box center [959, 118] width 564 height 40
copy div "Why this Employees Directory 2 Template is Perfect for your Company Intranet"
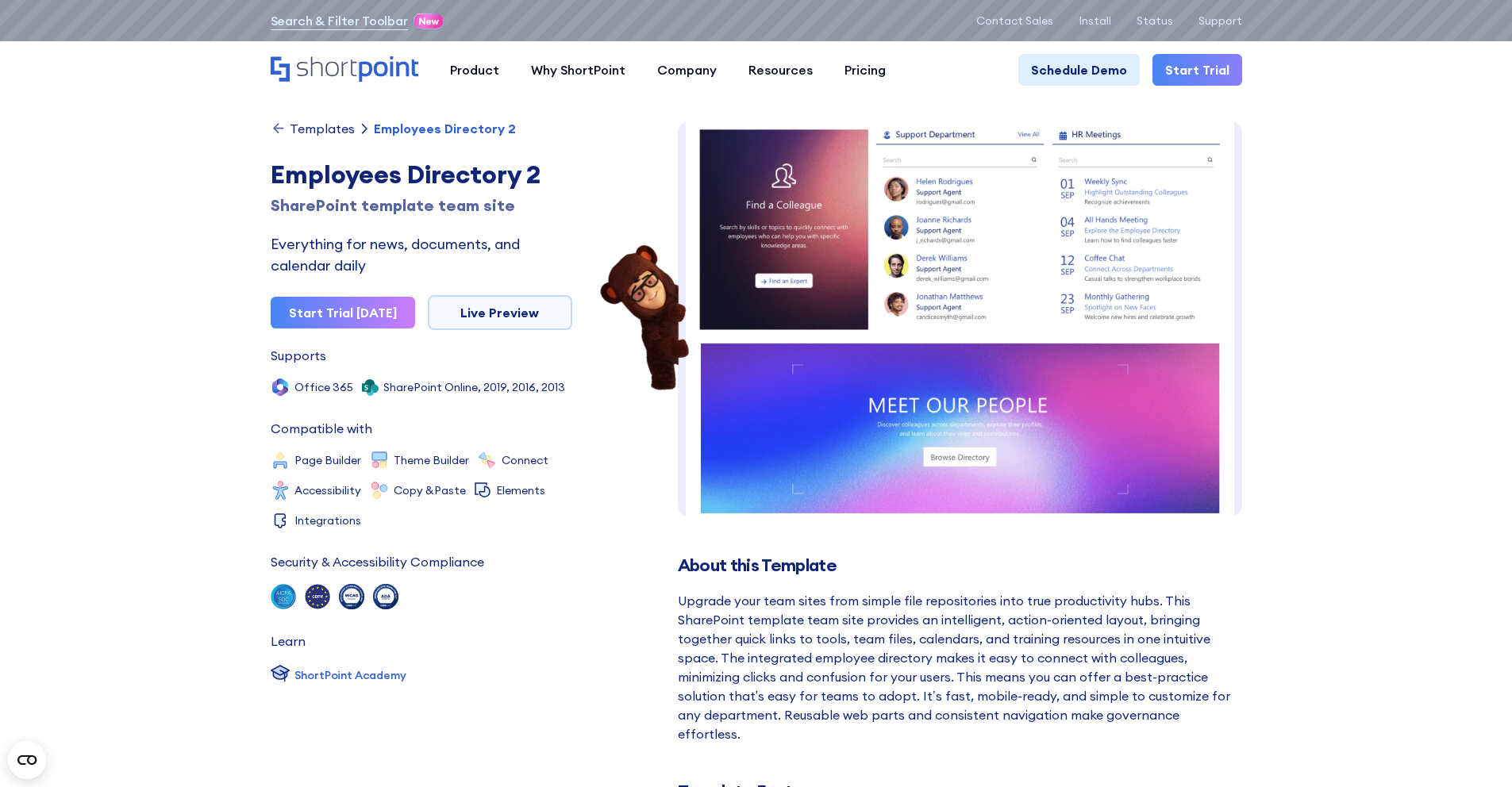
scroll to position [0, 0]
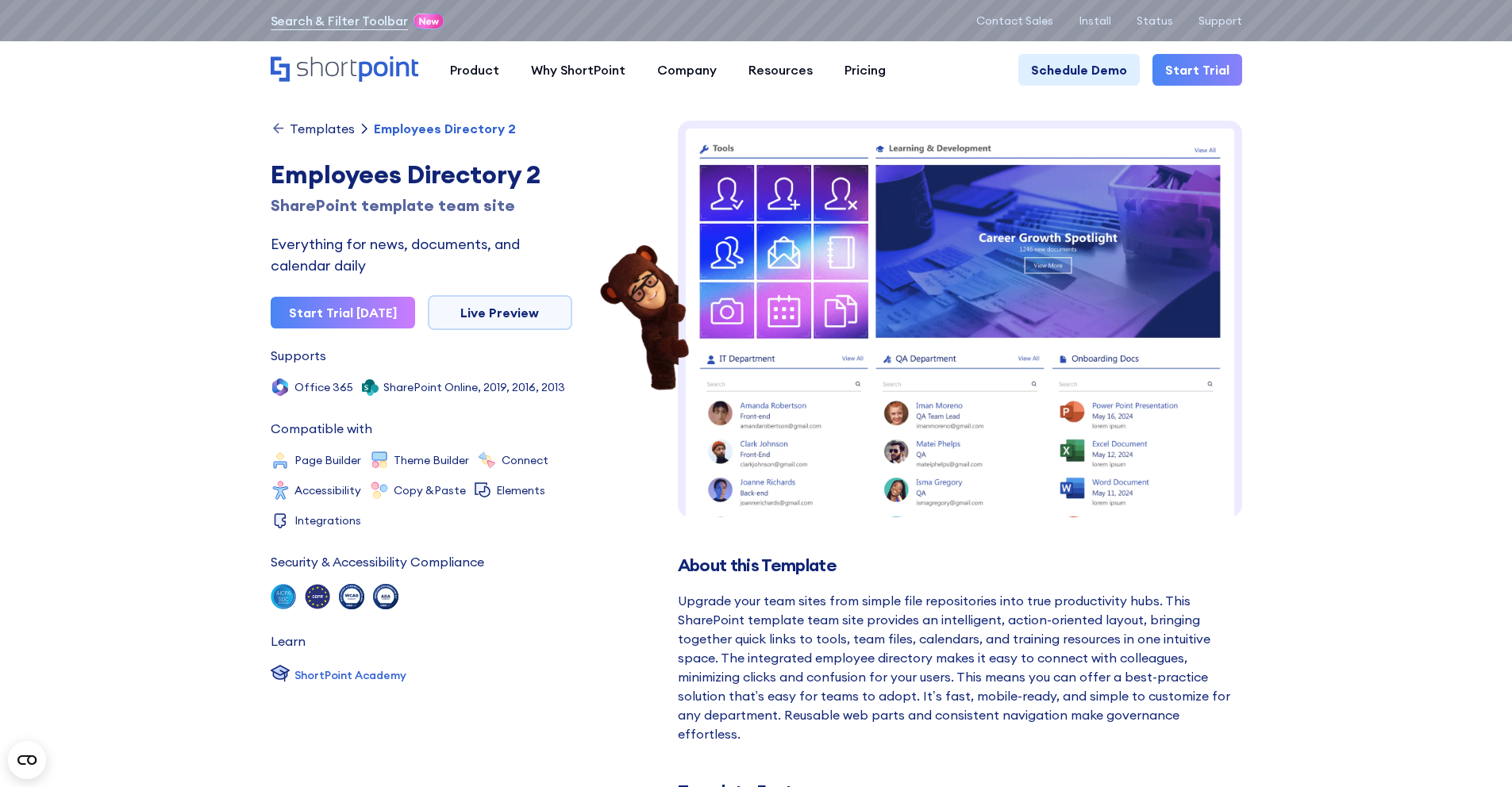
scroll to position [352, 0]
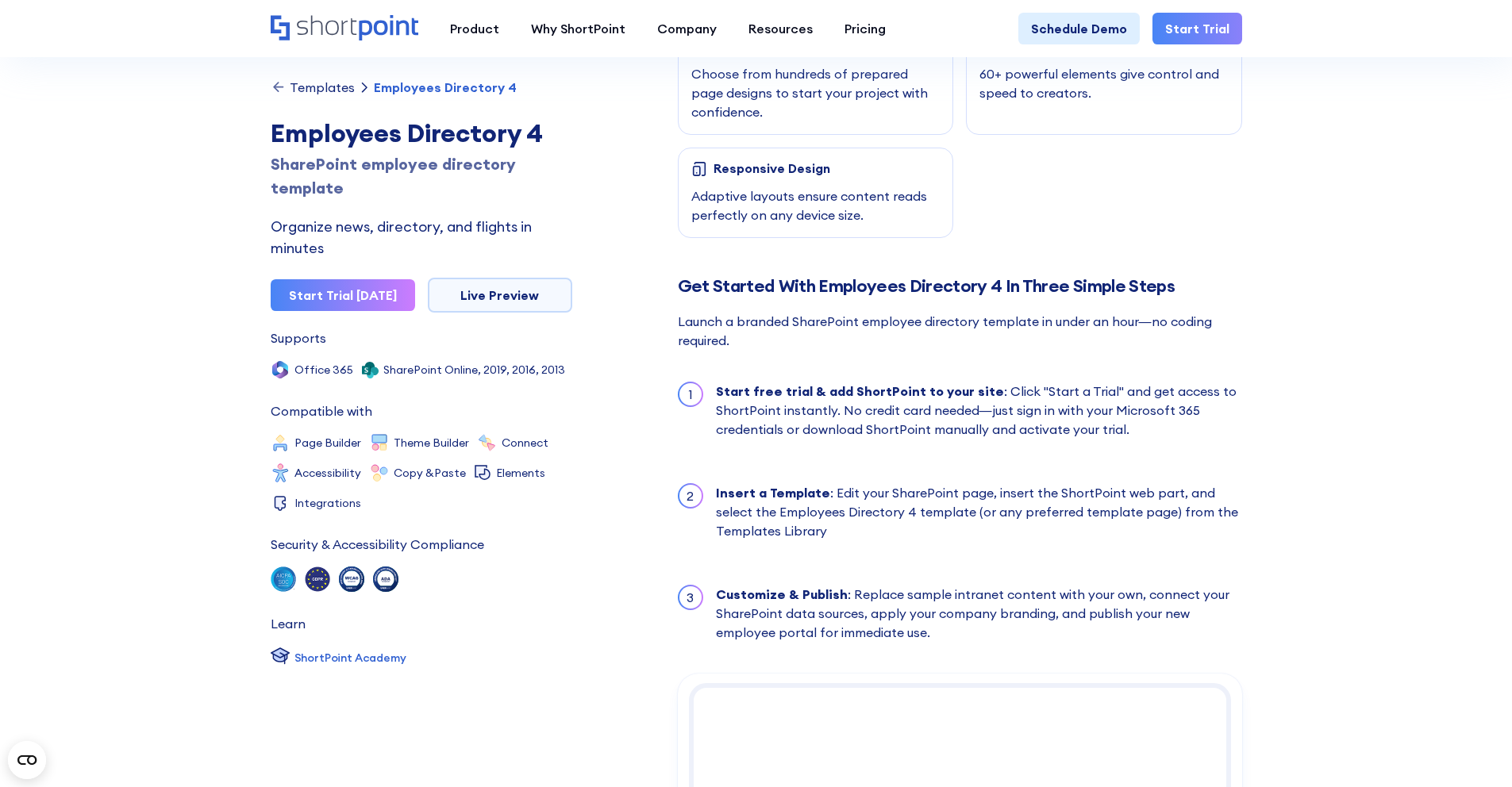
scroll to position [1480, 0]
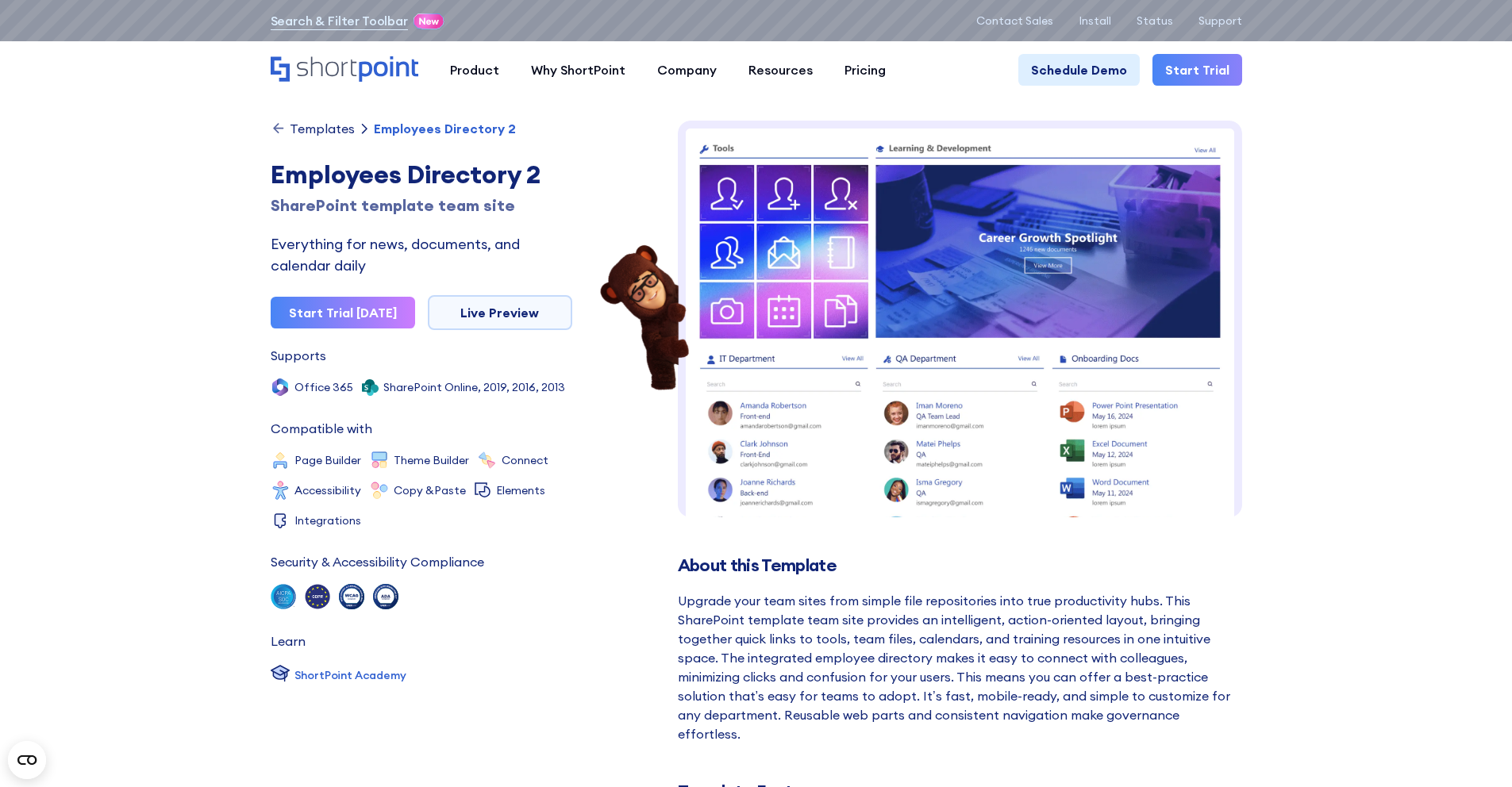
click at [948, 350] on img at bounding box center [959, 547] width 564 height 853
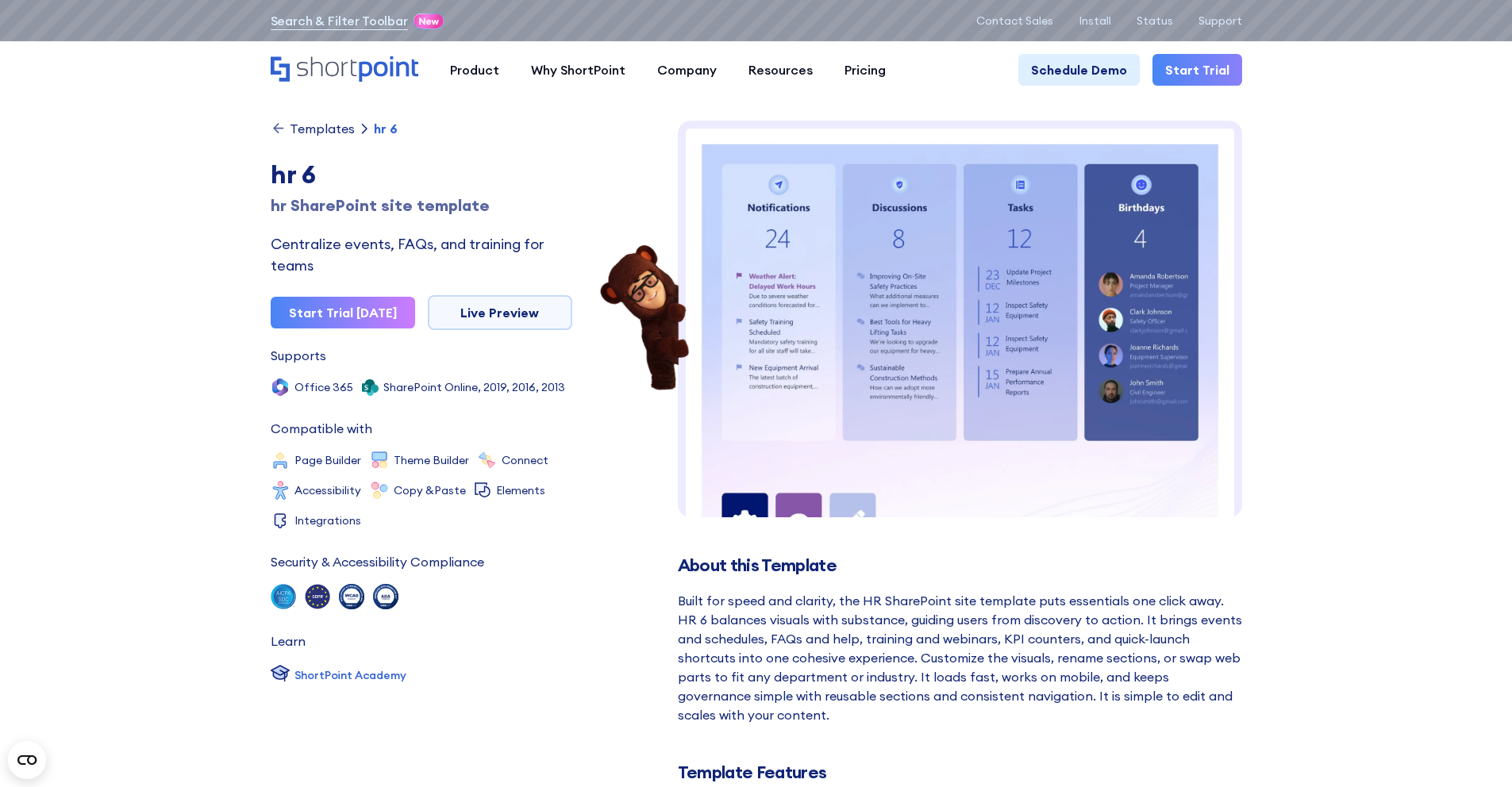
click at [275, 123] on icon at bounding box center [278, 128] width 16 height 16
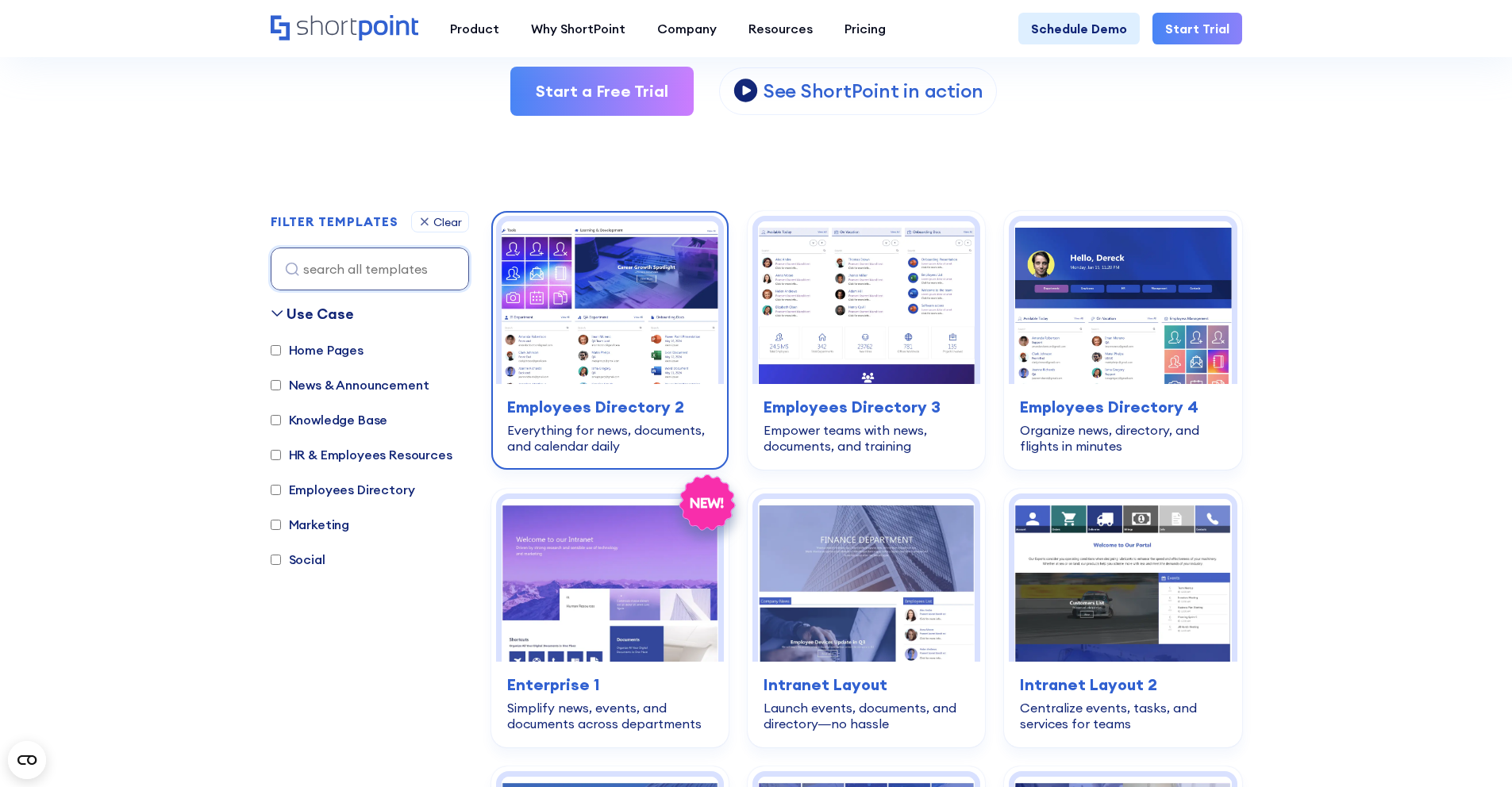
scroll to position [444, 0]
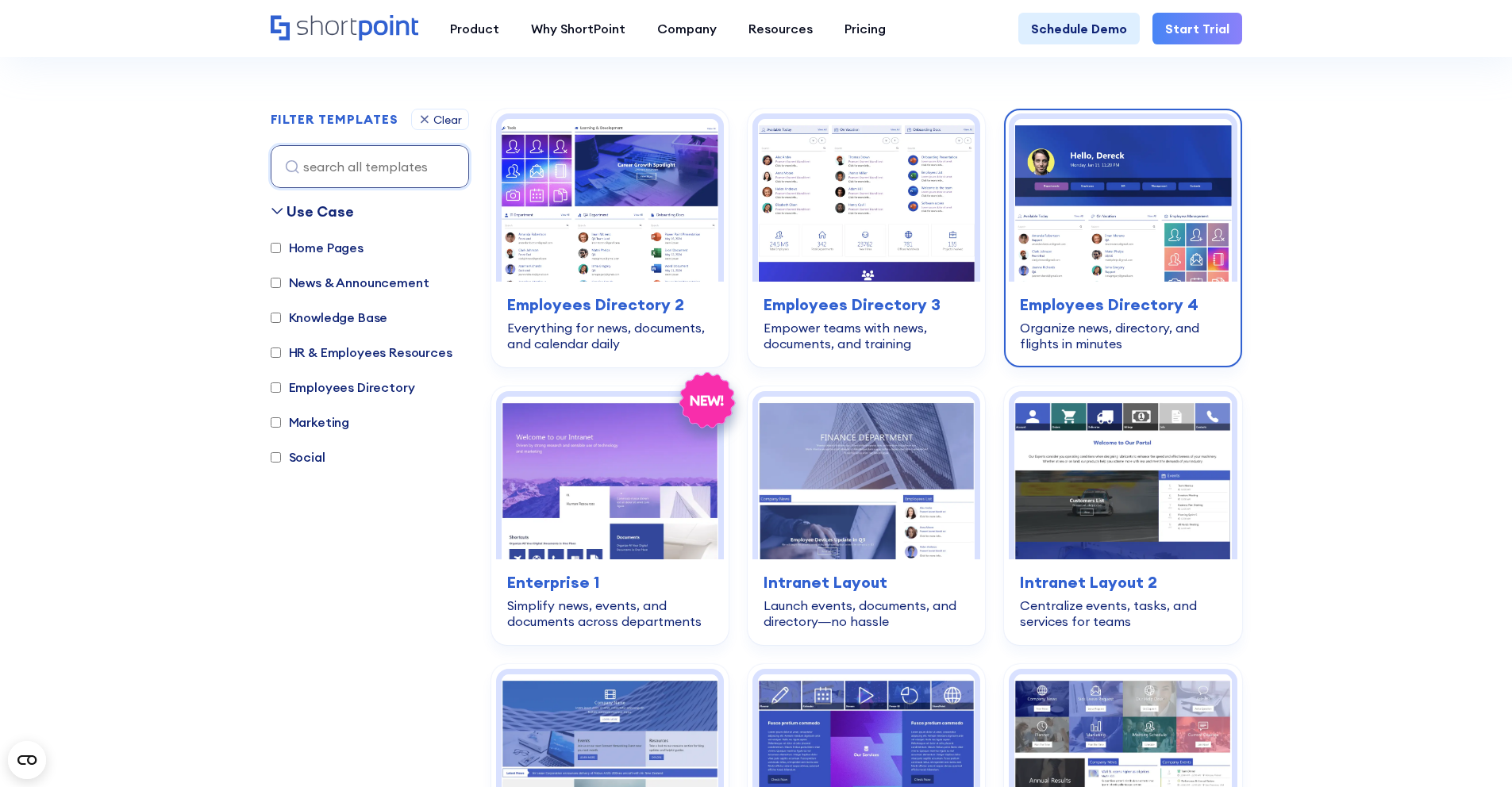
click at [1155, 229] on img at bounding box center [1122, 200] width 216 height 163
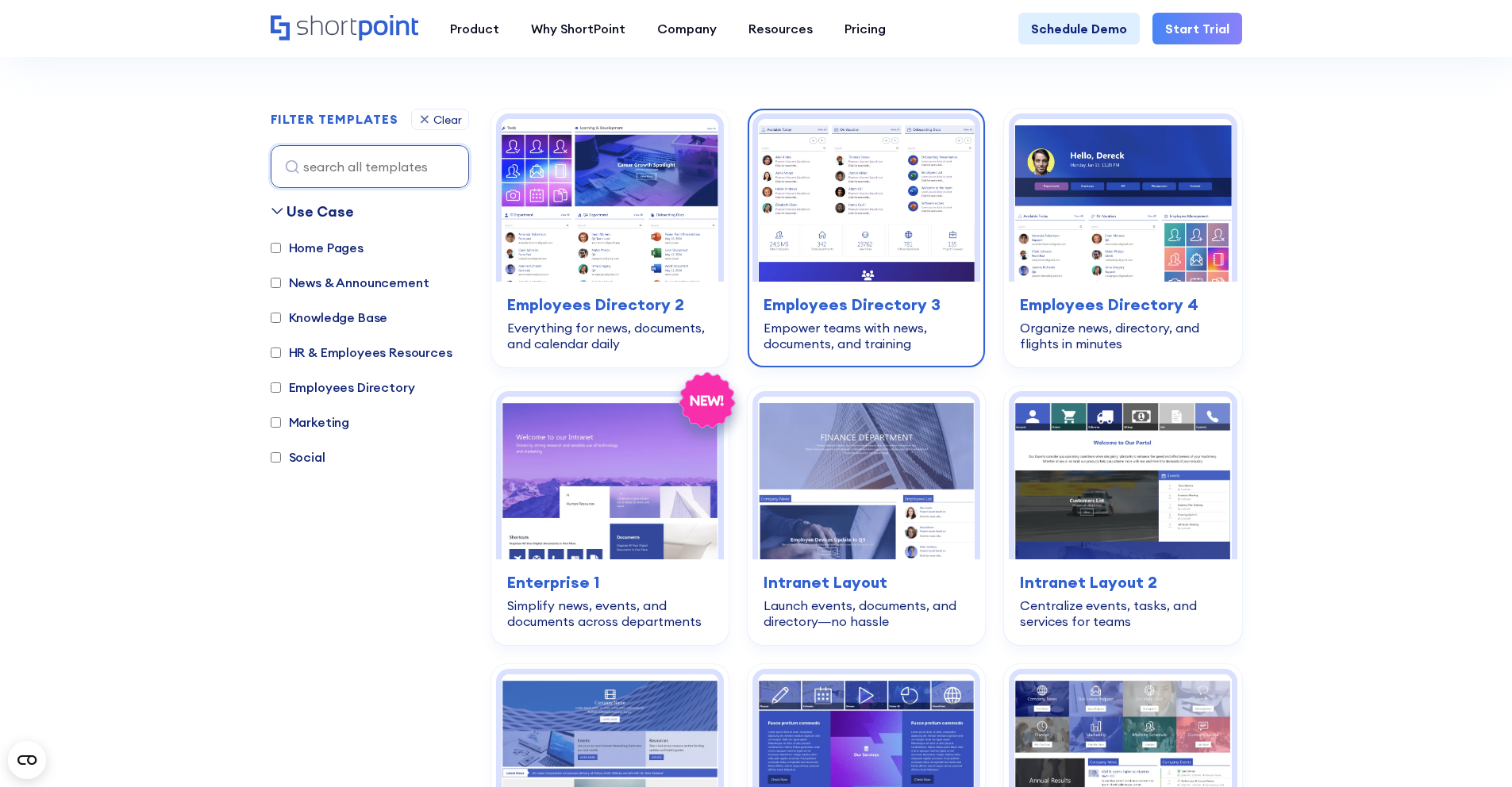
click at [835, 246] on img at bounding box center [866, 200] width 216 height 163
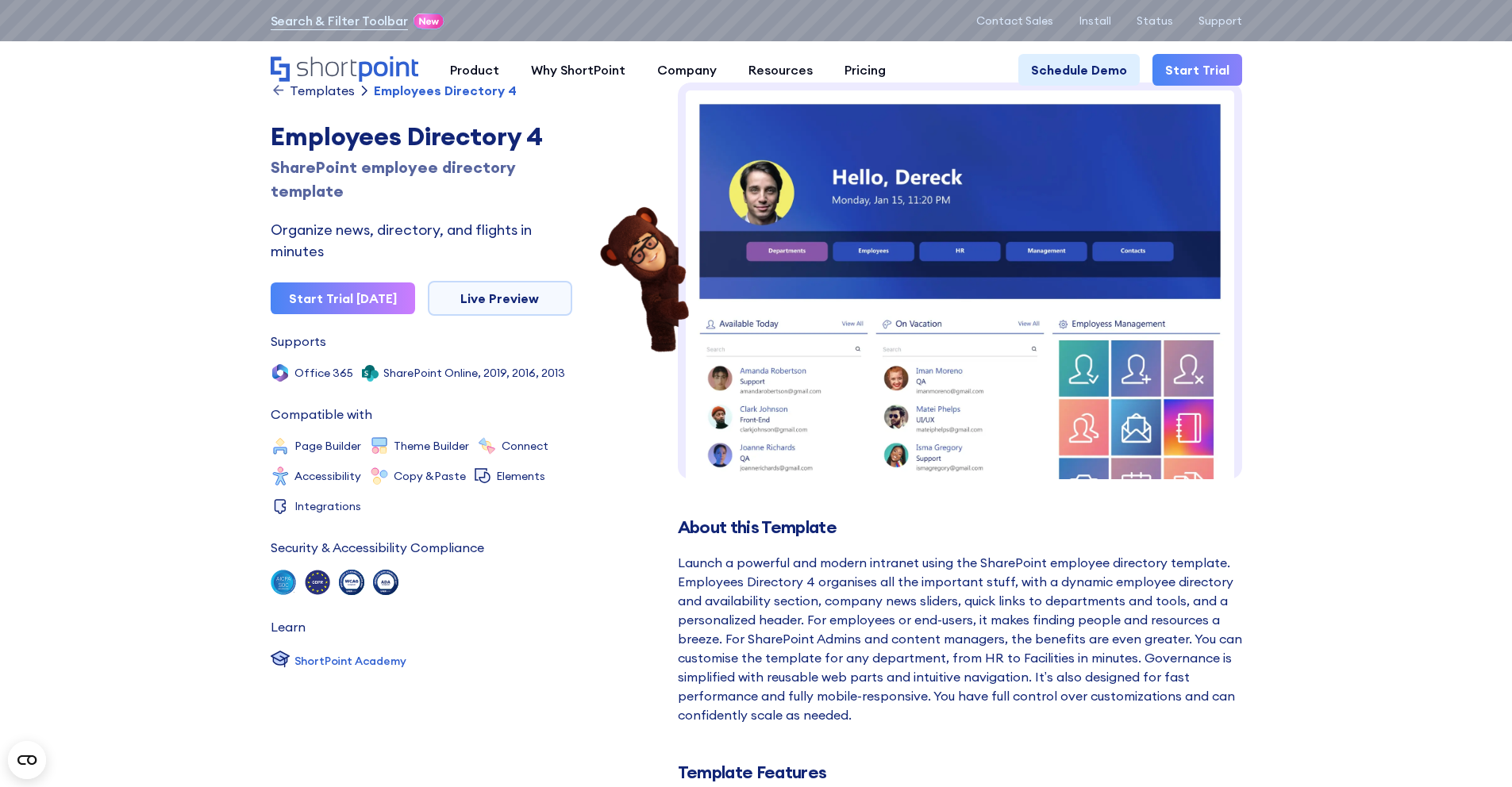
scroll to position [33, 0]
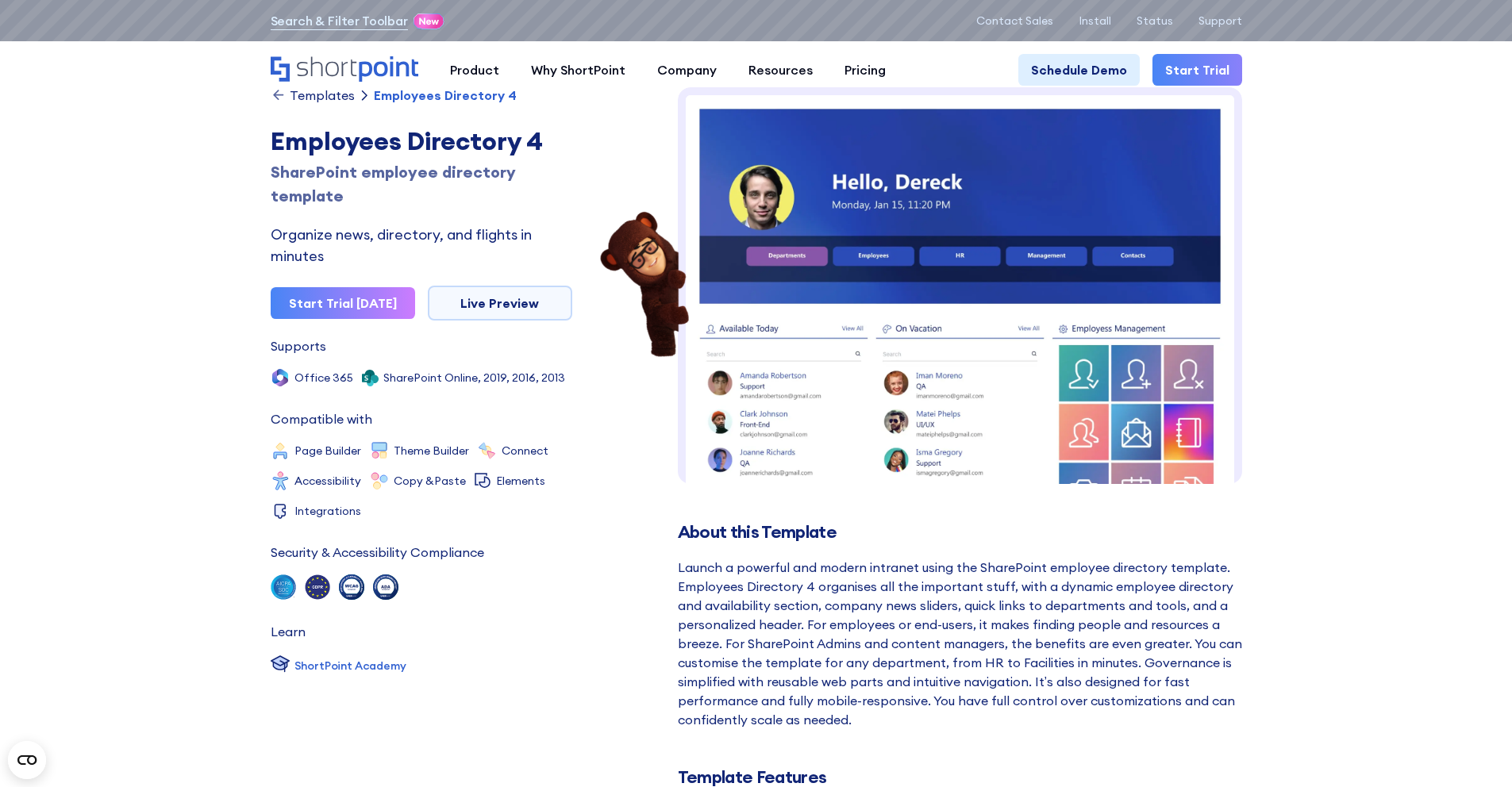
click at [1163, 365] on img at bounding box center [959, 541] width 564 height 907
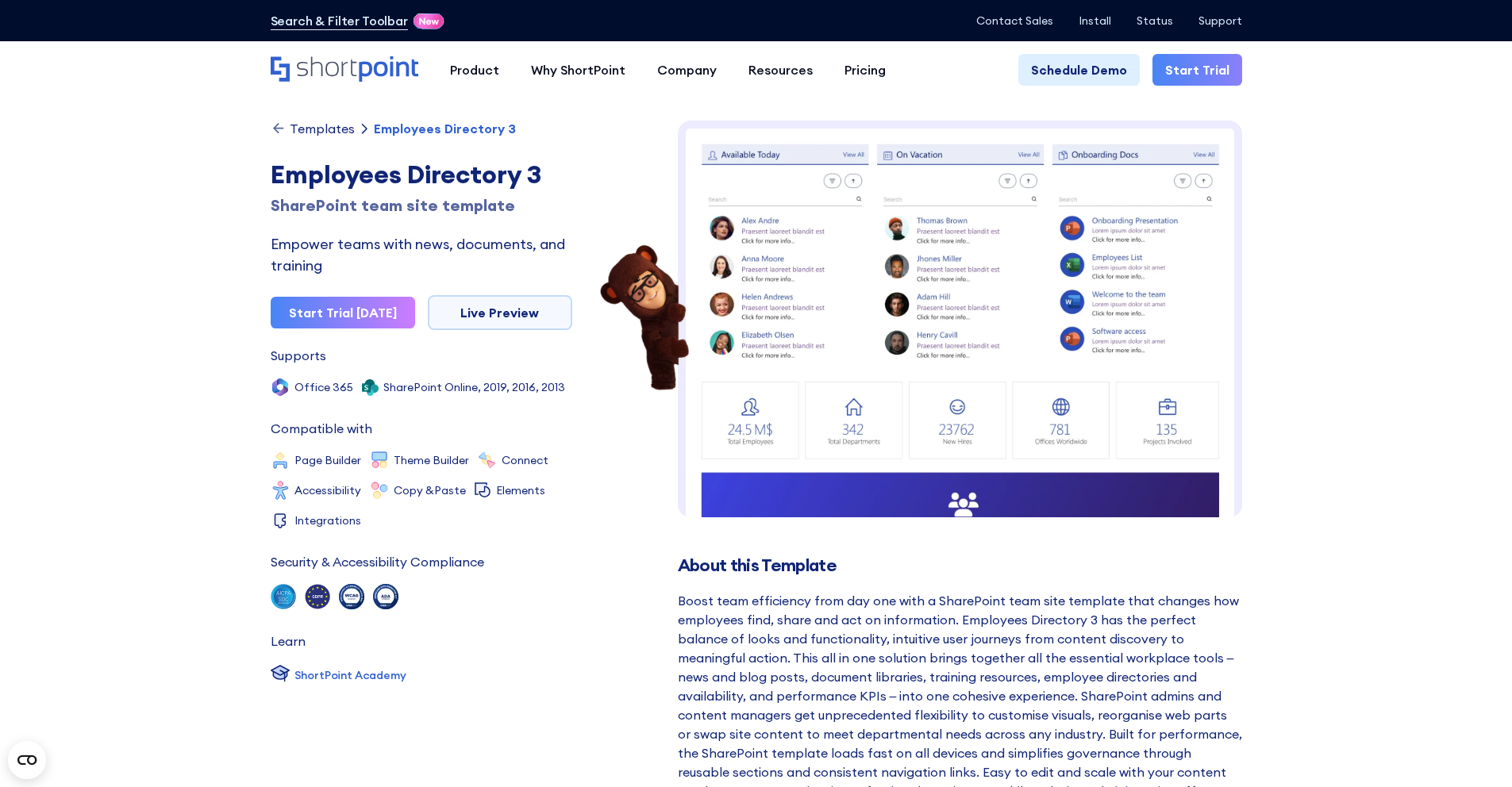
click at [1051, 286] on img at bounding box center [959, 493] width 564 height 745
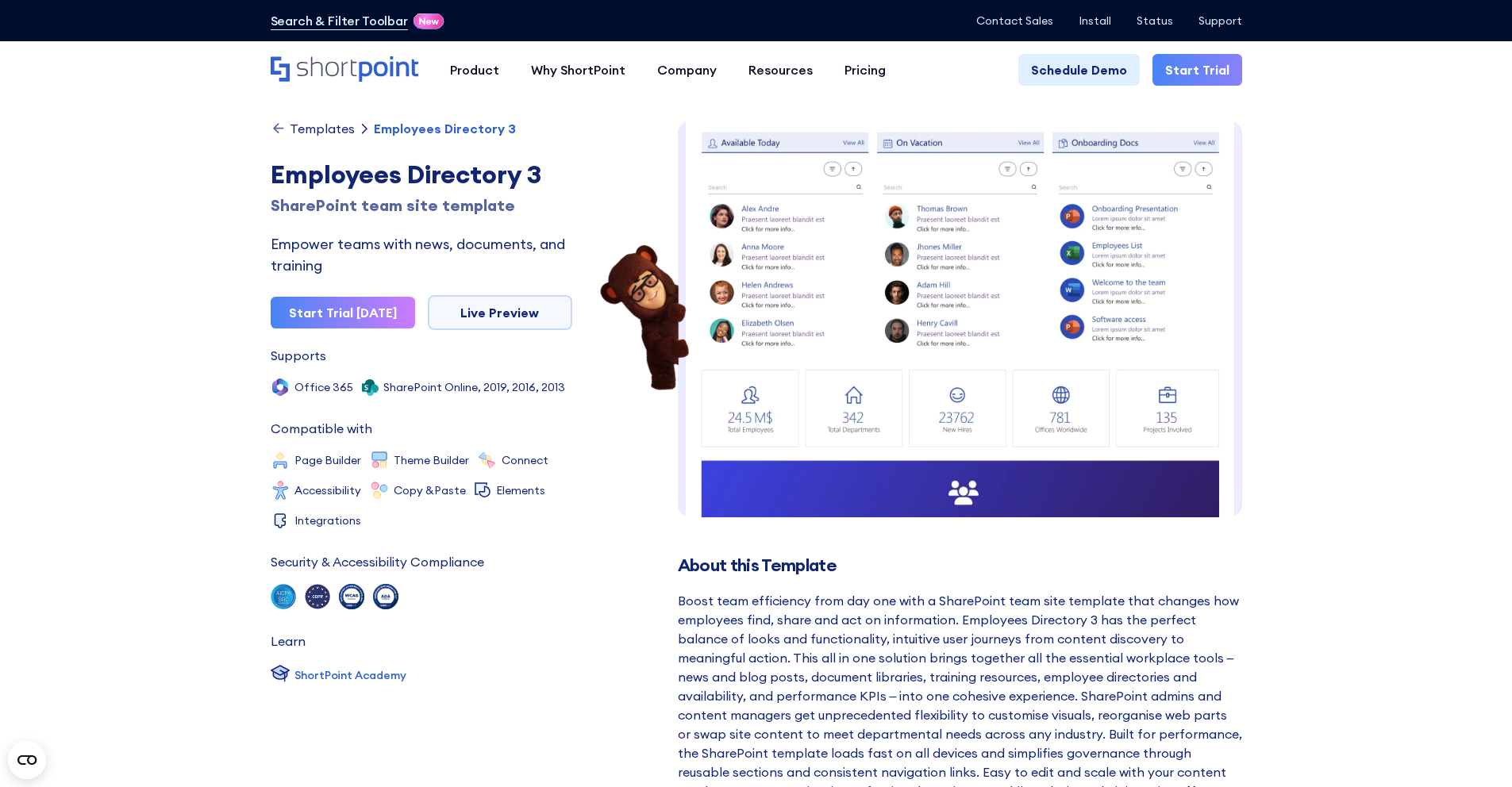
scroll to position [1, 0]
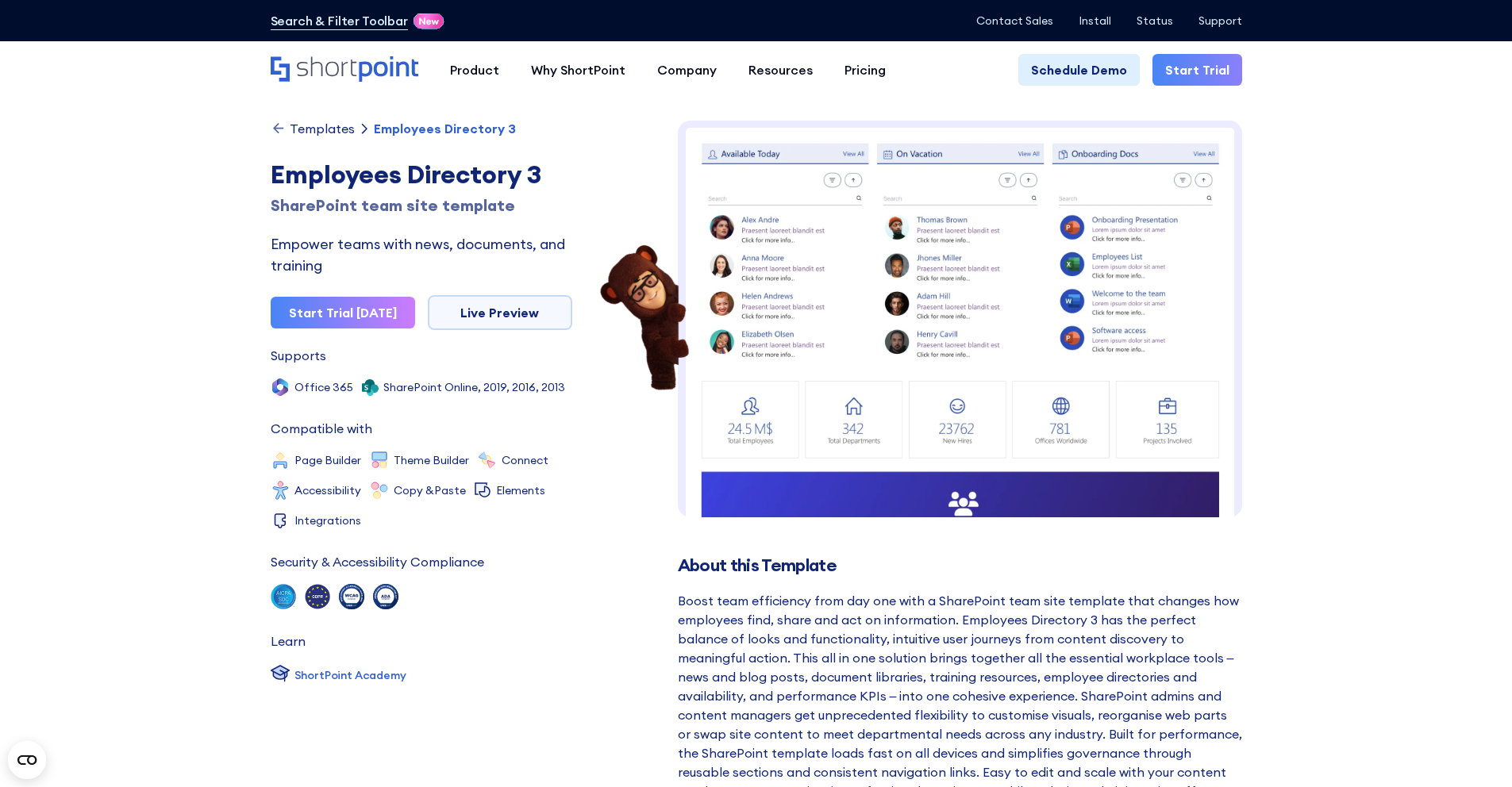
click at [975, 324] on img at bounding box center [959, 492] width 564 height 745
